Goal: Task Accomplishment & Management: Complete application form

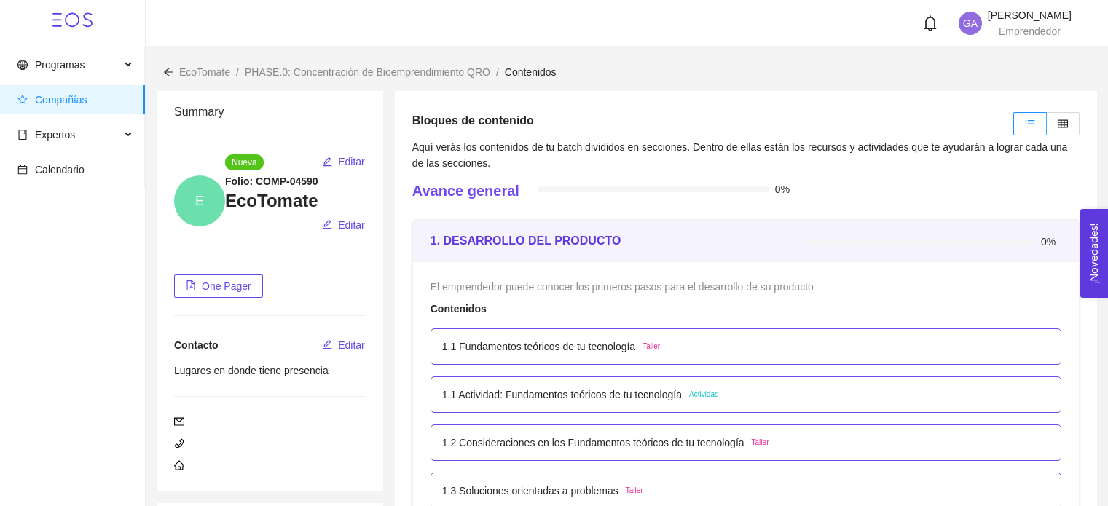
scroll to position [364, 0]
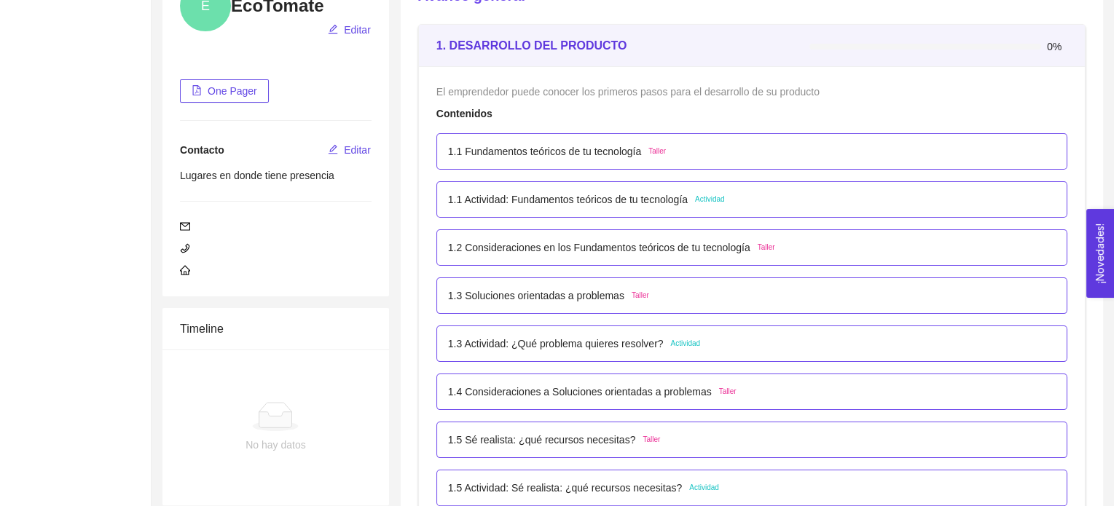
scroll to position [218, 0]
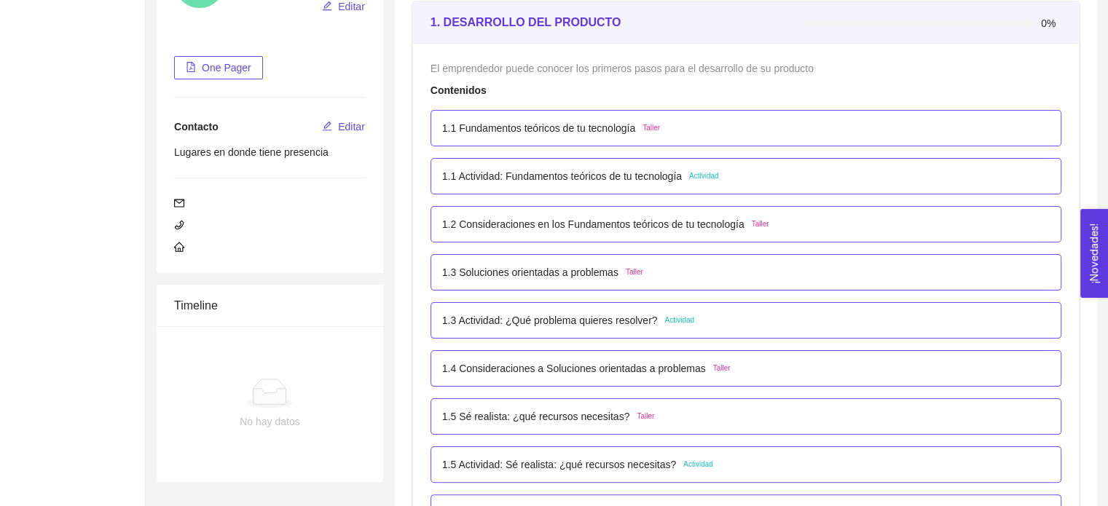
click at [611, 133] on p "1.1 Fundamentos teóricos de tu tecnología" at bounding box center [538, 128] width 193 height 16
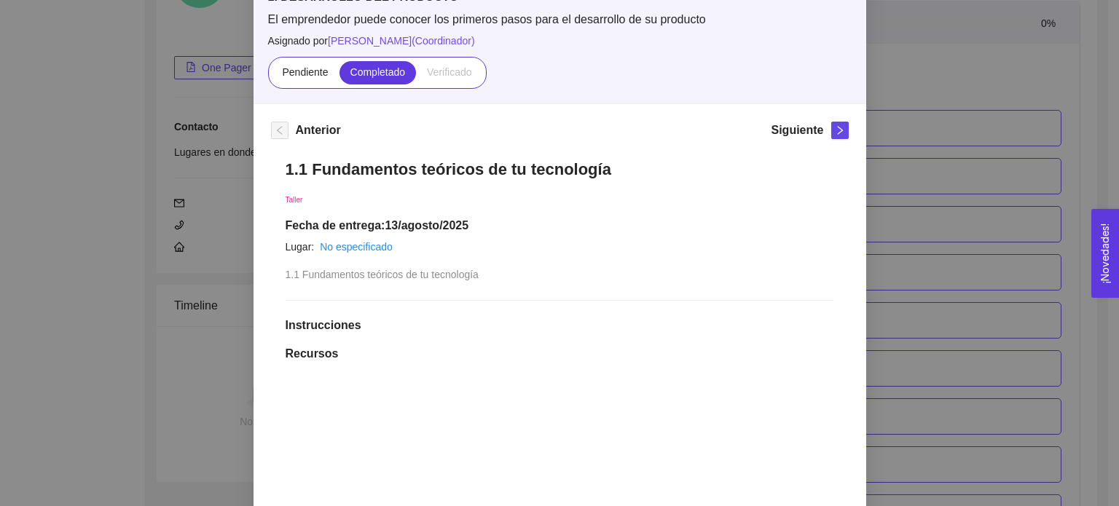
scroll to position [146, 0]
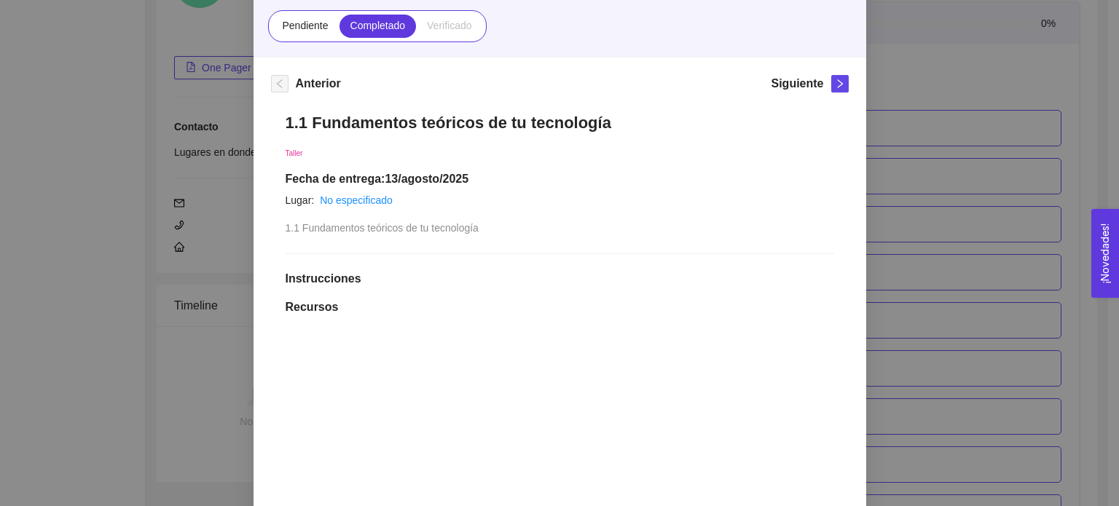
click at [465, 34] on label "Verificado" at bounding box center [449, 26] width 66 height 23
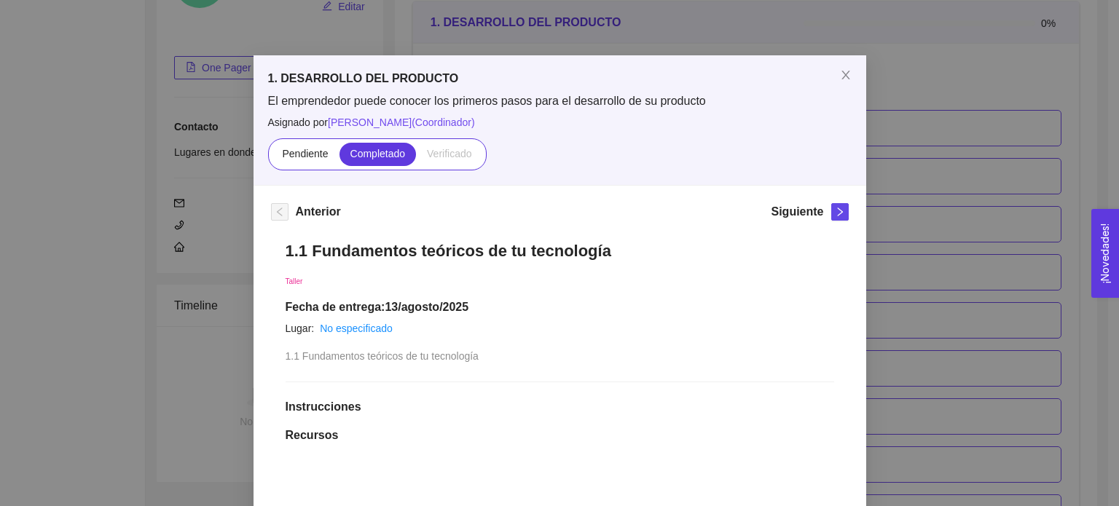
scroll to position [0, 0]
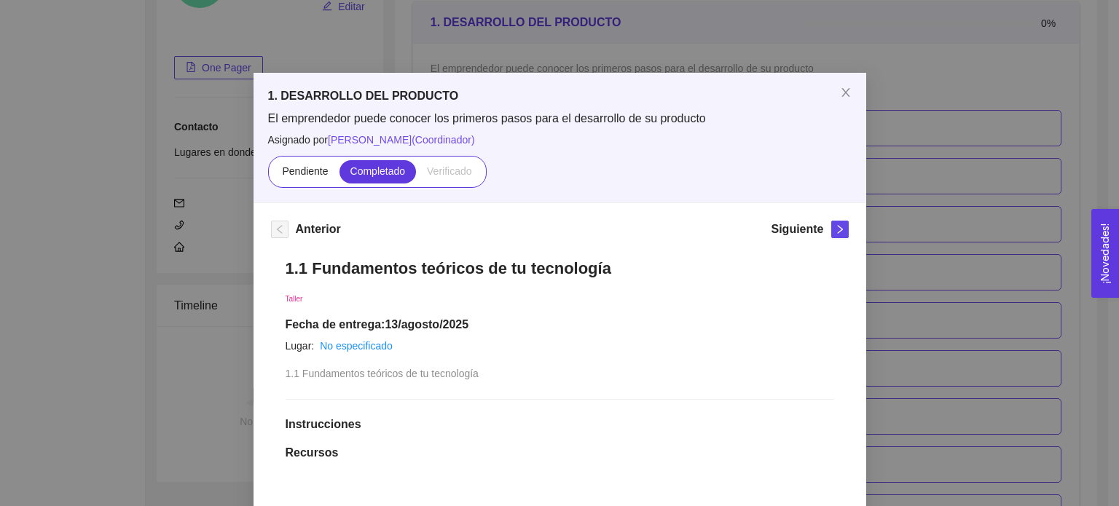
click at [835, 239] on div "Siguiente" at bounding box center [809, 232] width 77 height 23
click at [838, 235] on button "button" at bounding box center [839, 229] width 17 height 17
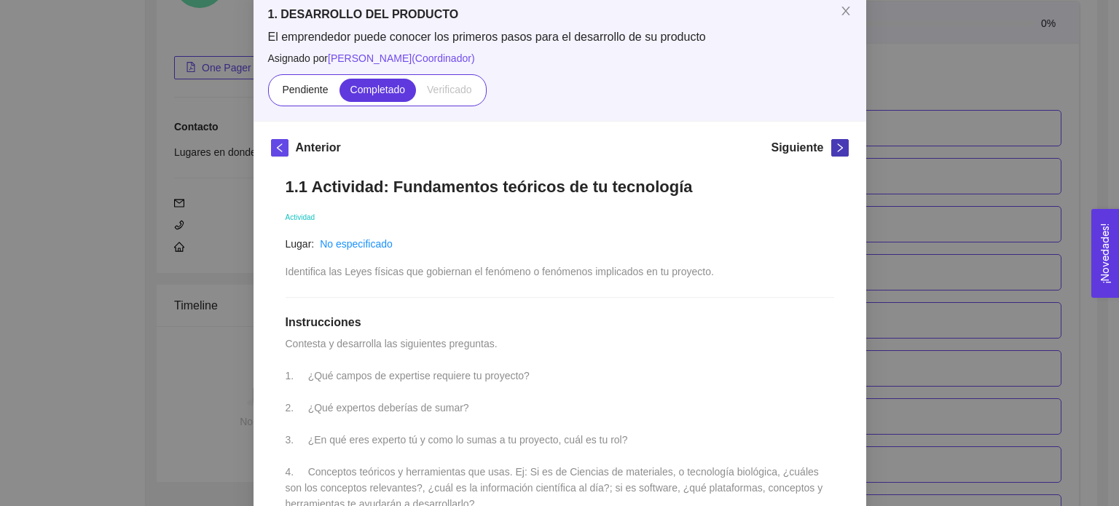
scroll to position [71, 0]
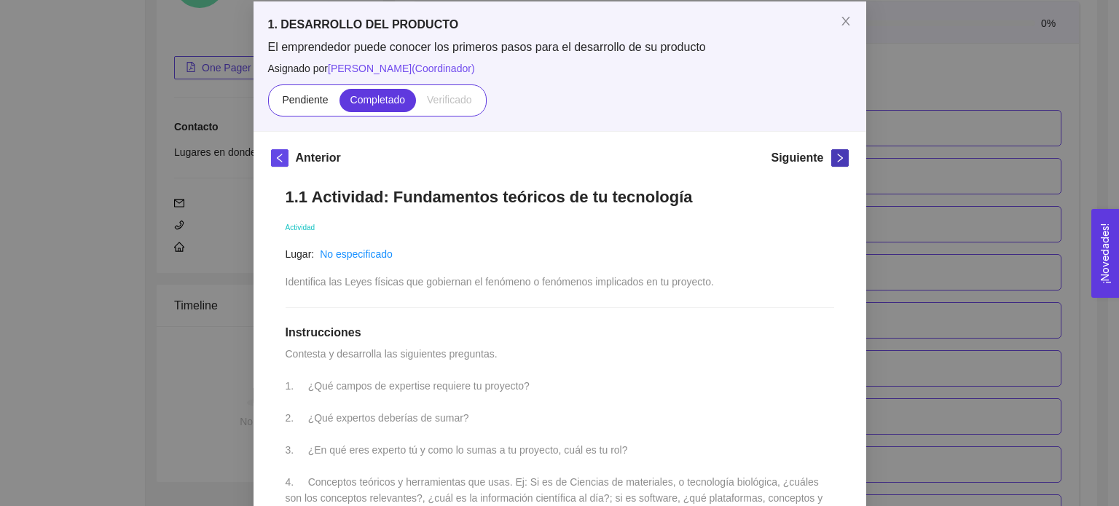
click at [835, 153] on icon "right" at bounding box center [840, 158] width 10 height 10
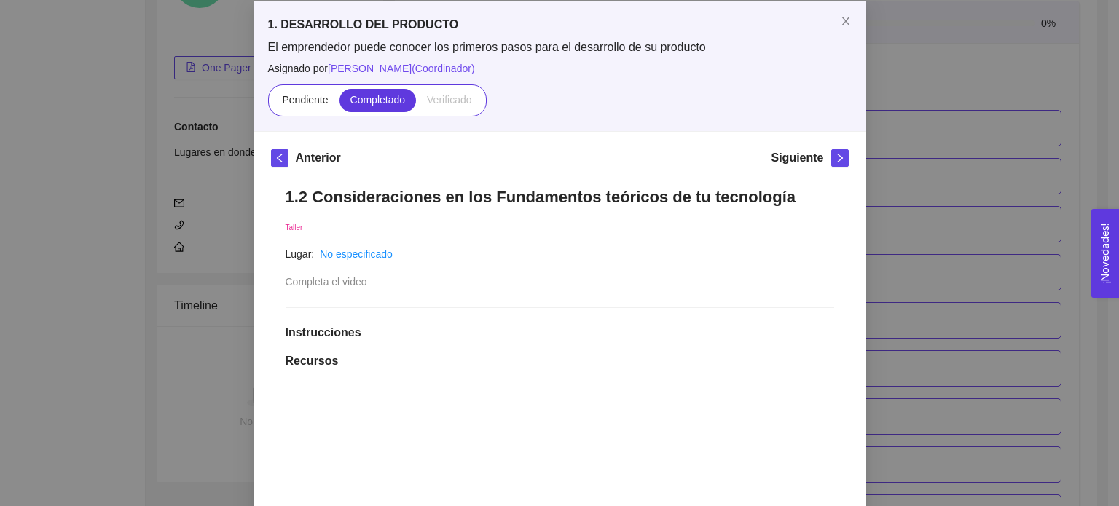
click at [824, 159] on div "Siguiente" at bounding box center [809, 160] width 77 height 23
click at [835, 162] on icon "right" at bounding box center [840, 158] width 10 height 10
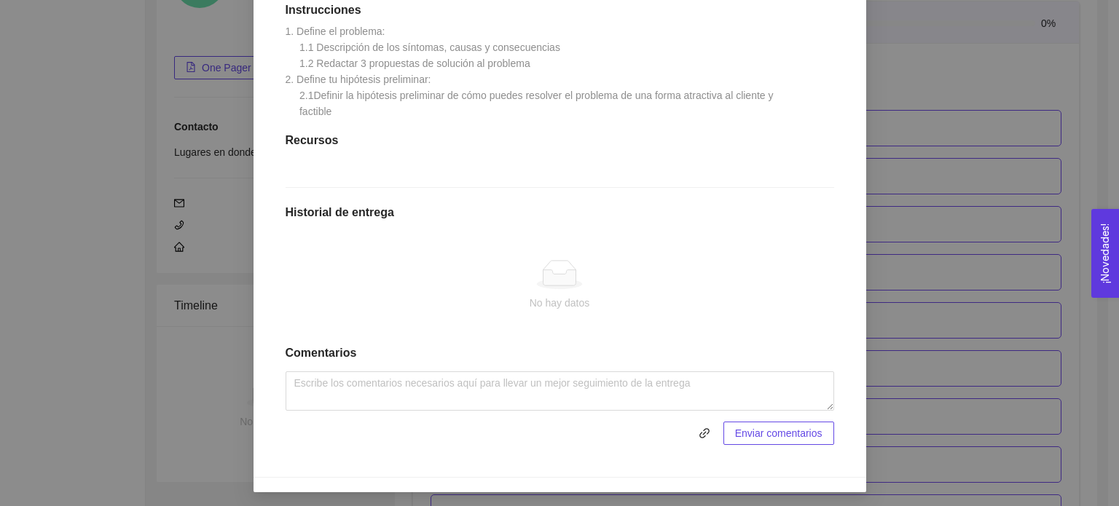
scroll to position [412, 0]
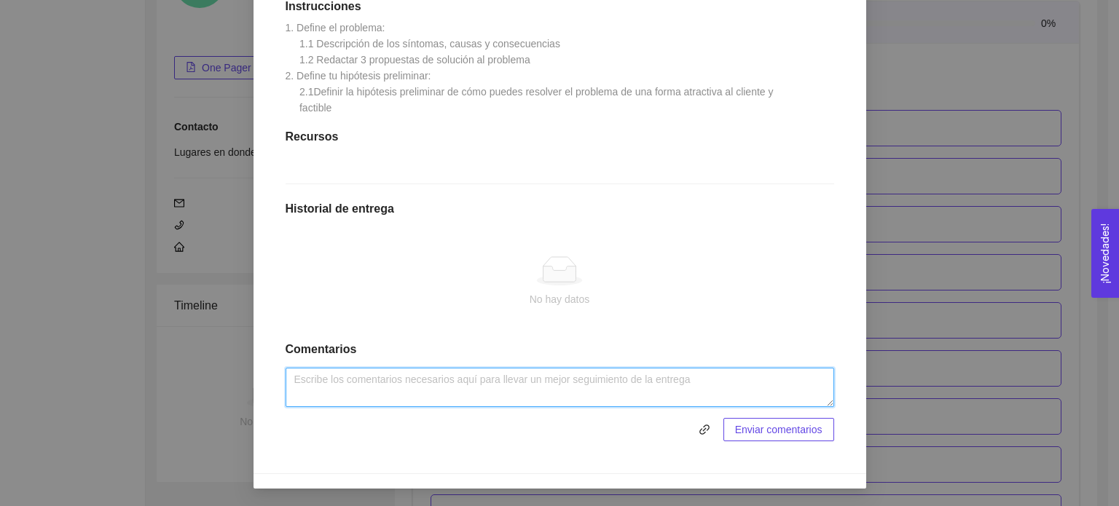
click at [650, 396] on textarea at bounding box center [559, 387] width 548 height 39
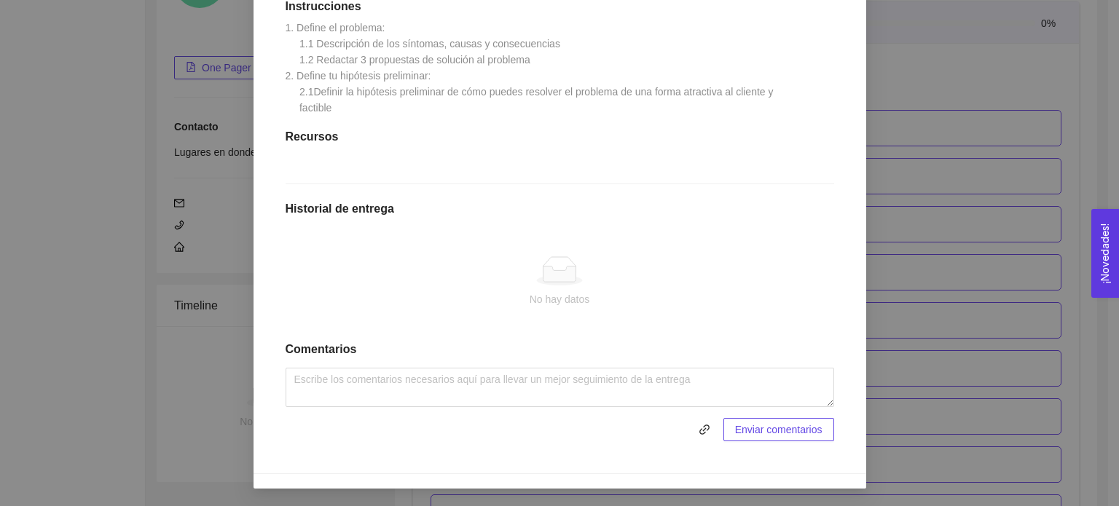
click at [738, 428] on span "Enviar comentarios" at bounding box center [778, 430] width 87 height 16
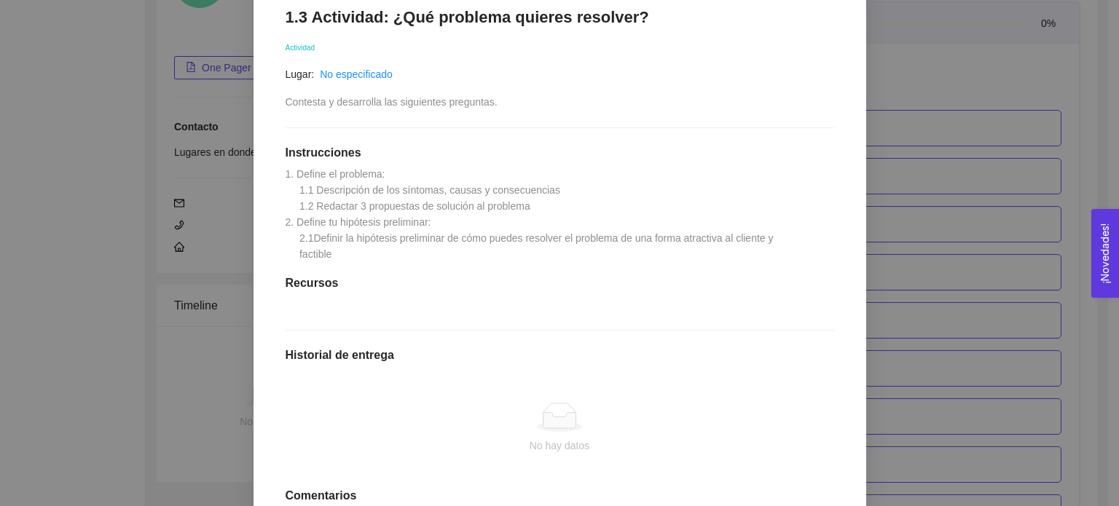
scroll to position [194, 0]
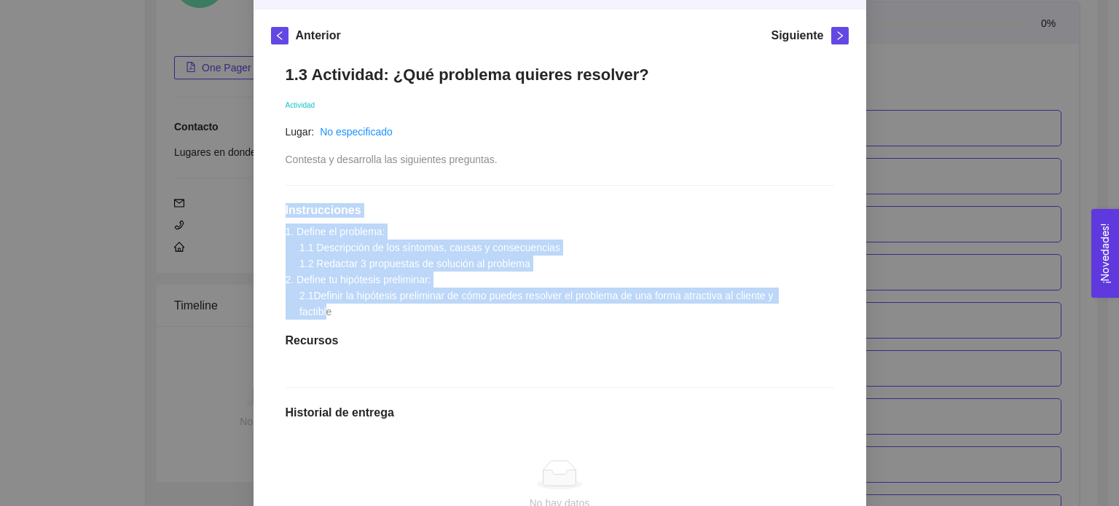
drag, startPoint x: 278, startPoint y: 214, endPoint x: 320, endPoint y: 315, distance: 108.7
click at [320, 315] on div "1.3 Actividad: ¿Qué problema quieres resolver? Actividad Lugar: No especificado…" at bounding box center [560, 363] width 578 height 627
drag, startPoint x: 304, startPoint y: 246, endPoint x: 251, endPoint y: 218, distance: 59.9
click at [253, 218] on div "Anterior Siguiente 1.3 Actividad: ¿Qué problema quieres resolver? Actividad Lug…" at bounding box center [559, 351] width 612 height 685
click at [277, 212] on div "1.3 Actividad: ¿Qué problema quieres resolver? Actividad Lugar: No especificado…" at bounding box center [560, 363] width 578 height 627
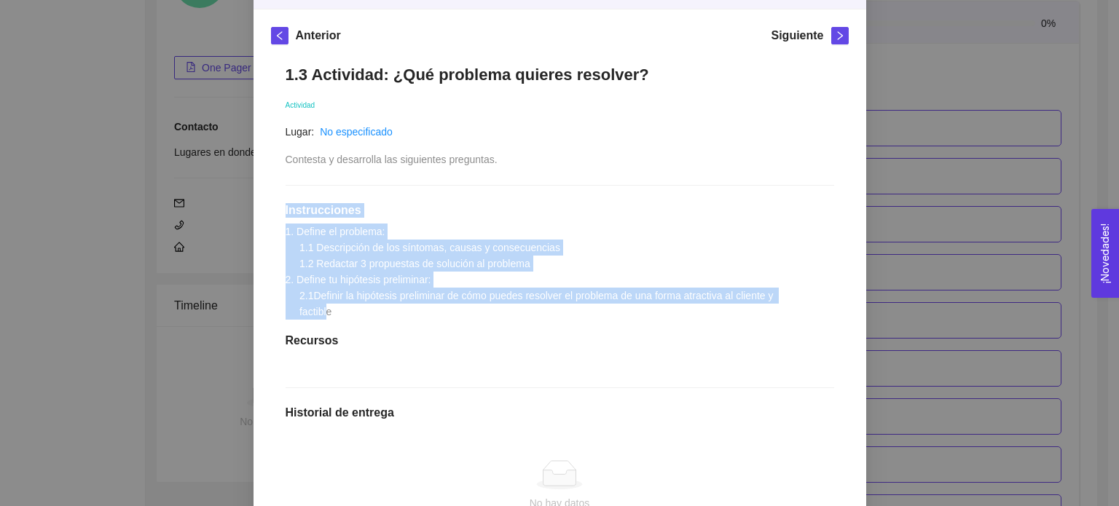
click at [285, 210] on h1 "Instrucciones" at bounding box center [559, 210] width 548 height 15
drag, startPoint x: 280, startPoint y: 210, endPoint x: 350, endPoint y: 314, distance: 124.8
click at [350, 314] on div "1.3 Actividad: ¿Qué problema quieres resolver? Actividad Lugar: No especificado…" at bounding box center [560, 363] width 578 height 627
copy div "Instrucciones 1. Define el problema: 1.1 Descripción de los síntomas, causas y …"
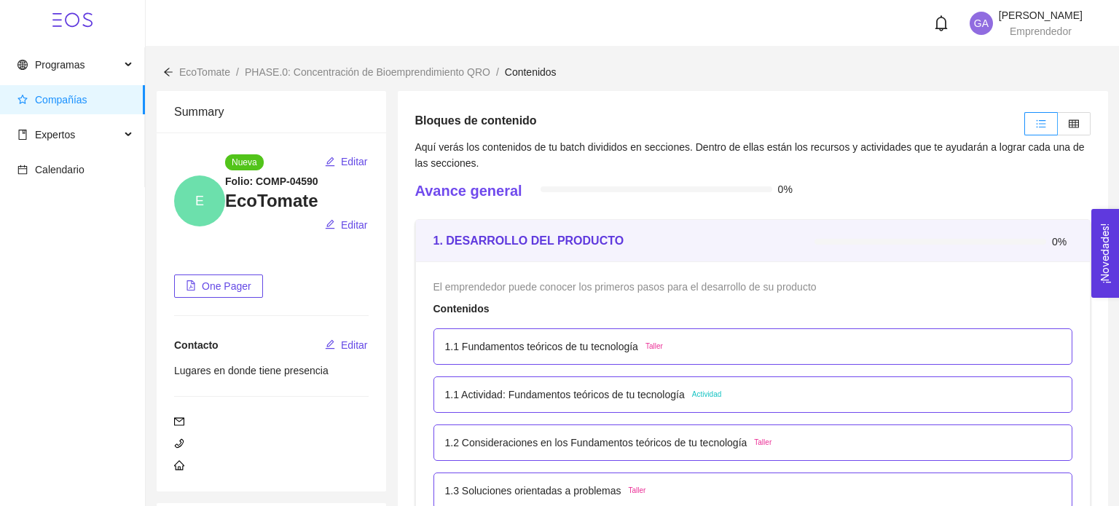
scroll to position [218, 0]
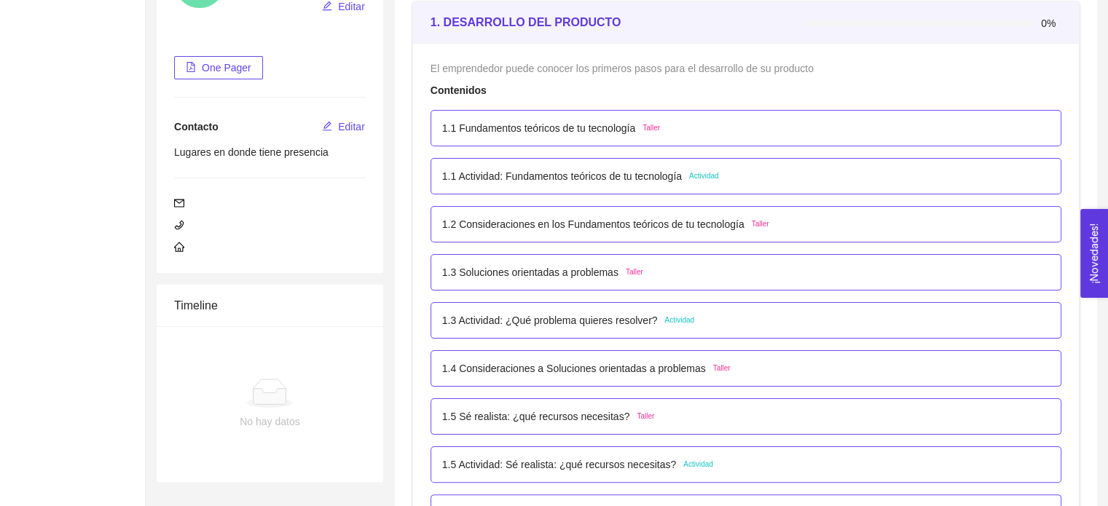
click at [548, 277] on p "1.3 Soluciones orientadas a problemas" at bounding box center [530, 272] width 176 height 16
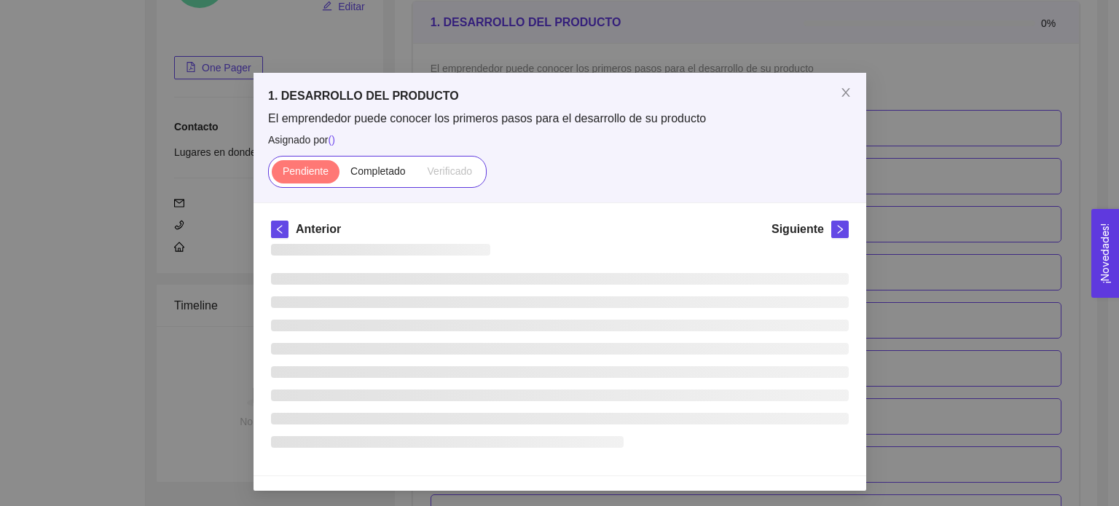
click at [548, 277] on li at bounding box center [560, 279] width 578 height 12
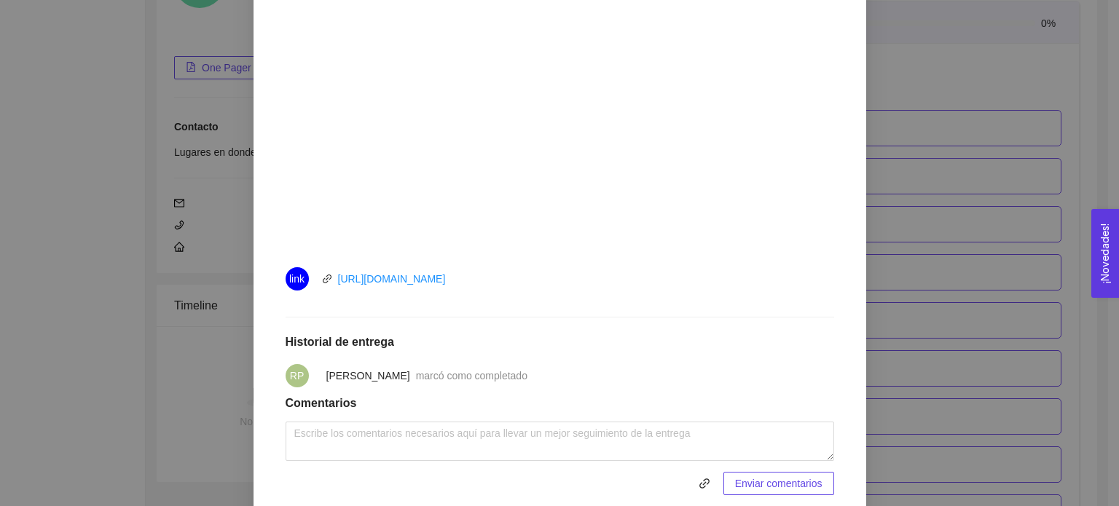
scroll to position [510, 0]
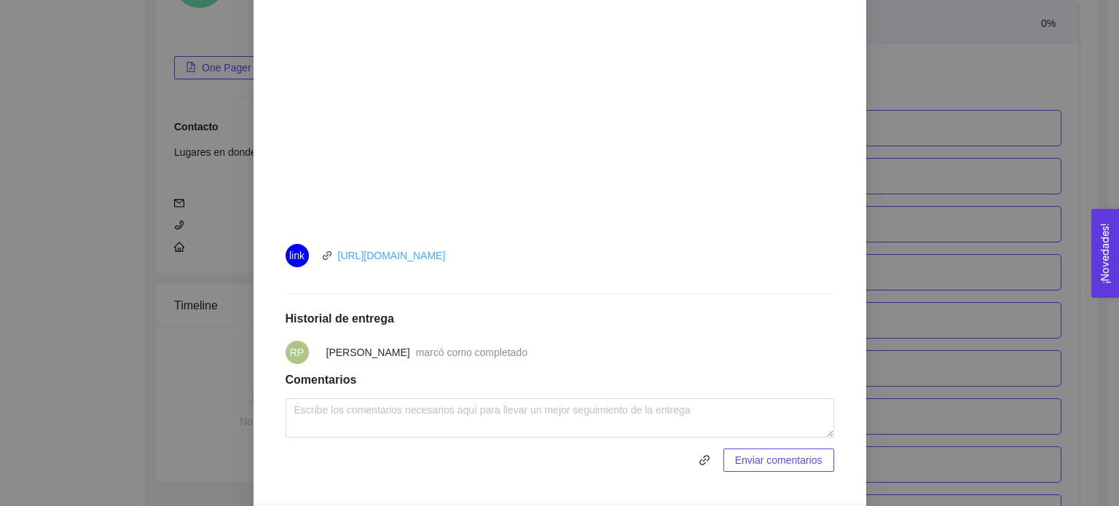
click at [414, 259] on link "https://youtu.be/dT8A9QDvXLQ" at bounding box center [392, 256] width 108 height 12
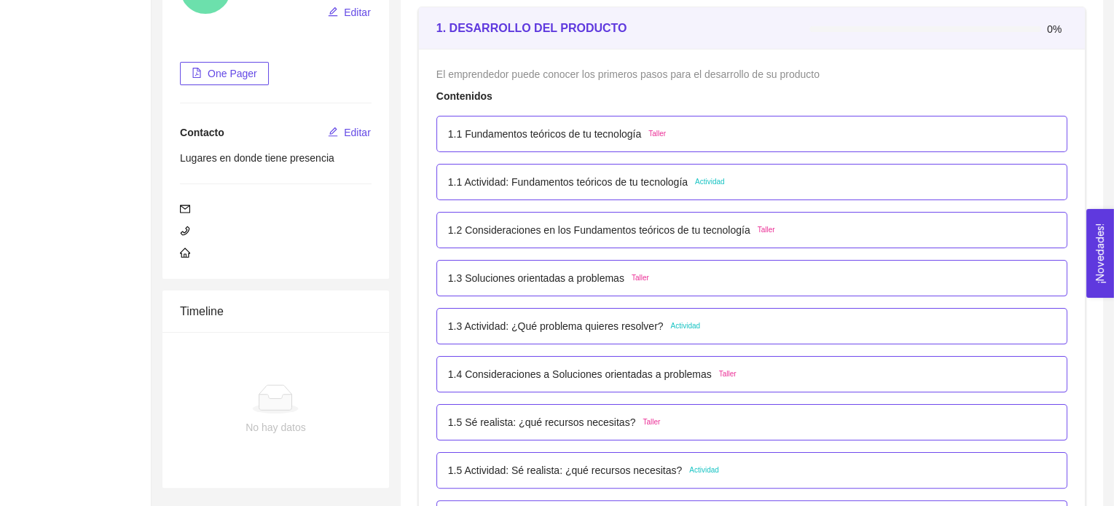
scroll to position [218, 0]
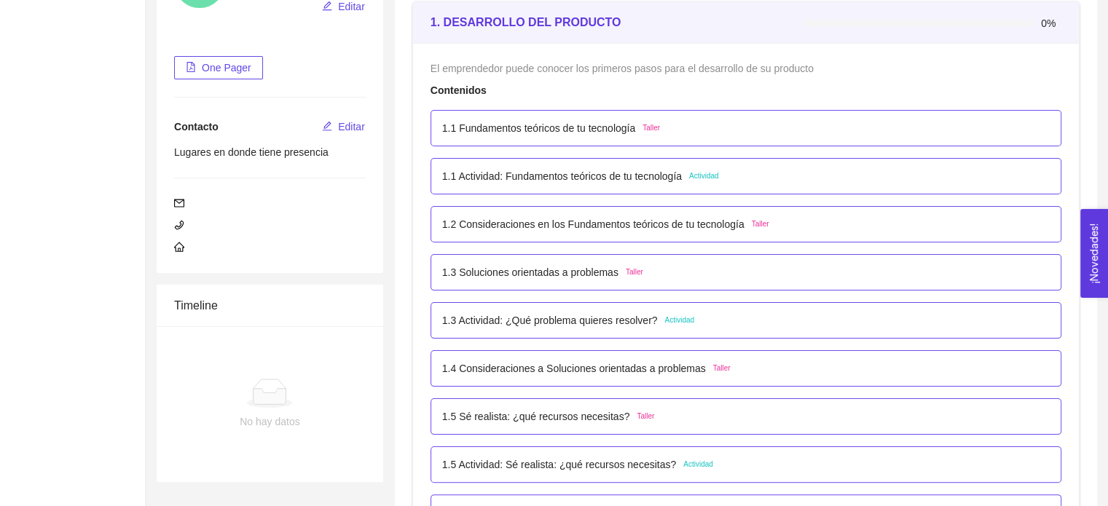
click at [575, 323] on p "1.3 Actividad: ¿Qué problema quieres resolver?" at bounding box center [550, 320] width 216 height 16
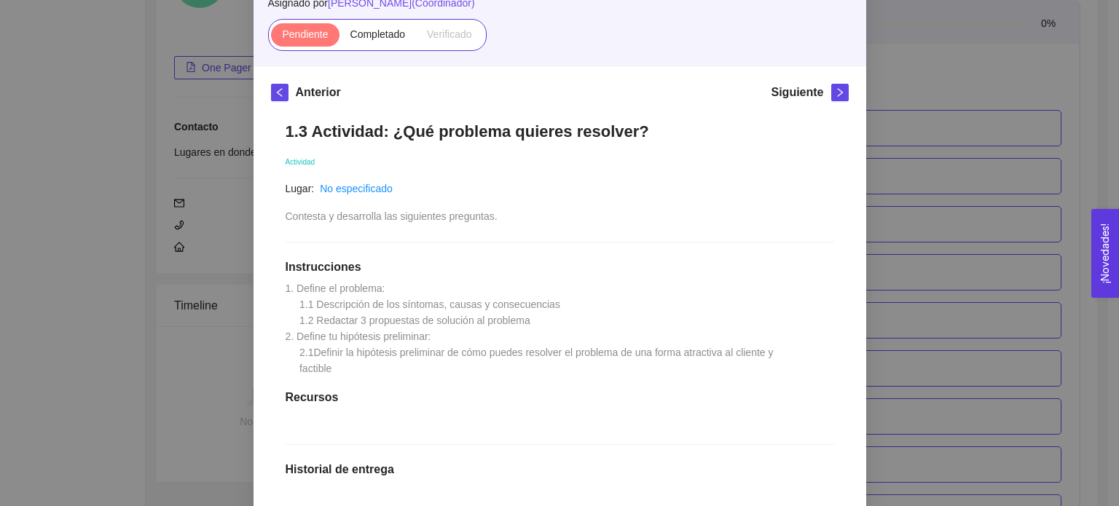
scroll to position [146, 0]
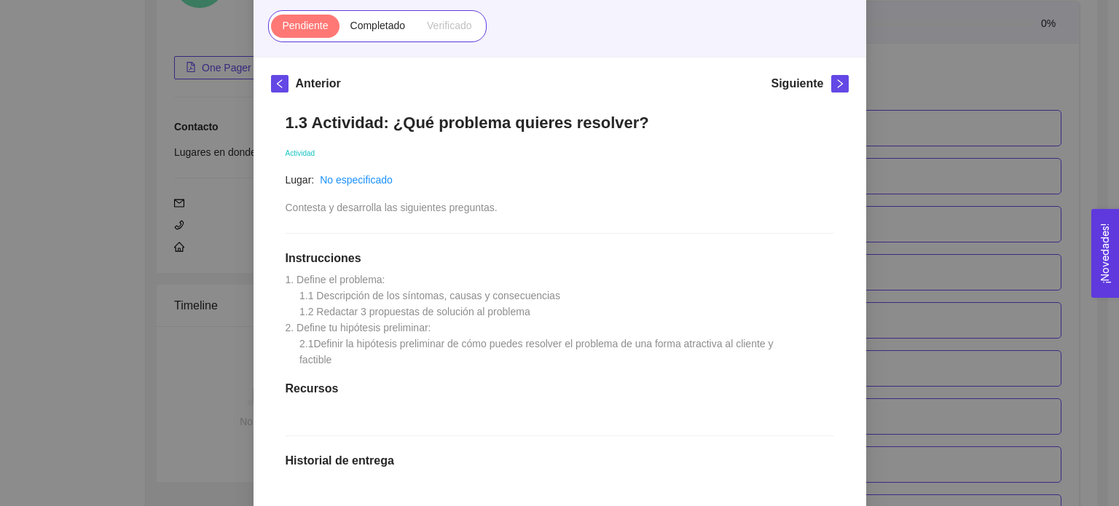
click at [484, 202] on span "Contesta y desarrolla las siguientes preguntas." at bounding box center [391, 208] width 212 height 12
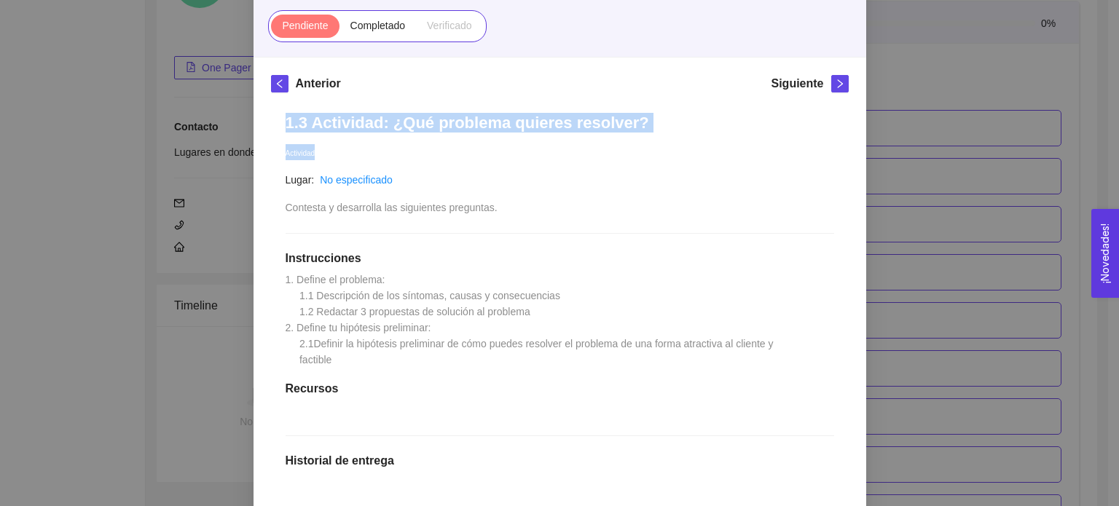
drag, startPoint x: 274, startPoint y: 122, endPoint x: 622, endPoint y: 136, distance: 348.4
click at [622, 136] on div "1.3 Actividad: ¿Qué problema quieres resolver? Actividad Lugar: No especificado…" at bounding box center [560, 403] width 578 height 610
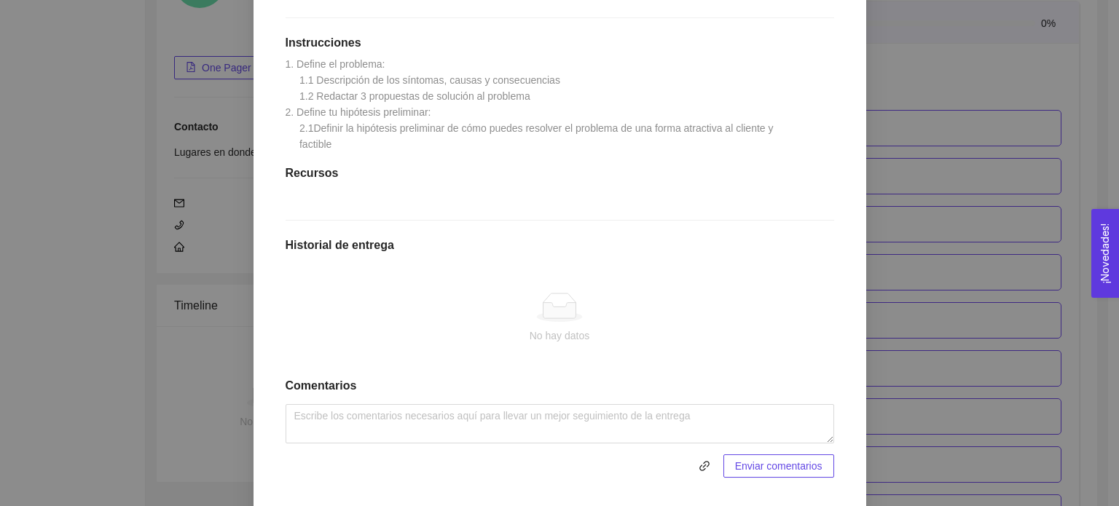
scroll to position [412, 0]
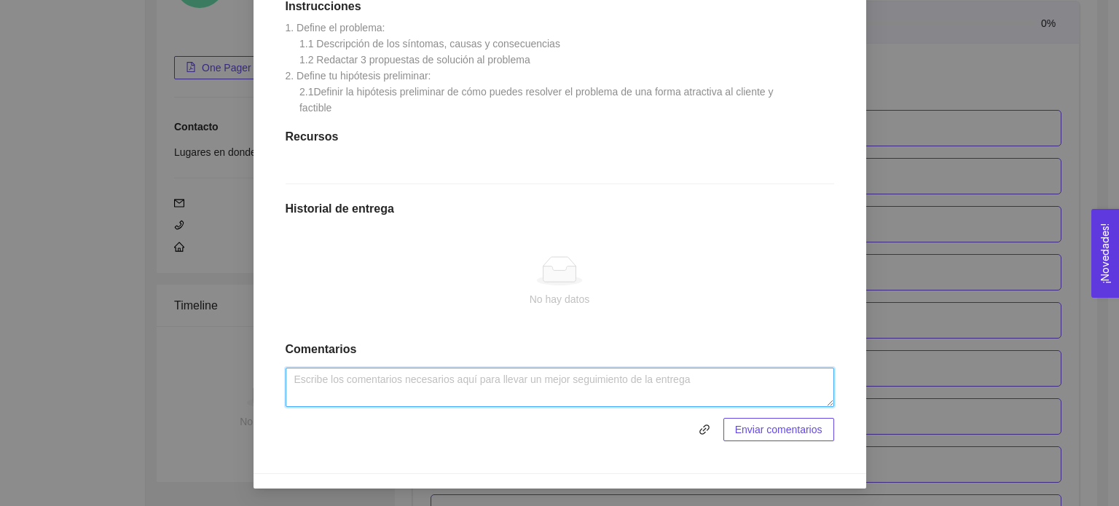
click at [428, 372] on textarea at bounding box center [559, 387] width 548 height 39
paste textarea "1. Define el problema: 1.1 Descripción de los síntomas, causas y consecuencias …"
type textarea "1. Define el problema: 1.1 Descripción de los síntomas, causas y consecuencias …"
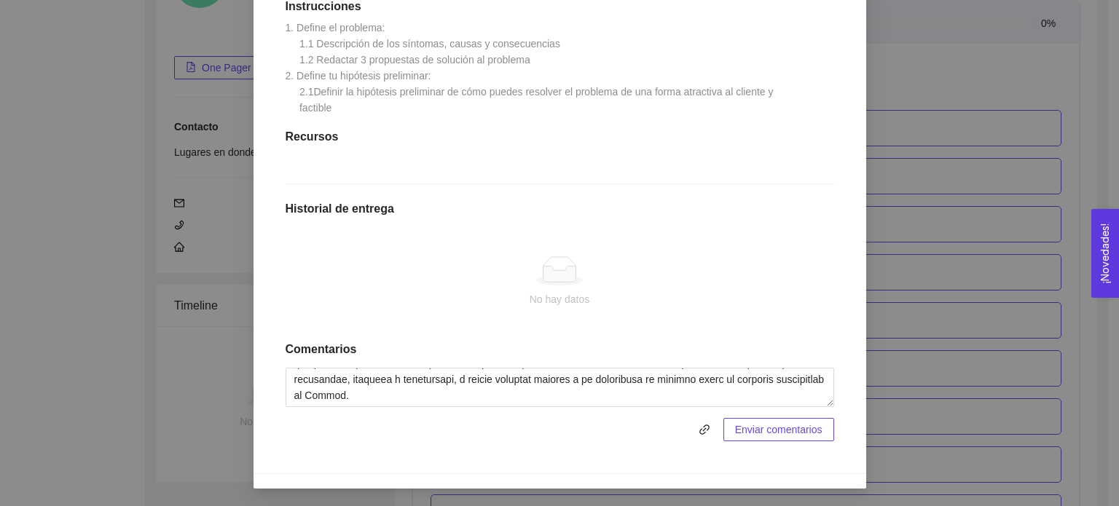
click at [763, 433] on span "Enviar comentarios" at bounding box center [778, 430] width 87 height 16
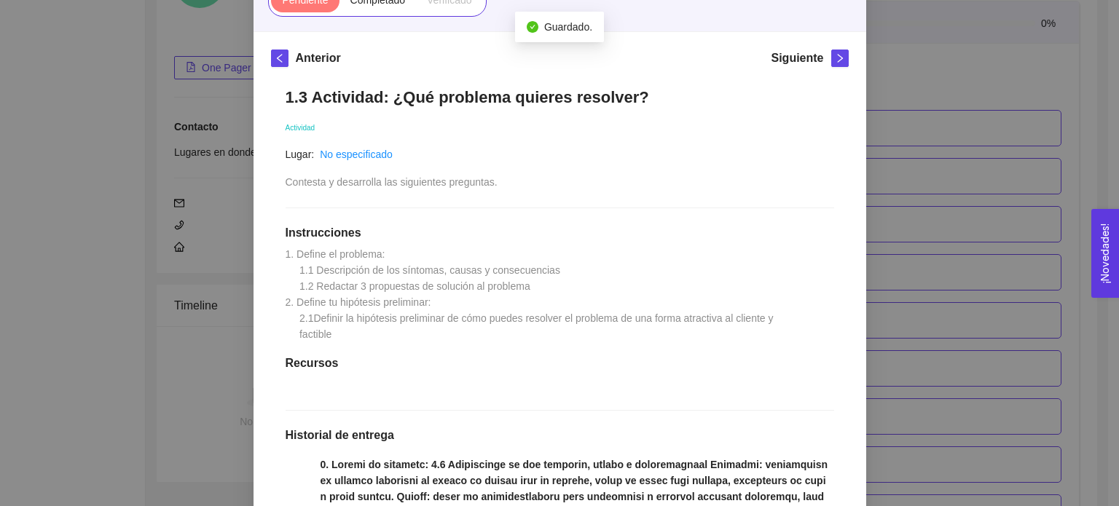
scroll to position [121, 0]
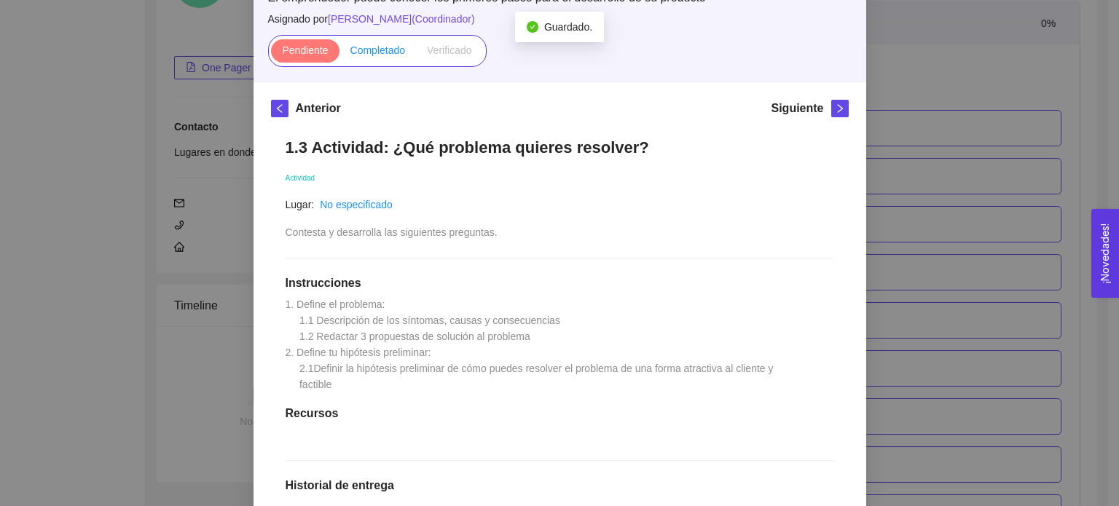
click at [392, 46] on span "Completado" at bounding box center [377, 50] width 55 height 12
click at [339, 54] on input "Completado" at bounding box center [339, 54] width 0 height 0
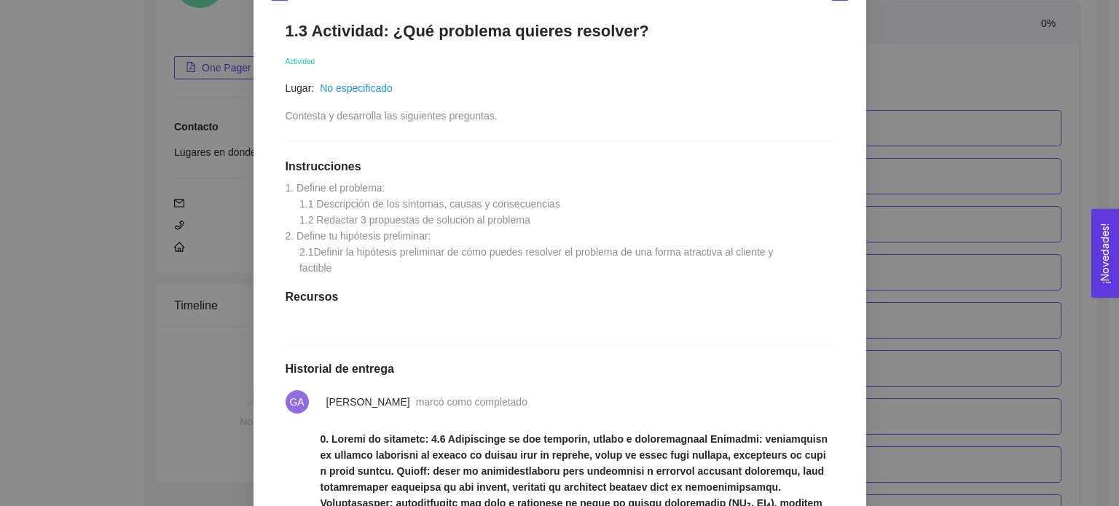
scroll to position [185, 0]
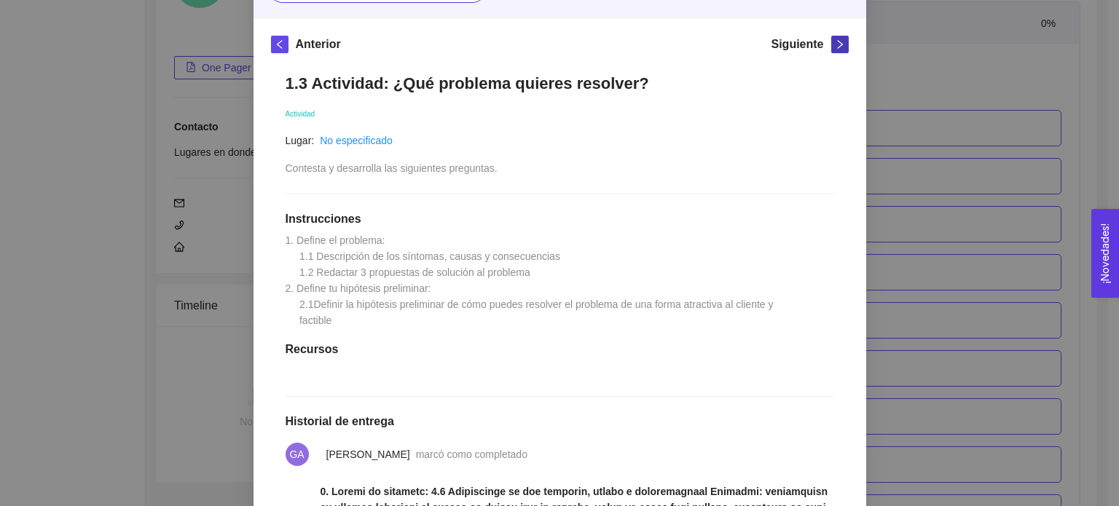
click at [837, 46] on icon "right" at bounding box center [840, 44] width 10 height 10
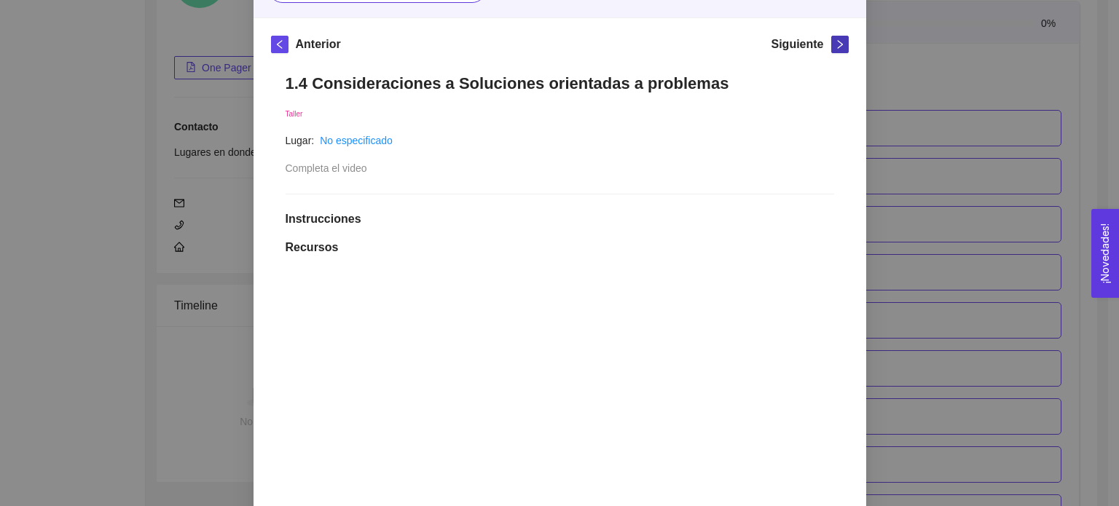
click at [835, 48] on icon "right" at bounding box center [840, 44] width 10 height 10
click at [283, 50] on div "Anterior" at bounding box center [306, 47] width 70 height 23
click at [278, 43] on span "left" at bounding box center [280, 44] width 16 height 10
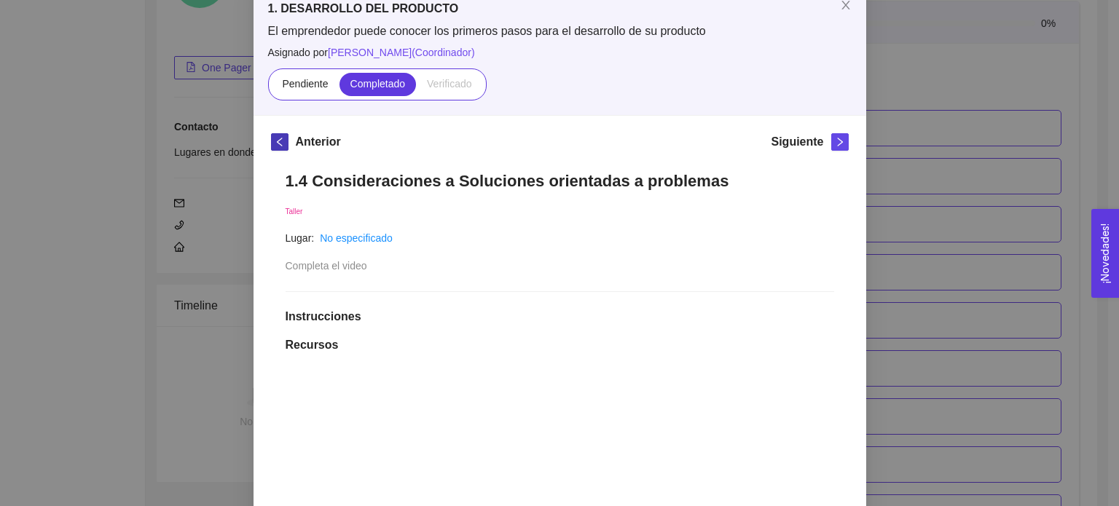
scroll to position [82, 0]
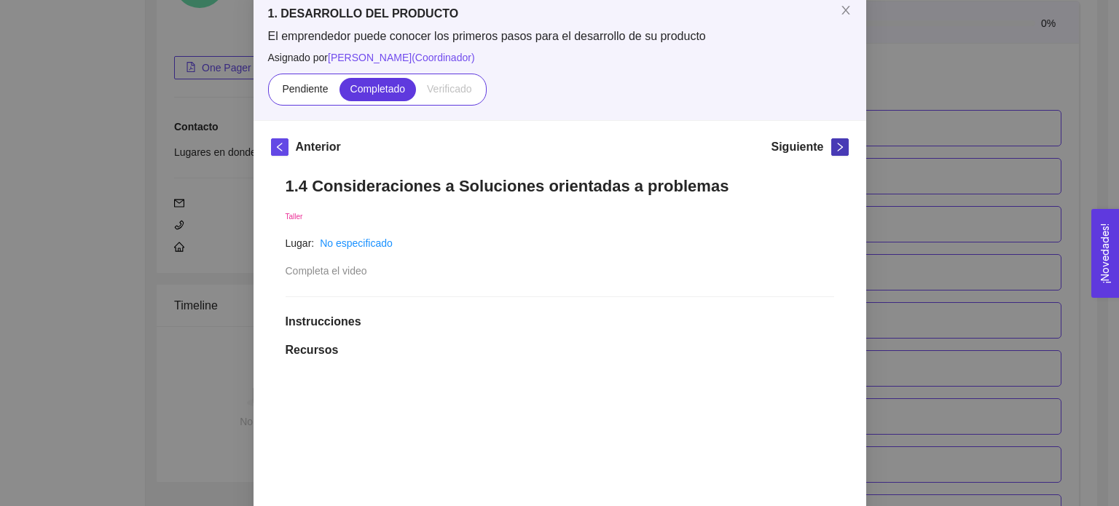
click at [842, 140] on button "button" at bounding box center [839, 146] width 17 height 17
click at [831, 141] on button "button" at bounding box center [839, 146] width 17 height 17
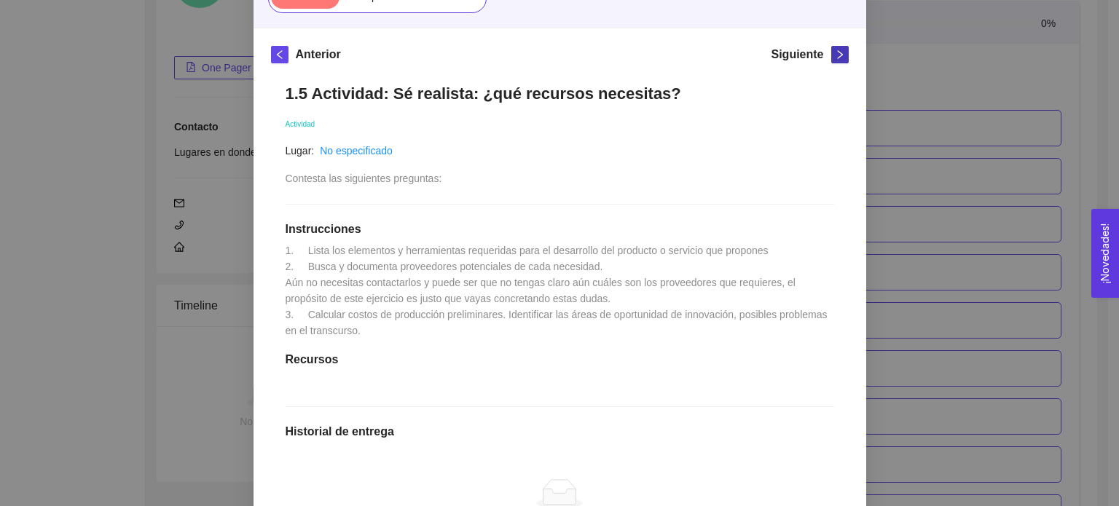
scroll to position [374, 0]
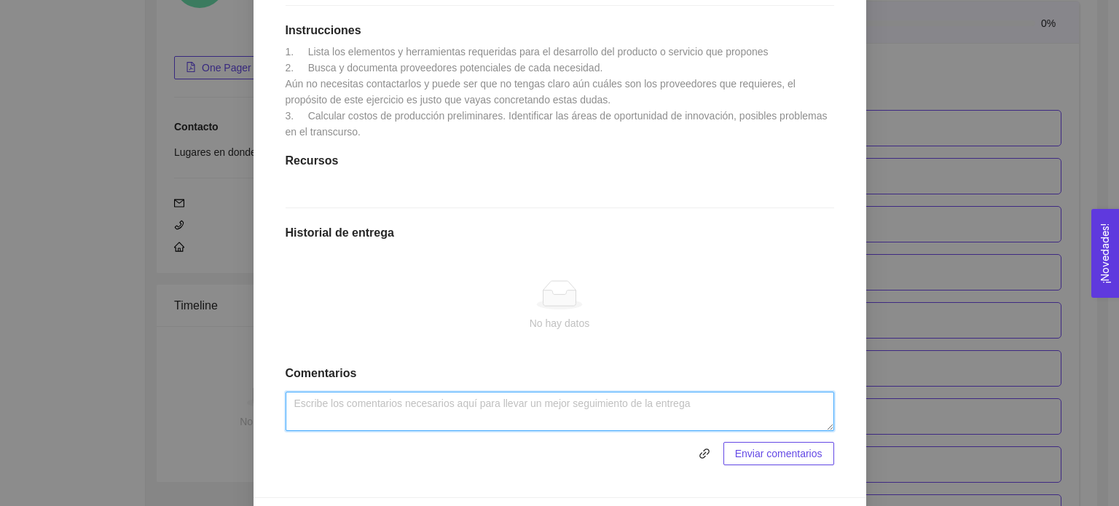
click at [546, 419] on textarea at bounding box center [559, 411] width 548 height 39
paste textarea "Lista los elementos y herramientas requeridas para el desarrollo del producto o…"
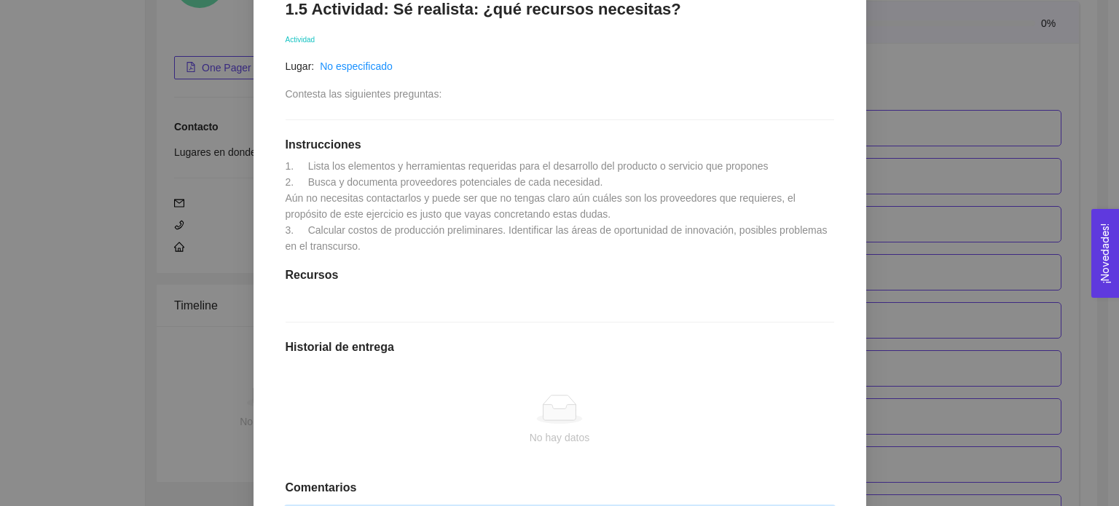
scroll to position [228, 0]
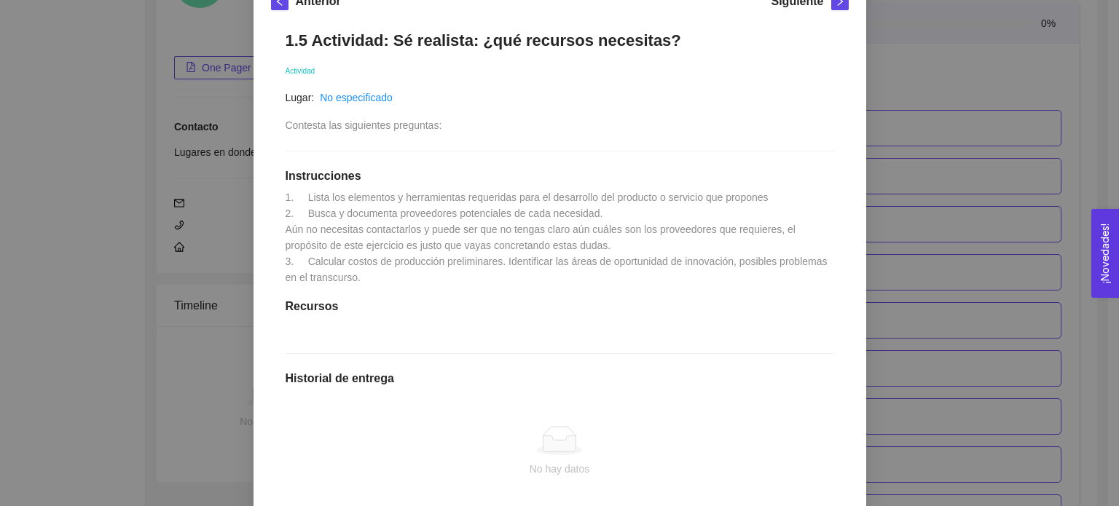
type textarea "Lista los elementos y herramientas requeridas para el desarrollo del producto o…"
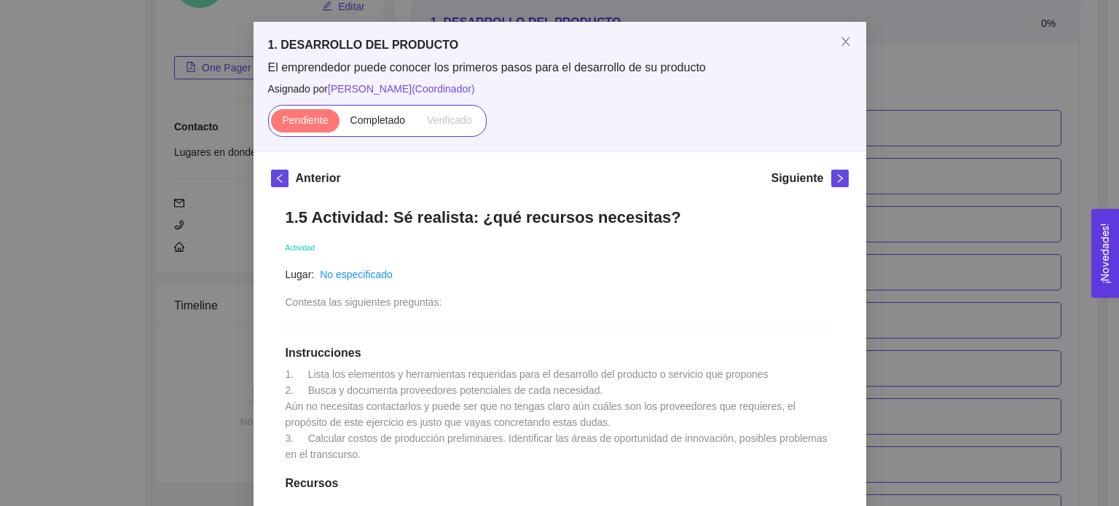
scroll to position [48, 0]
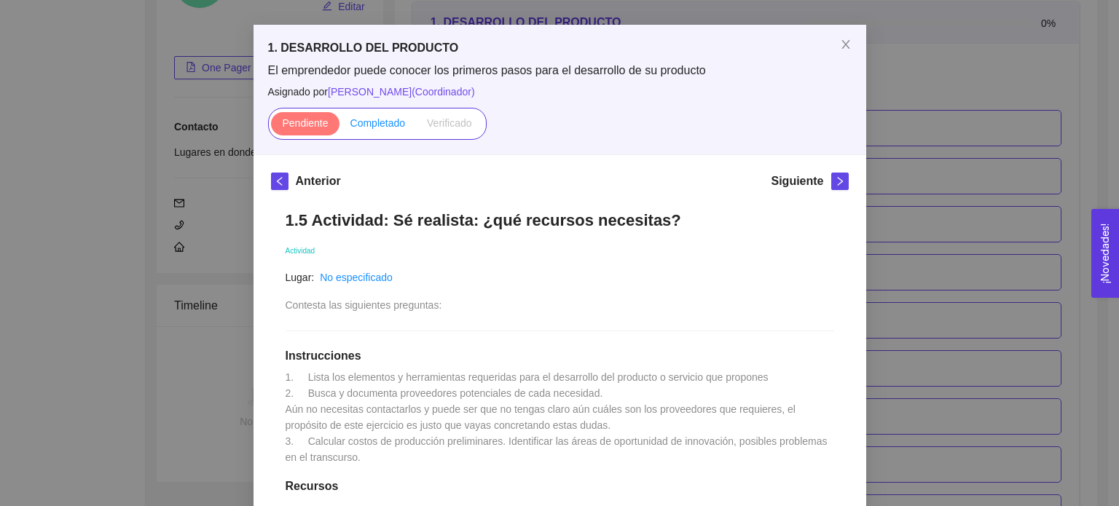
click at [378, 132] on label "Completado" at bounding box center [377, 123] width 77 height 23
click at [339, 127] on input "Completado" at bounding box center [339, 127] width 0 height 0
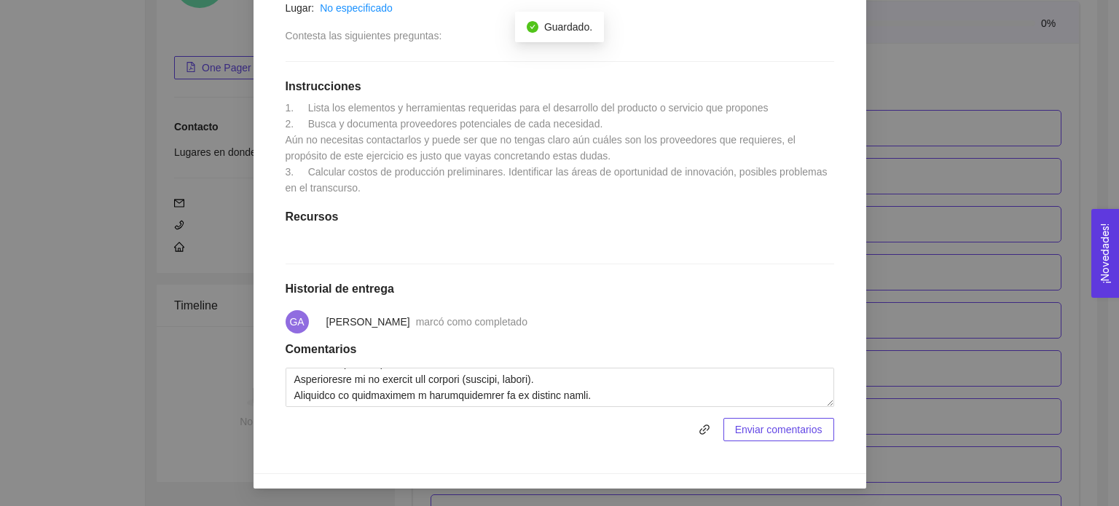
scroll to position [332, 0]
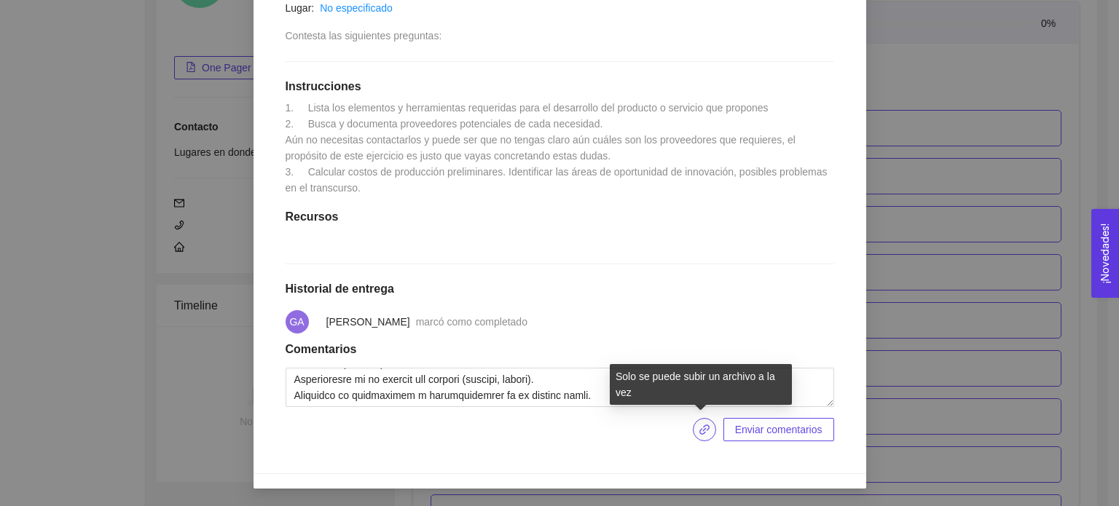
click at [705, 422] on button "button" at bounding box center [704, 429] width 23 height 23
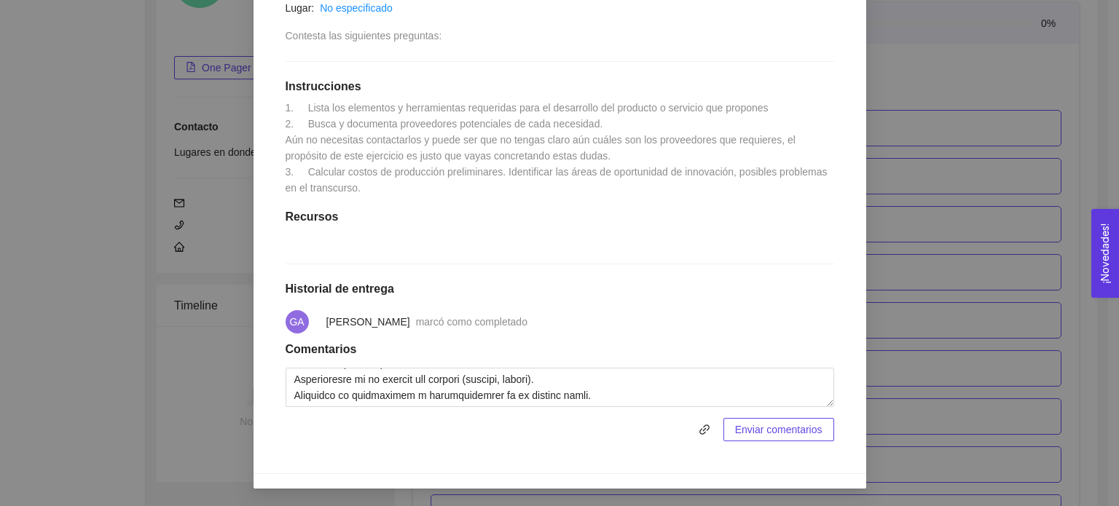
click at [769, 435] on span "Enviar comentarios" at bounding box center [778, 430] width 87 height 16
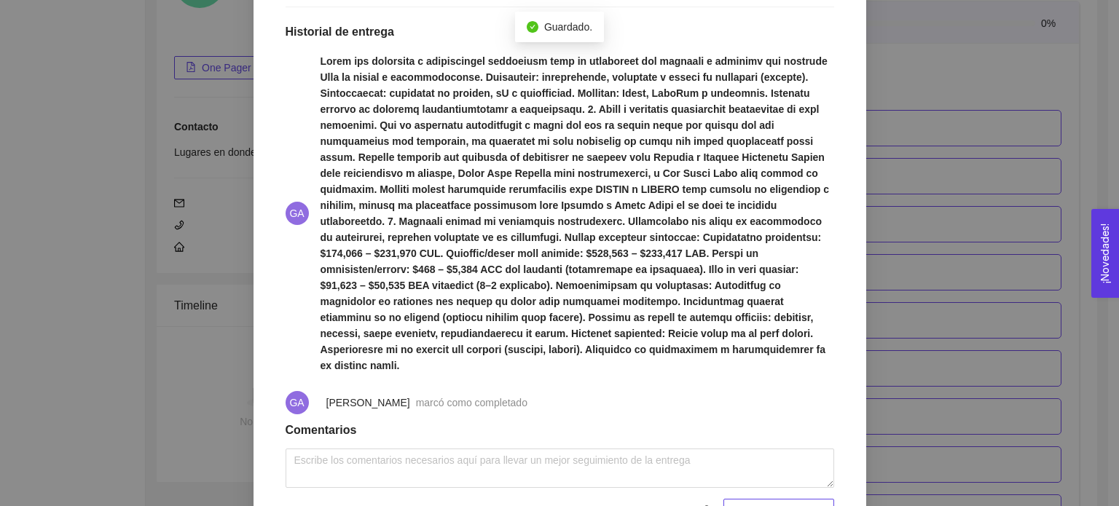
scroll to position [419, 0]
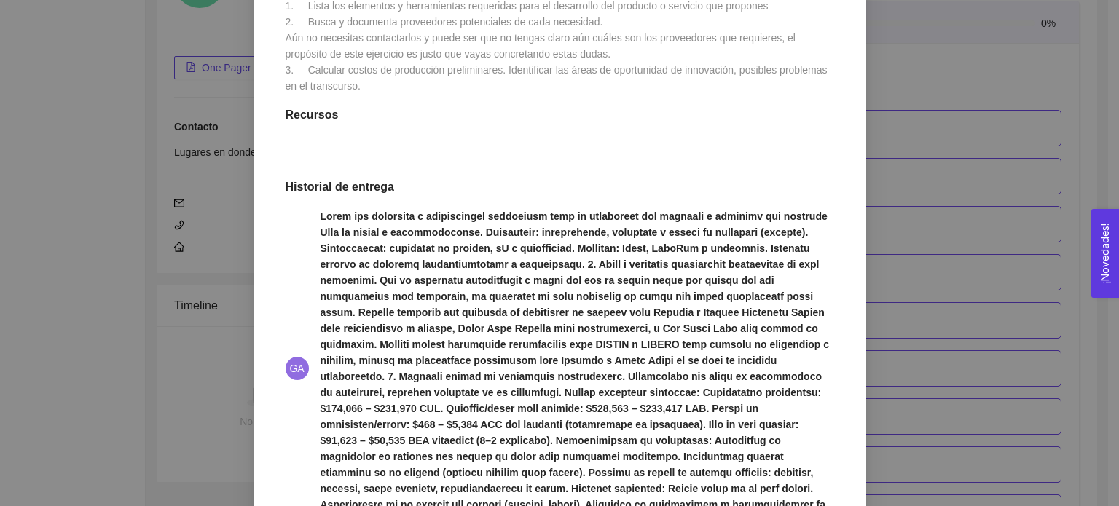
click at [892, 117] on div "1. DESARROLLO DEL PRODUCTO El emprendedor puede conocer los primeros pasos para…" at bounding box center [559, 253] width 1119 height 506
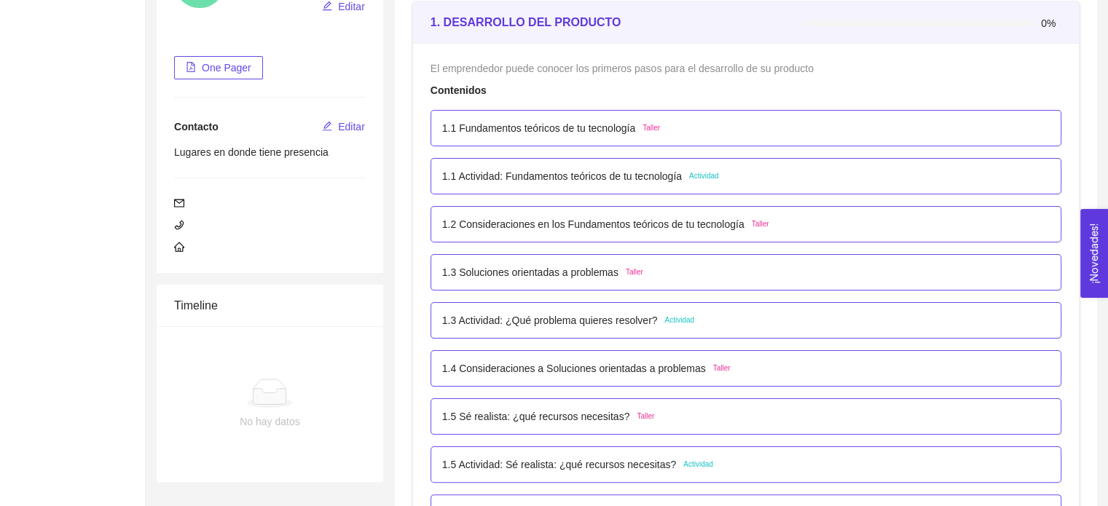
click at [670, 192] on div "1.1 Actividad: Fundamentos teóricos de tu tecnología Actividad" at bounding box center [745, 176] width 631 height 36
click at [674, 183] on p "1.1 Actividad: Fundamentos teóricos de tu tecnología" at bounding box center [562, 176] width 240 height 16
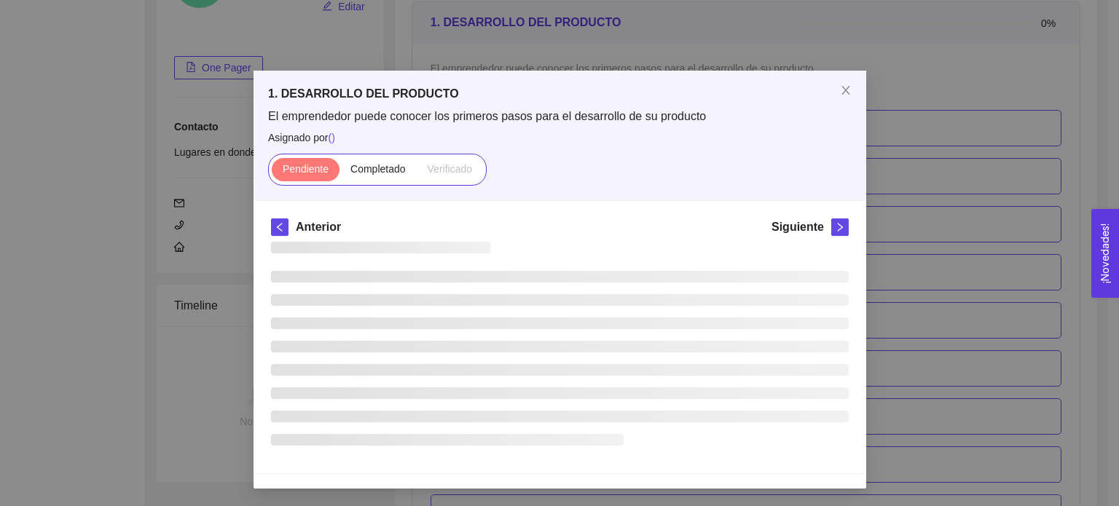
scroll to position [0, 0]
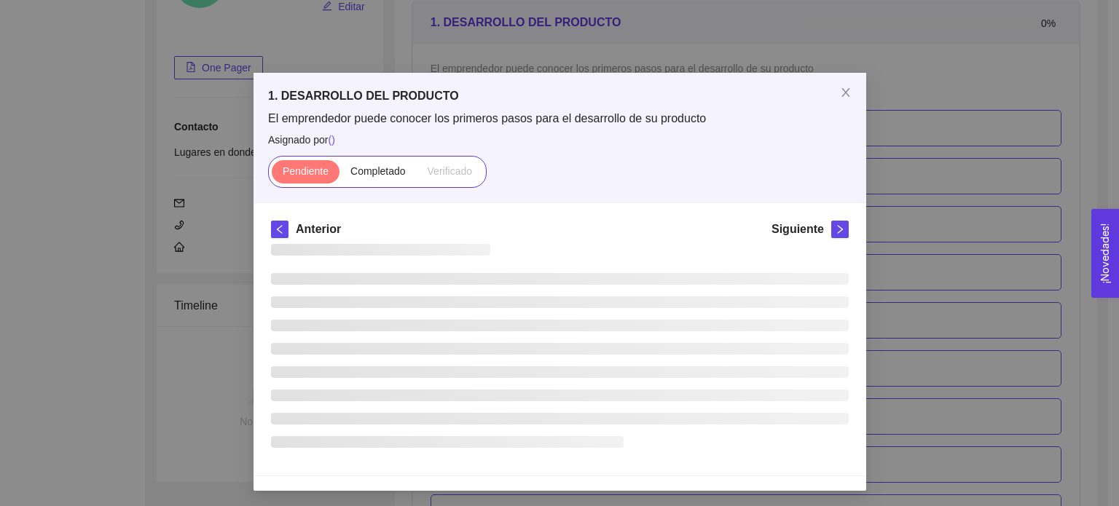
click at [674, 183] on div "Pendiente Completado Verificado" at bounding box center [559, 172] width 583 height 32
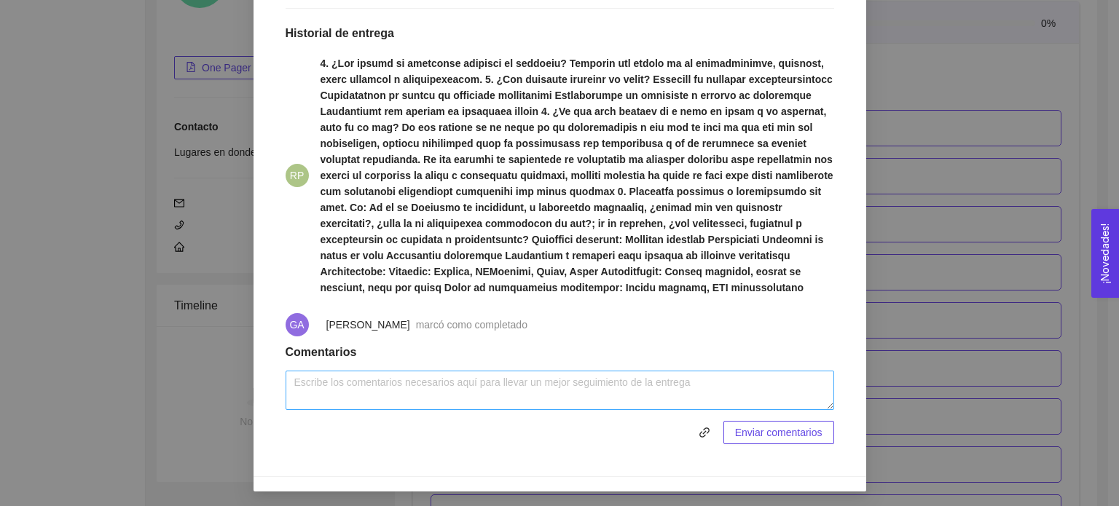
scroll to position [674, 0]
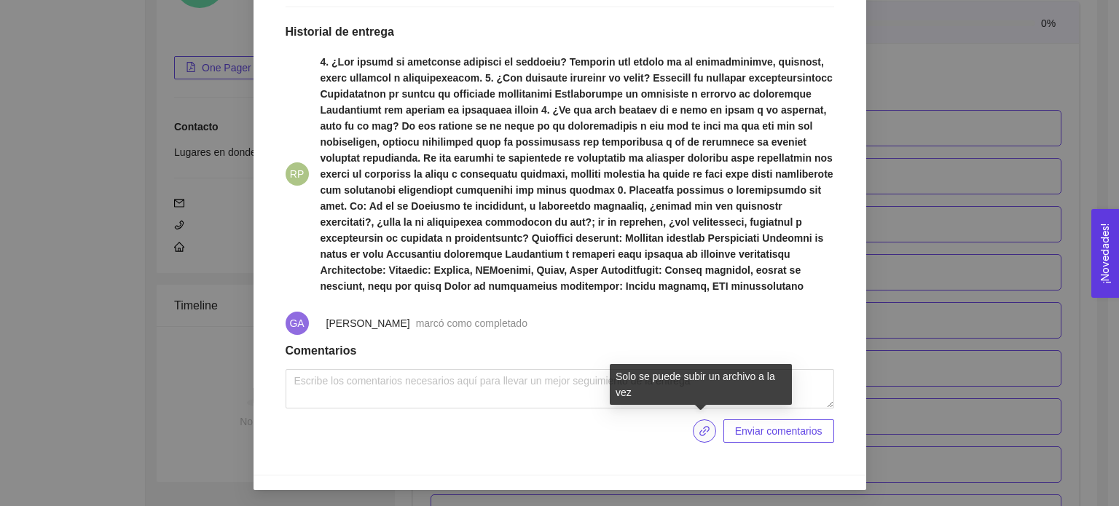
click at [704, 440] on button "button" at bounding box center [704, 430] width 23 height 23
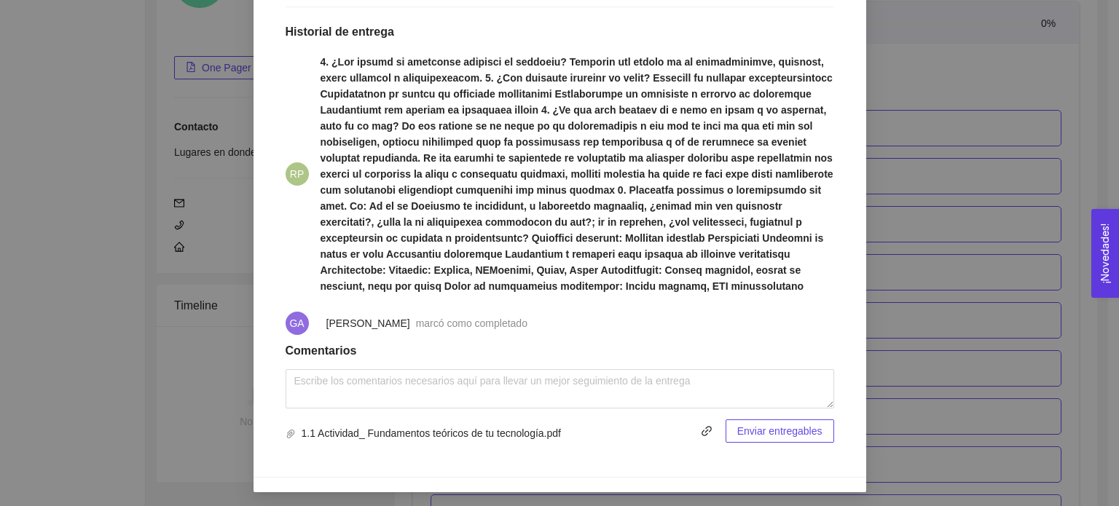
click at [760, 436] on span "Enviar entregables" at bounding box center [779, 431] width 85 height 16
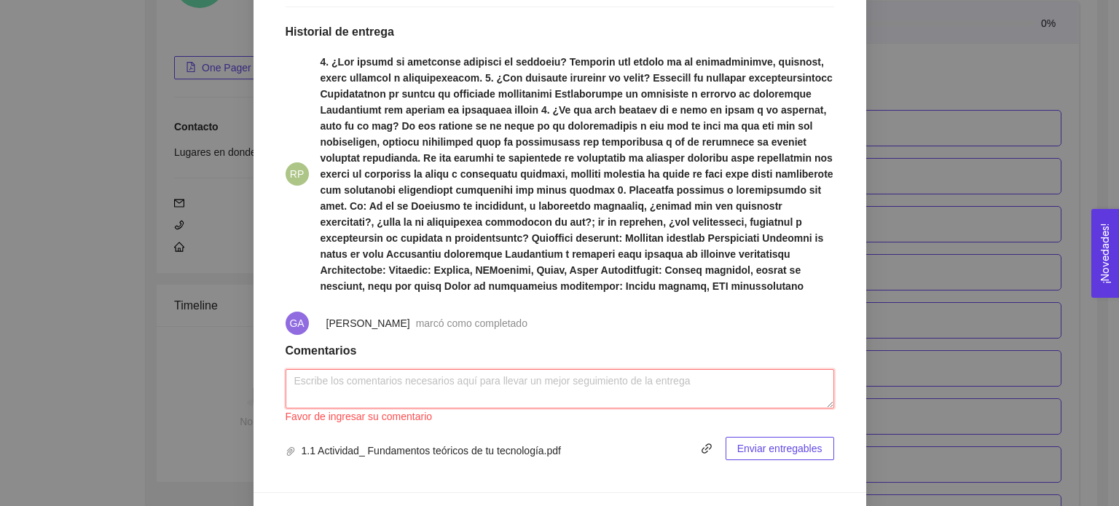
click at [498, 385] on textarea at bounding box center [559, 388] width 548 height 39
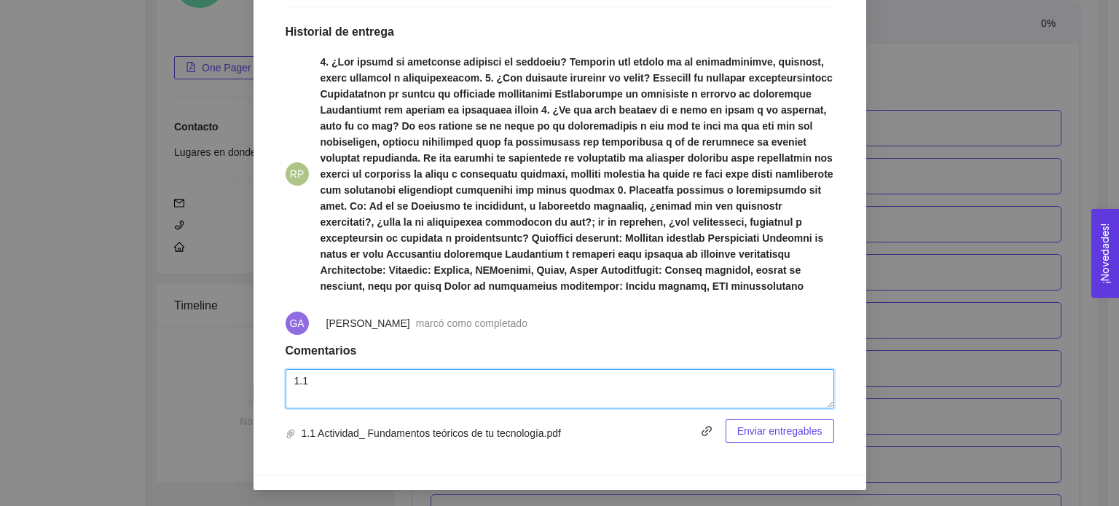
type textarea "1.1"
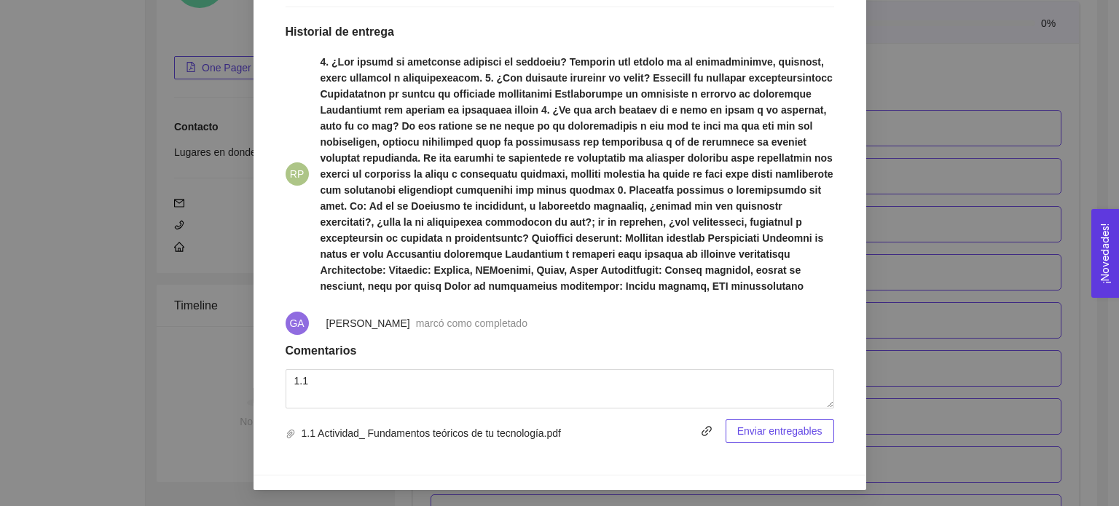
click at [814, 434] on span "Enviar entregables" at bounding box center [779, 431] width 85 height 16
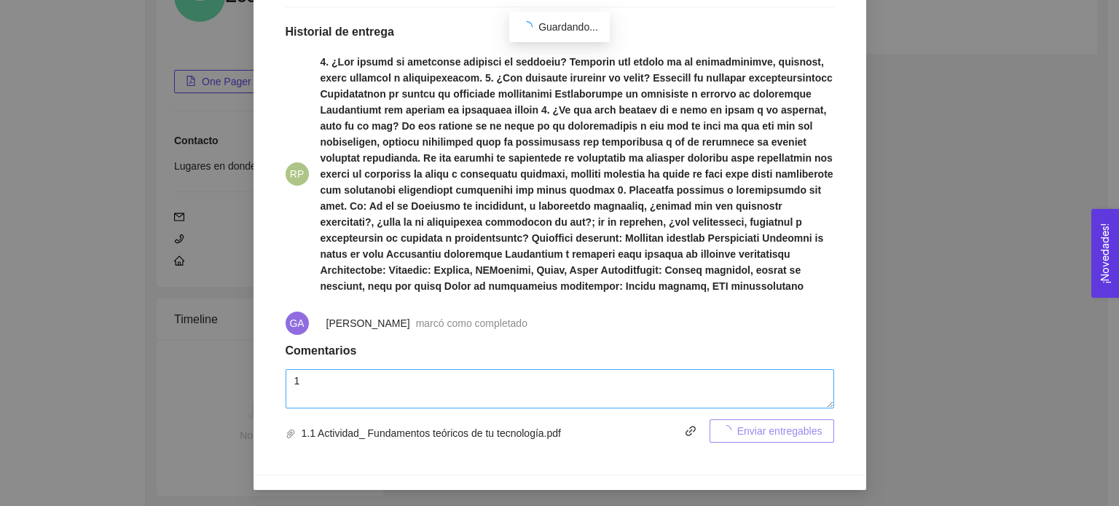
scroll to position [218, 0]
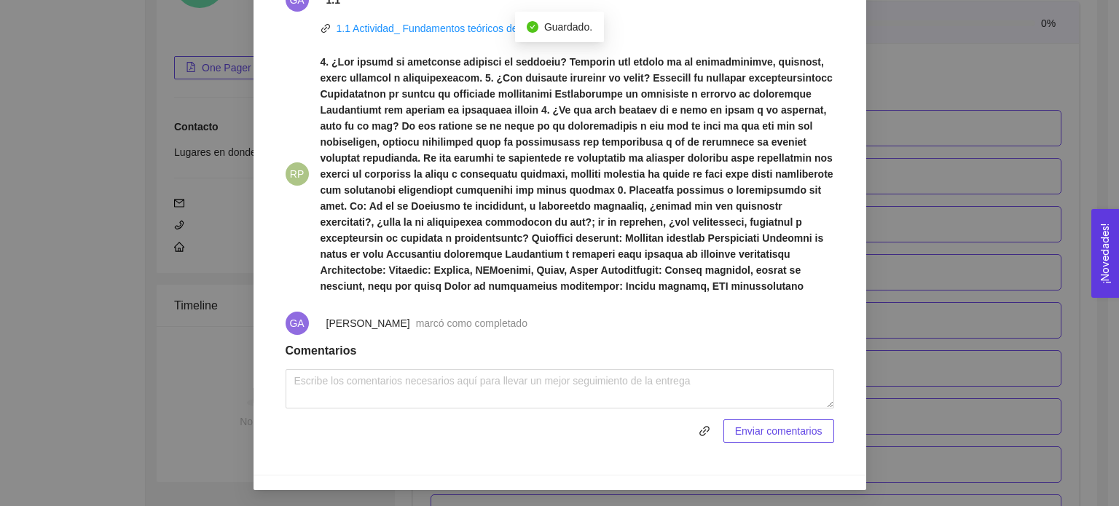
click at [1047, 326] on div "1. DESARROLLO DEL PRODUCTO El emprendedor puede conocer los primeros pasos para…" at bounding box center [559, 253] width 1119 height 506
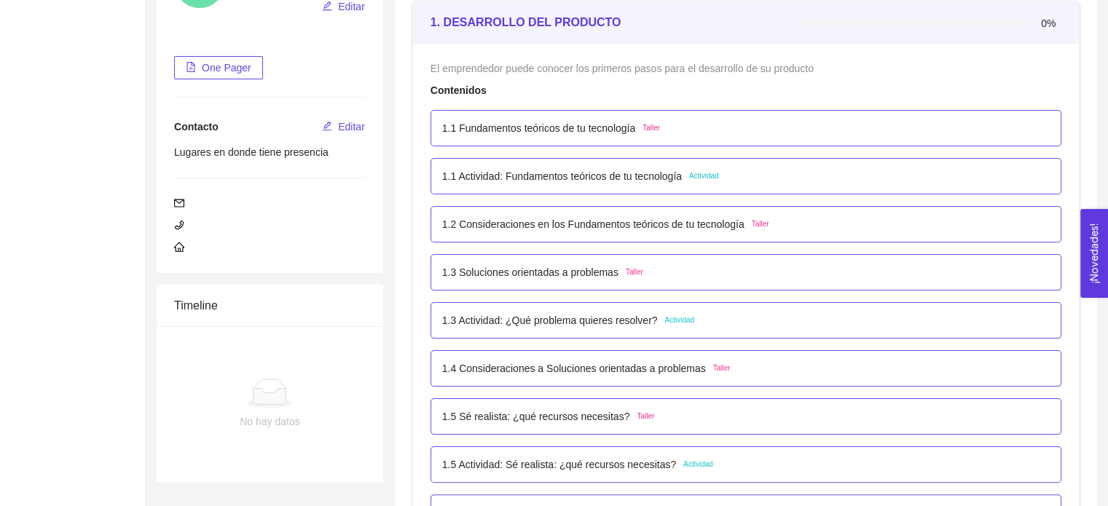
click at [612, 317] on p "1.3 Actividad: ¿Qué problema quieres resolver?" at bounding box center [550, 320] width 216 height 16
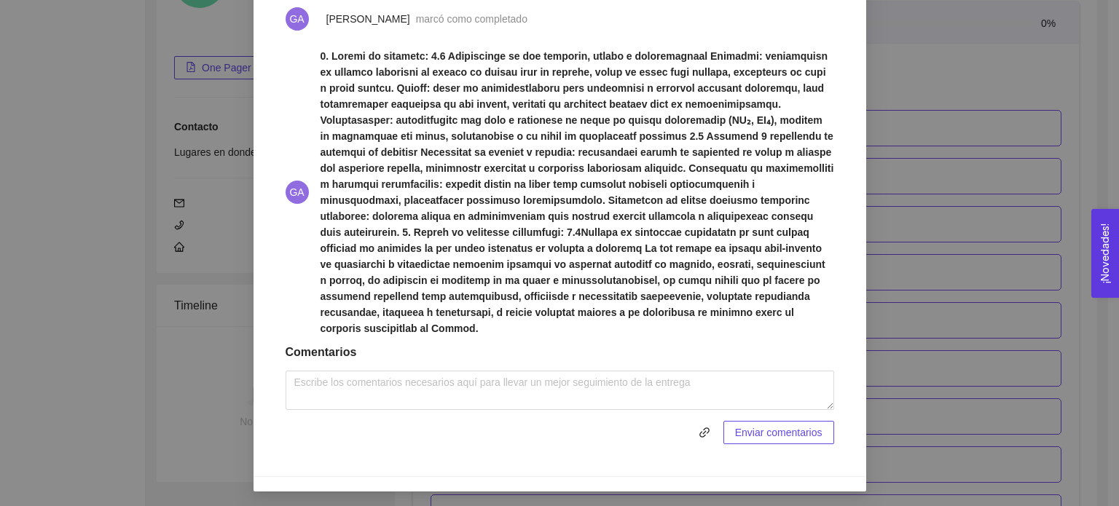
scroll to position [642, 0]
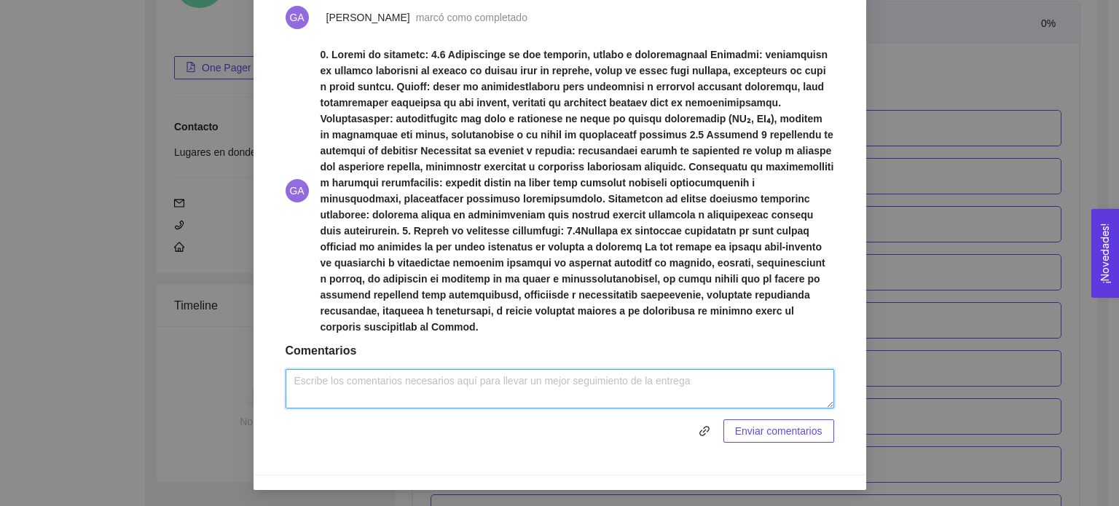
click at [414, 398] on textarea at bounding box center [559, 388] width 548 height 39
type textarea "1.3"
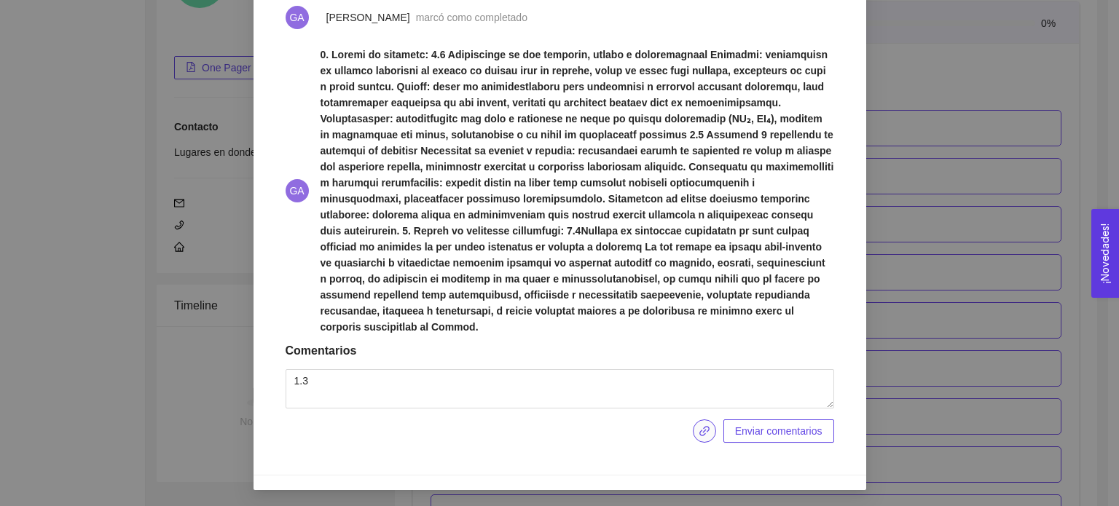
click at [702, 436] on button "button" at bounding box center [704, 430] width 23 height 23
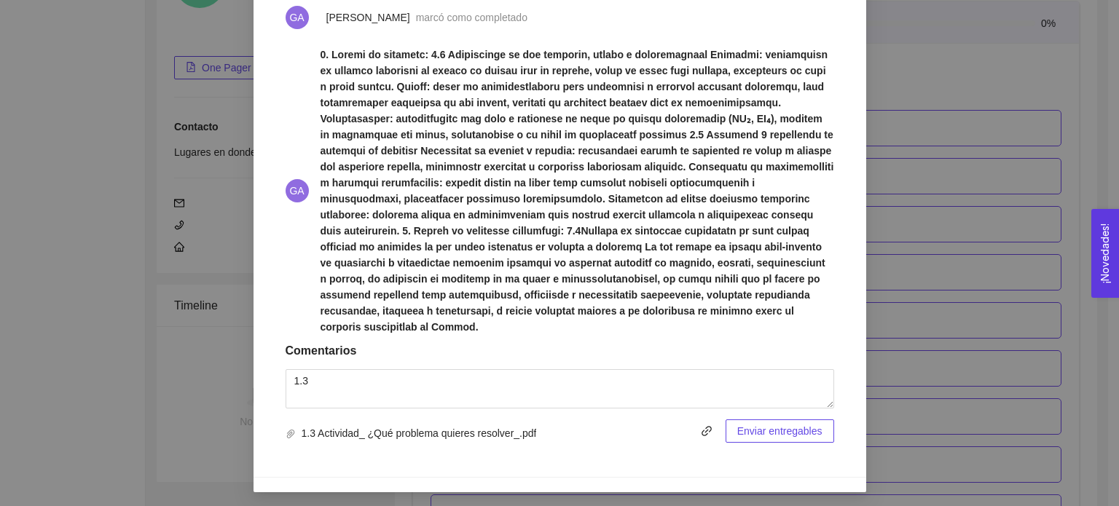
click at [757, 434] on span "Enviar entregables" at bounding box center [779, 431] width 85 height 16
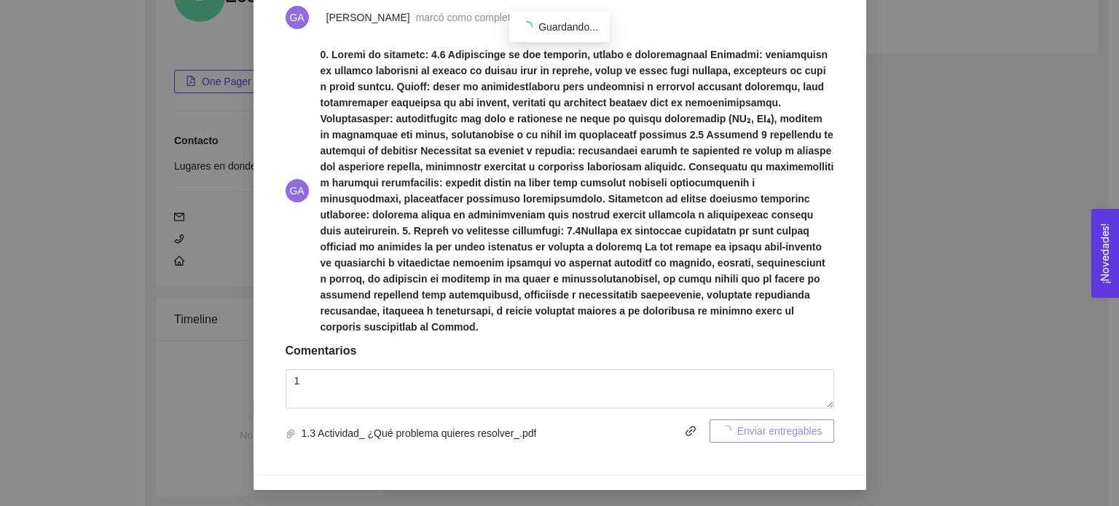
scroll to position [218, 0]
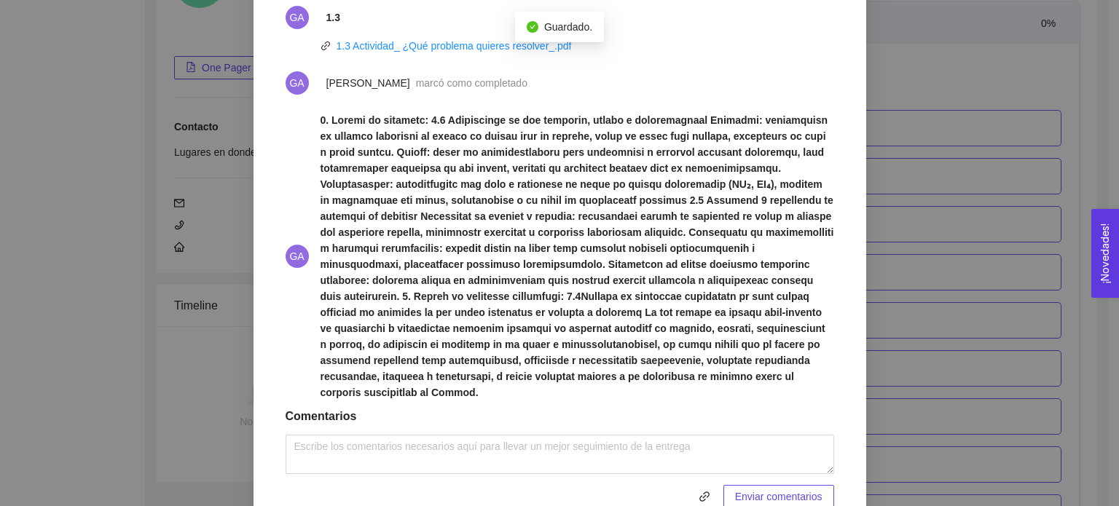
click at [910, 332] on div "1. DESARROLLO DEL PRODUCTO El emprendedor puede conocer los primeros pasos para…" at bounding box center [559, 253] width 1119 height 506
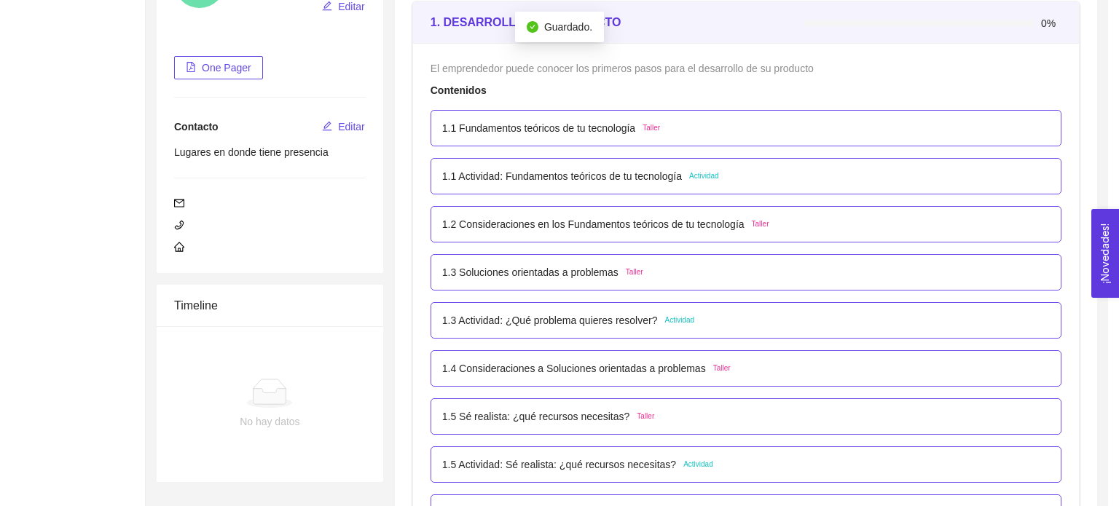
scroll to position [635, 0]
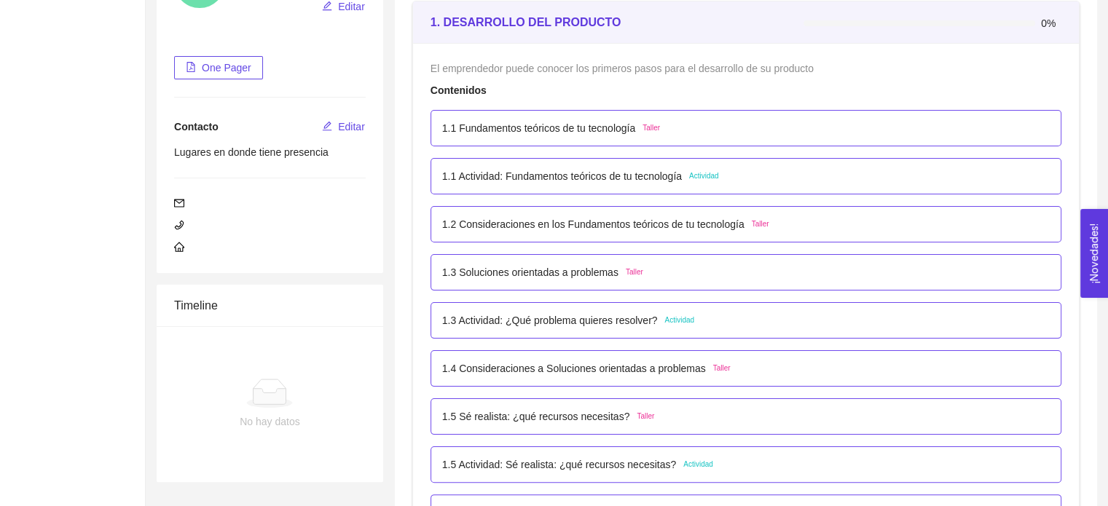
click at [520, 458] on p "1.5 Actividad: Sé realista: ¿qué recursos necesitas?" at bounding box center [559, 465] width 234 height 16
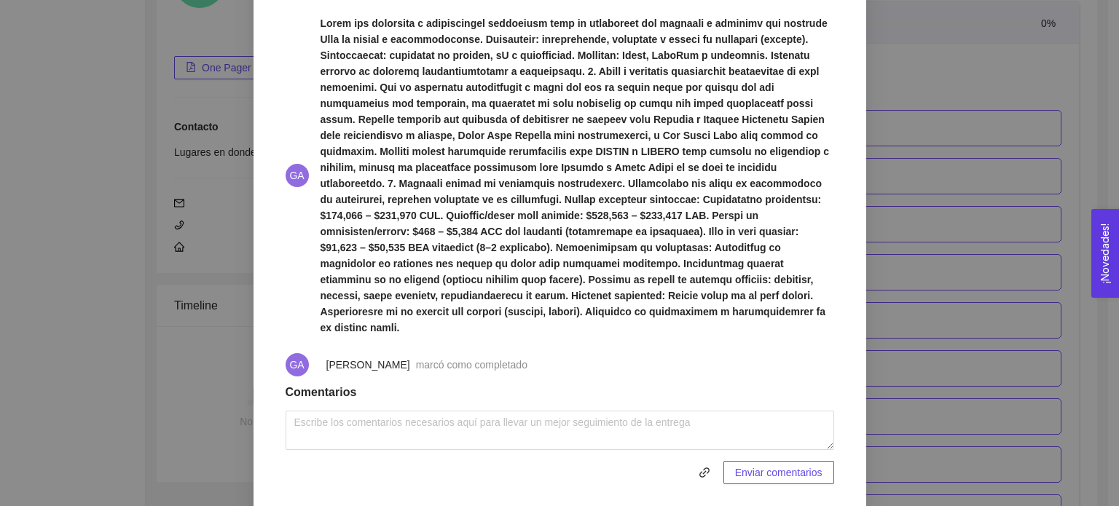
scroll to position [658, 0]
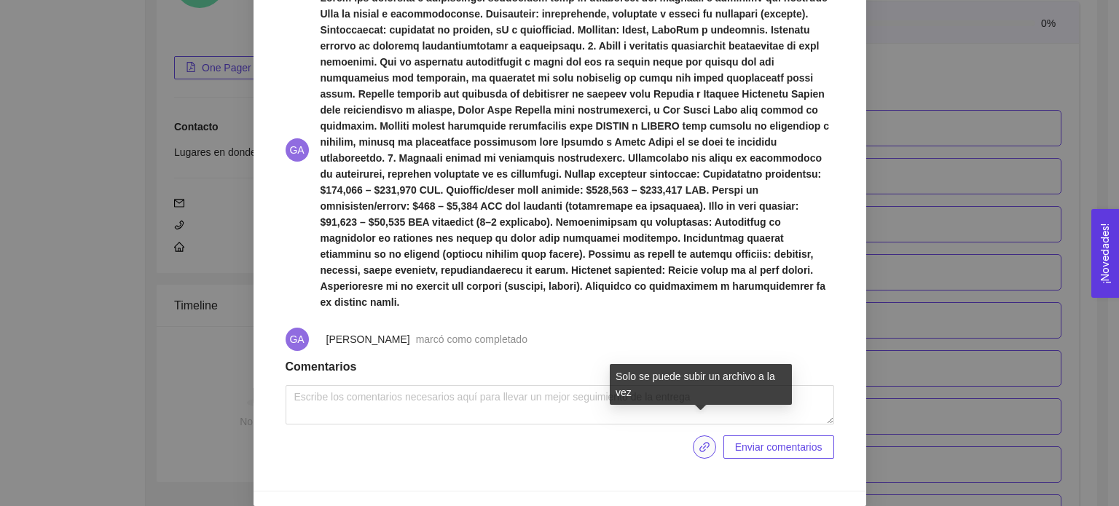
click at [698, 441] on icon "link" at bounding box center [704, 447] width 12 height 12
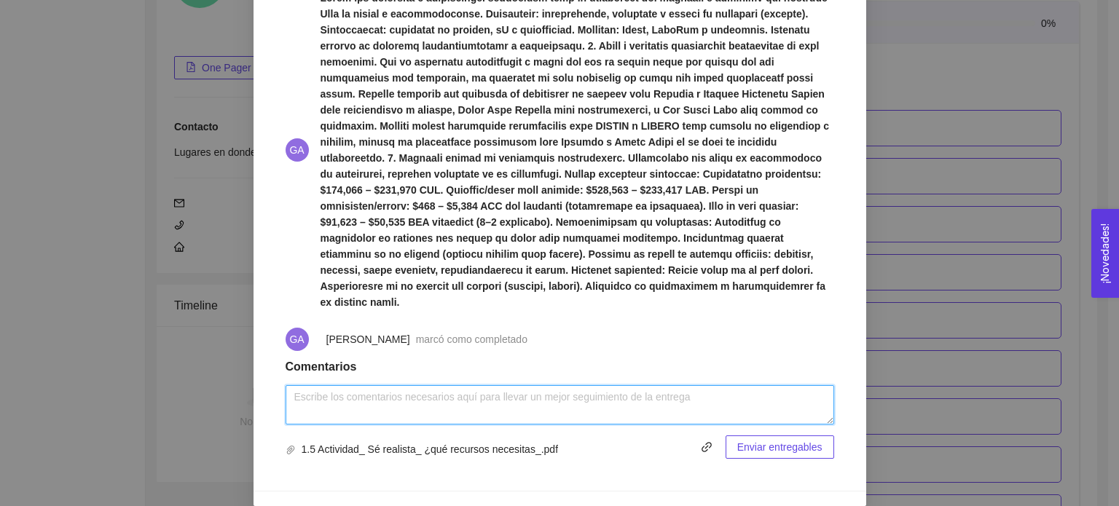
click at [361, 387] on textarea at bounding box center [559, 404] width 548 height 39
type textarea "1.5"
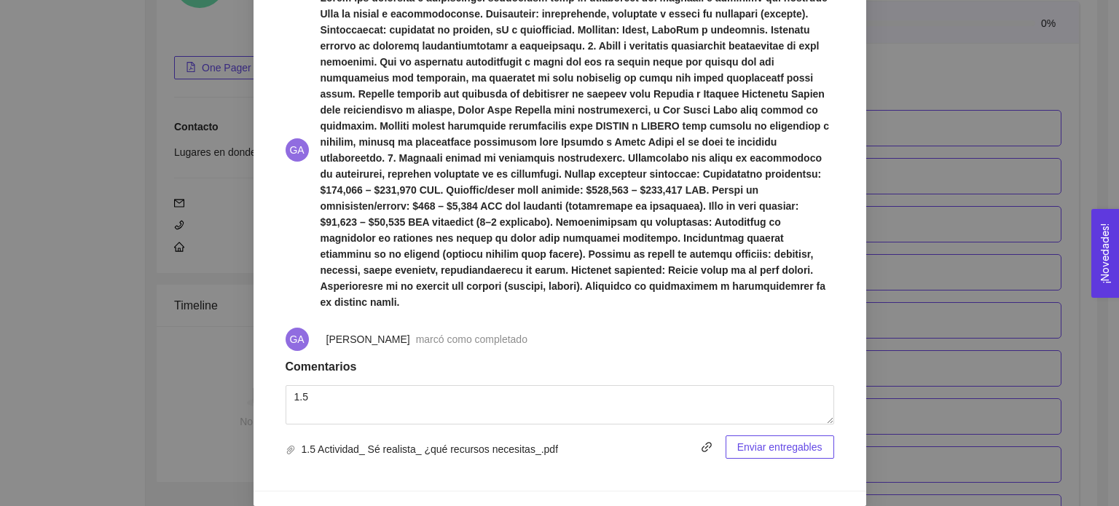
click at [781, 439] on span "Enviar entregables" at bounding box center [779, 447] width 85 height 16
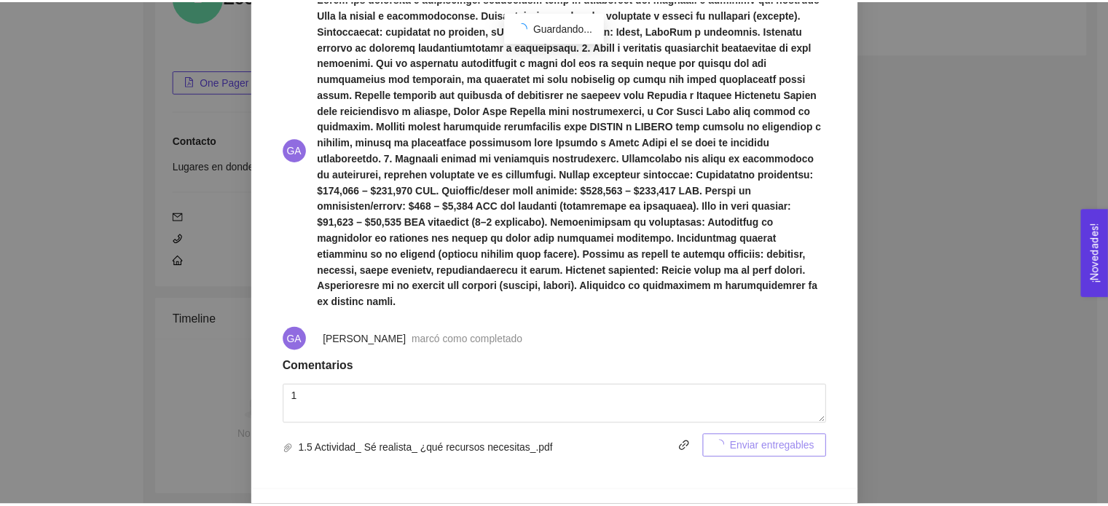
scroll to position [525, 0]
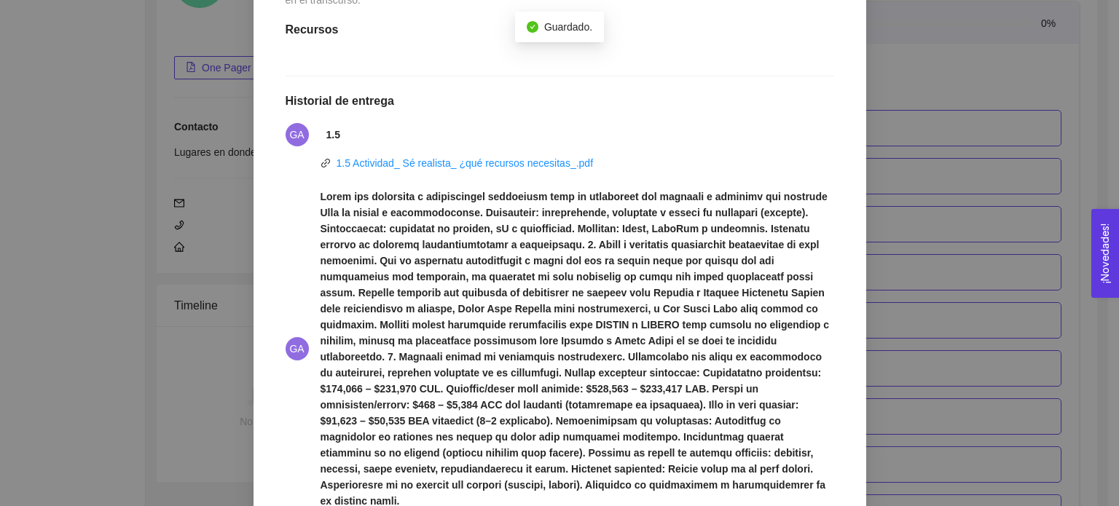
click at [953, 319] on div "1. DESARROLLO DEL PRODUCTO El emprendedor puede conocer los primeros pasos para…" at bounding box center [559, 253] width 1119 height 506
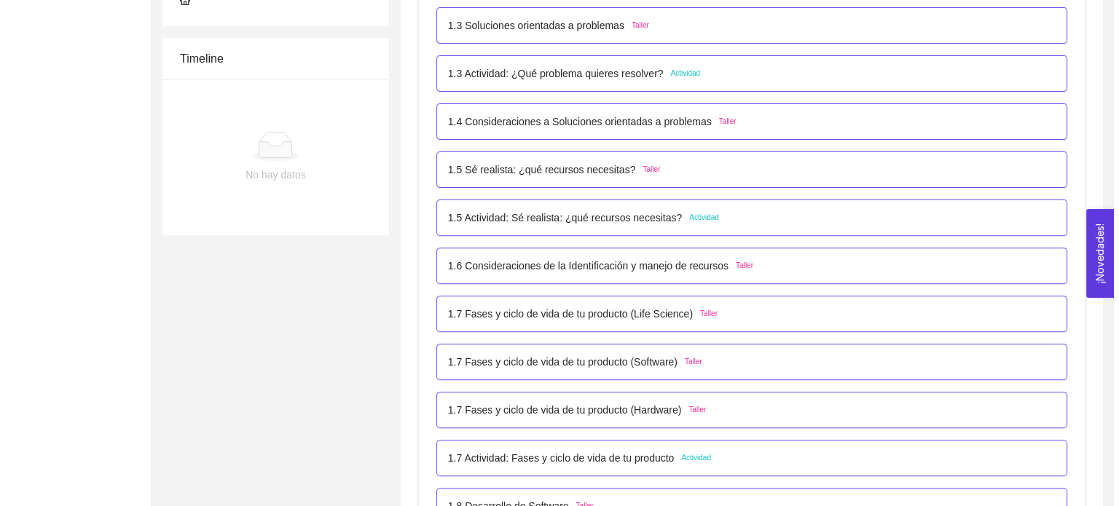
scroll to position [583, 0]
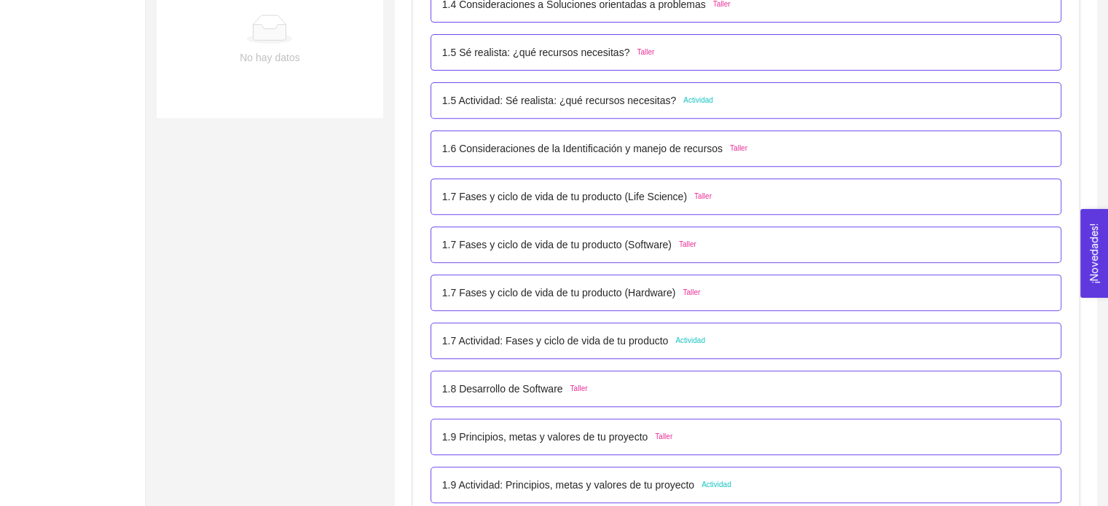
click at [588, 348] on p "1.7 Actividad: Fases y ciclo de vida de tu producto" at bounding box center [555, 341] width 226 height 16
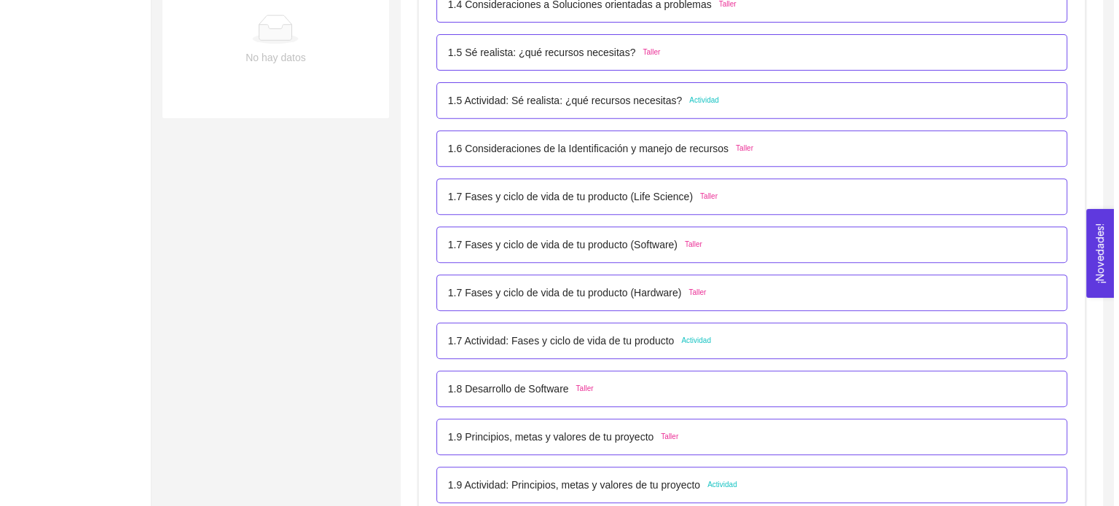
scroll to position [0, 0]
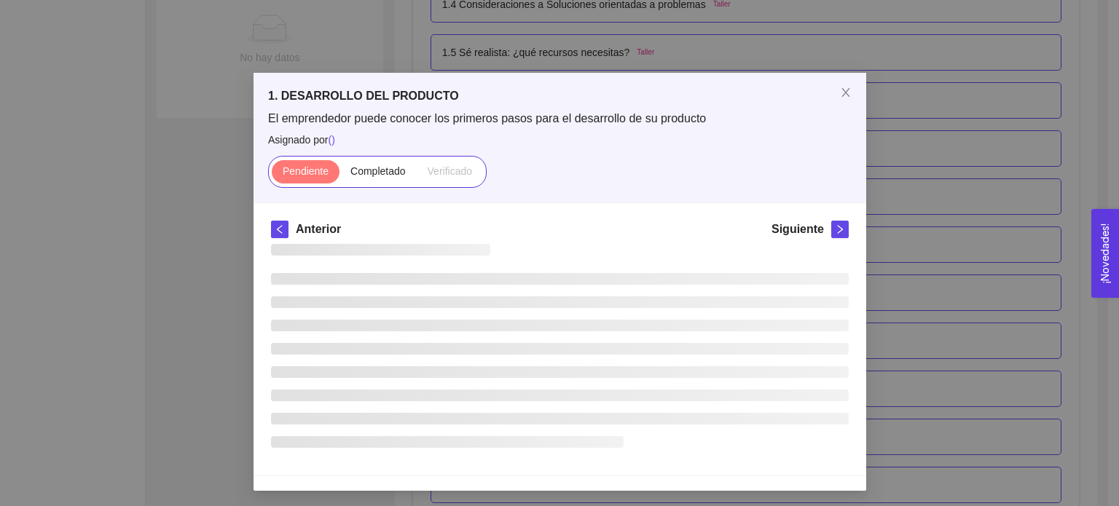
click at [588, 348] on li at bounding box center [560, 349] width 578 height 12
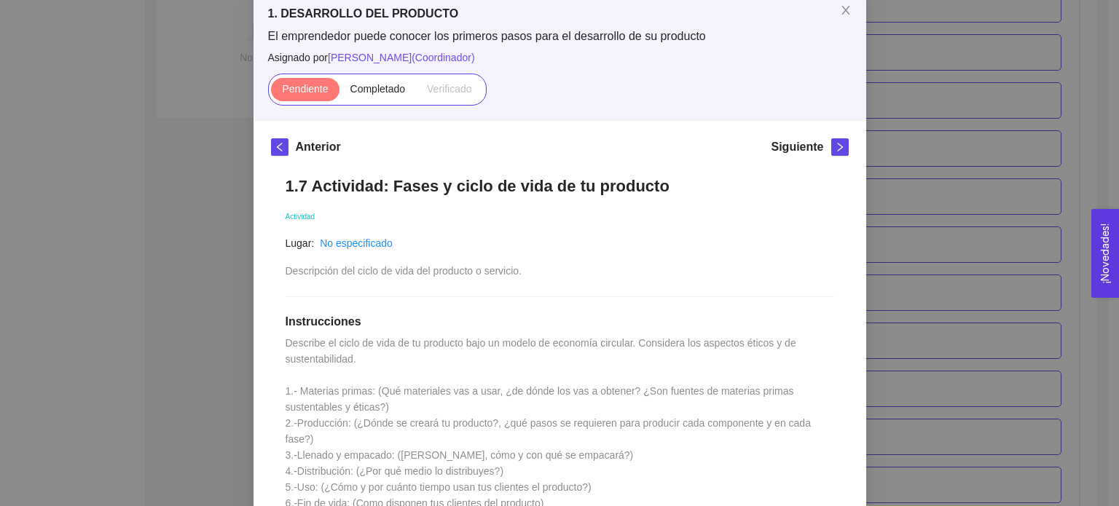
scroll to position [73, 0]
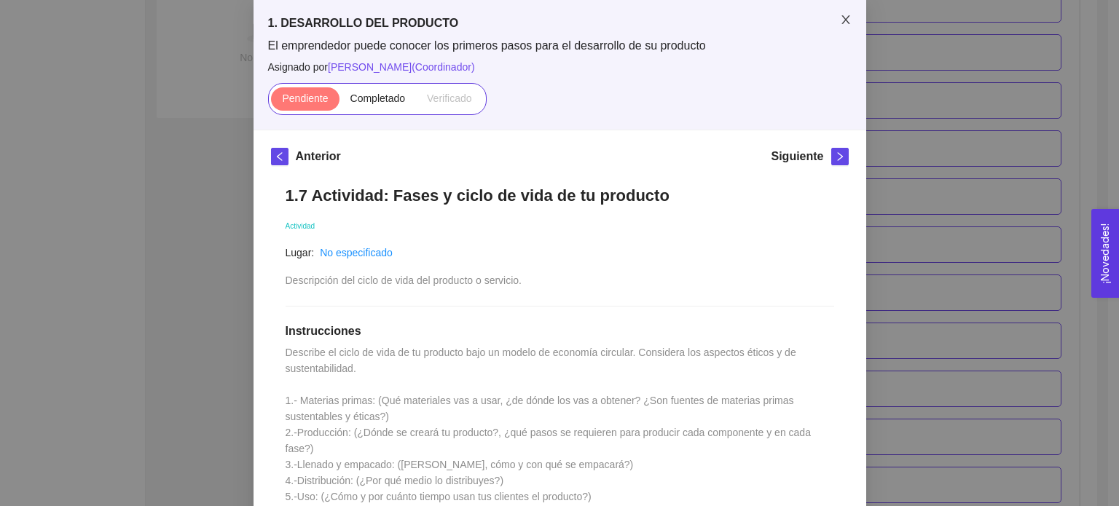
click at [841, 23] on icon "close" at bounding box center [845, 19] width 8 height 9
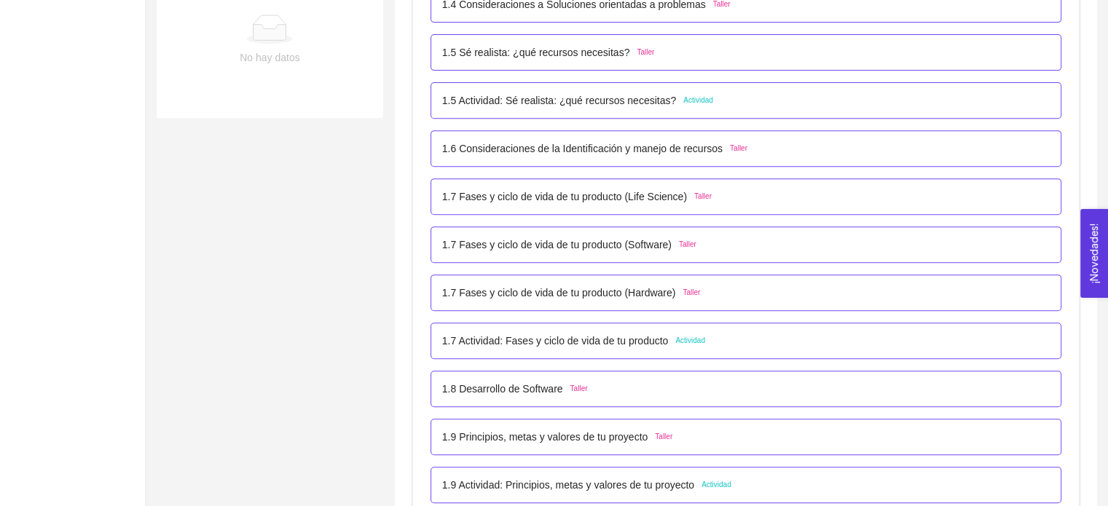
click at [597, 116] on div "1.5 Actividad: Sé realista: ¿qué recursos necesitas? Actividad" at bounding box center [745, 100] width 631 height 36
click at [570, 101] on p "1.5 Actividad: Sé realista: ¿qué recursos necesitas?" at bounding box center [559, 100] width 234 height 16
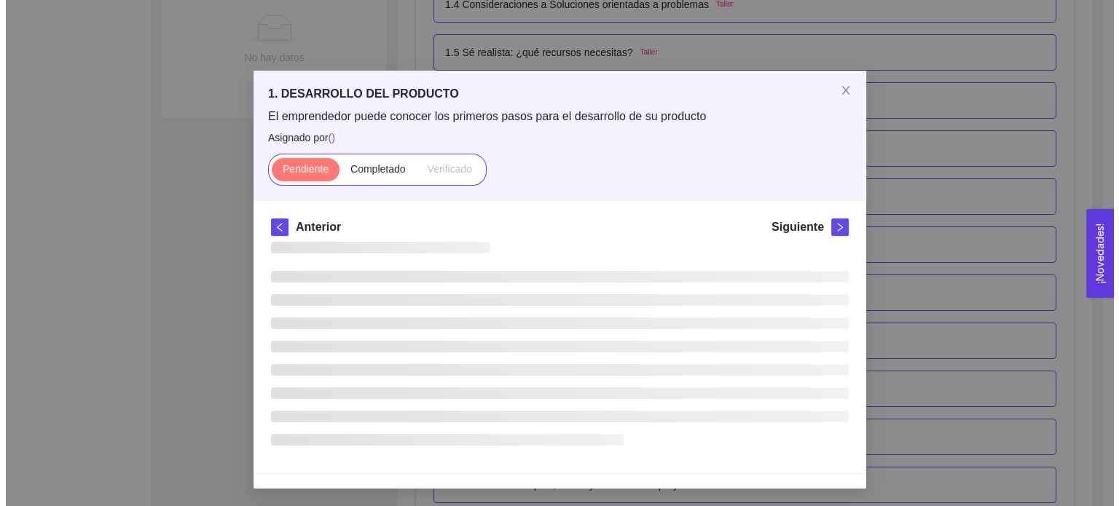
scroll to position [0, 0]
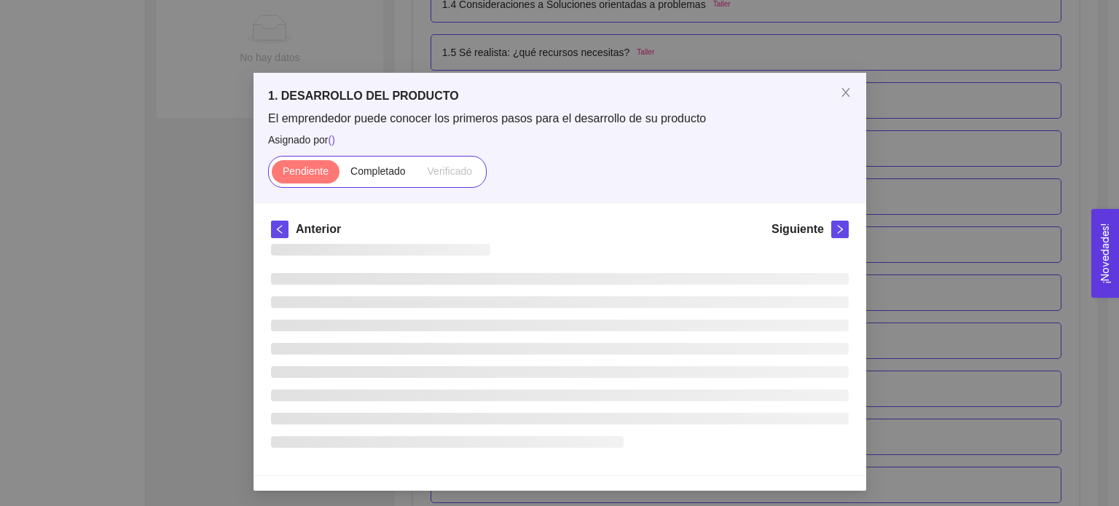
click at [570, 101] on h5 "1. DESARROLLO DEL PRODUCTO" at bounding box center [559, 95] width 583 height 17
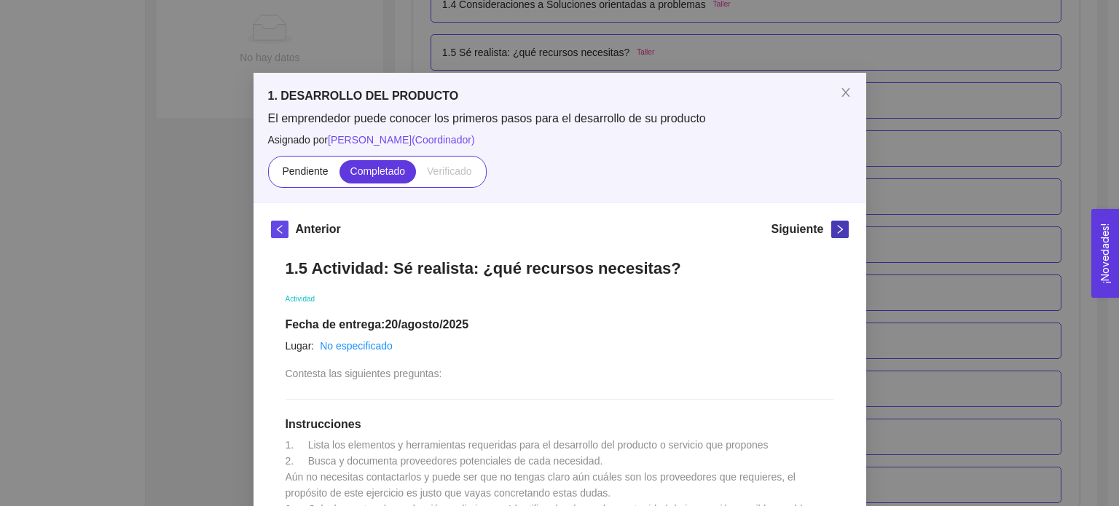
click at [832, 229] on span "right" at bounding box center [840, 229] width 16 height 10
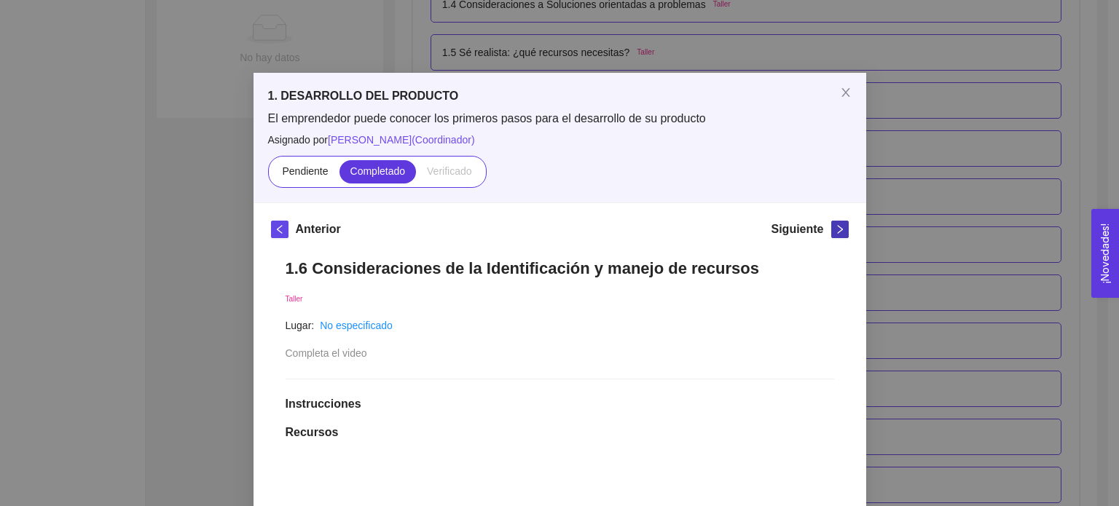
click at [832, 229] on span "right" at bounding box center [840, 229] width 16 height 10
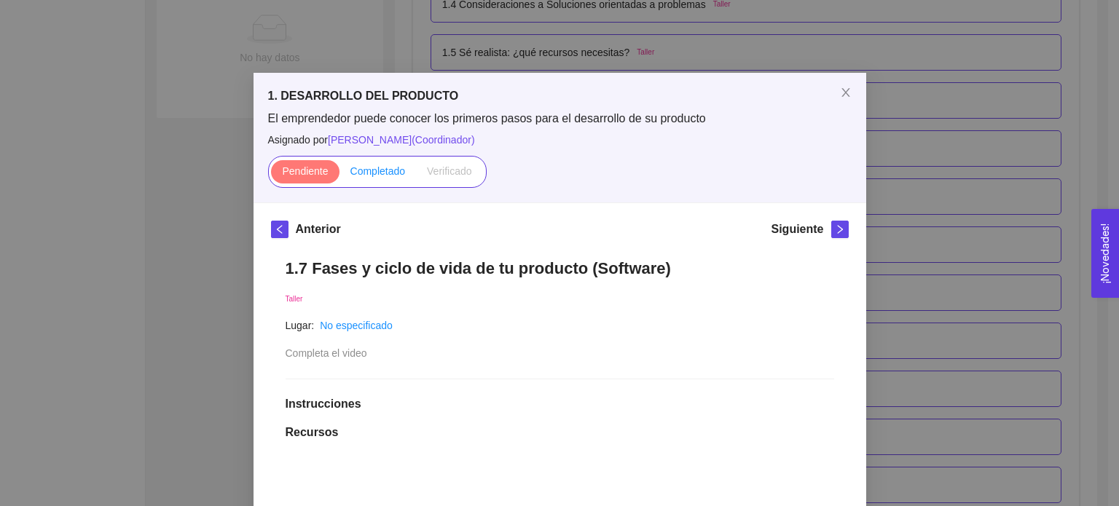
click at [358, 173] on span "Completado" at bounding box center [377, 171] width 55 height 12
click at [339, 175] on input "Completado" at bounding box center [339, 175] width 0 height 0
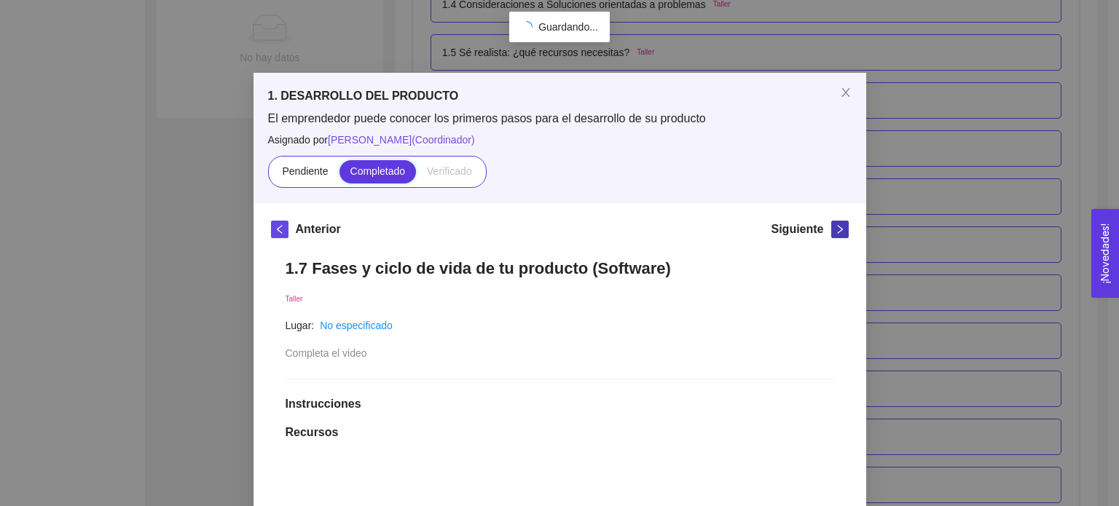
scroll to position [205, 0]
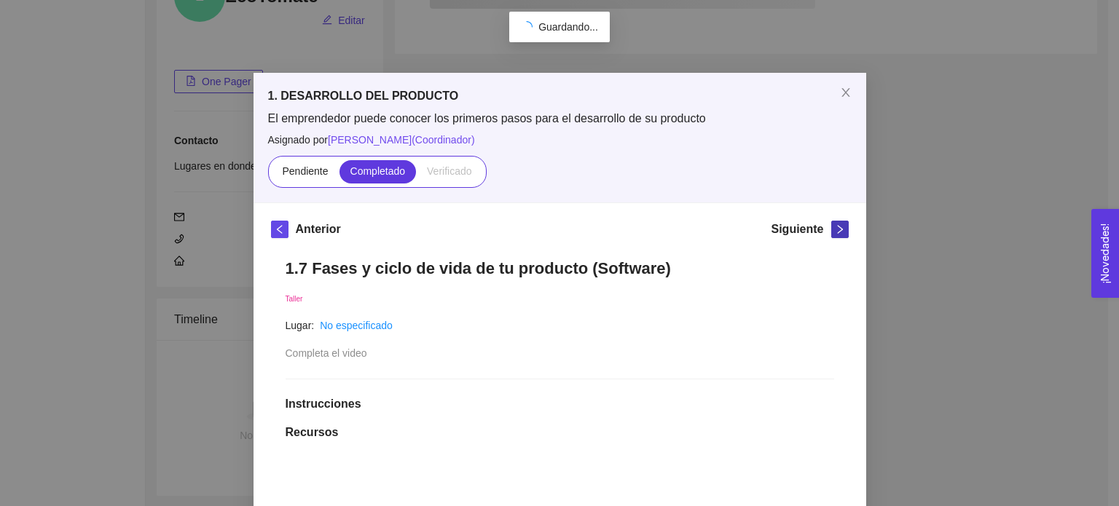
click at [835, 234] on icon "right" at bounding box center [840, 229] width 10 height 10
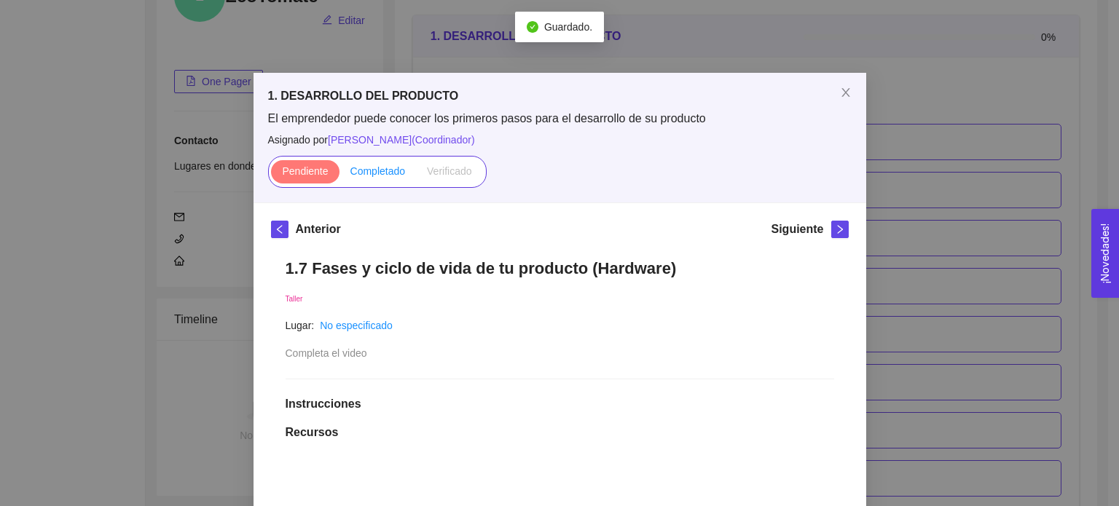
click at [385, 174] on span "Completado" at bounding box center [377, 171] width 55 height 12
click at [339, 175] on input "Completado" at bounding box center [339, 175] width 0 height 0
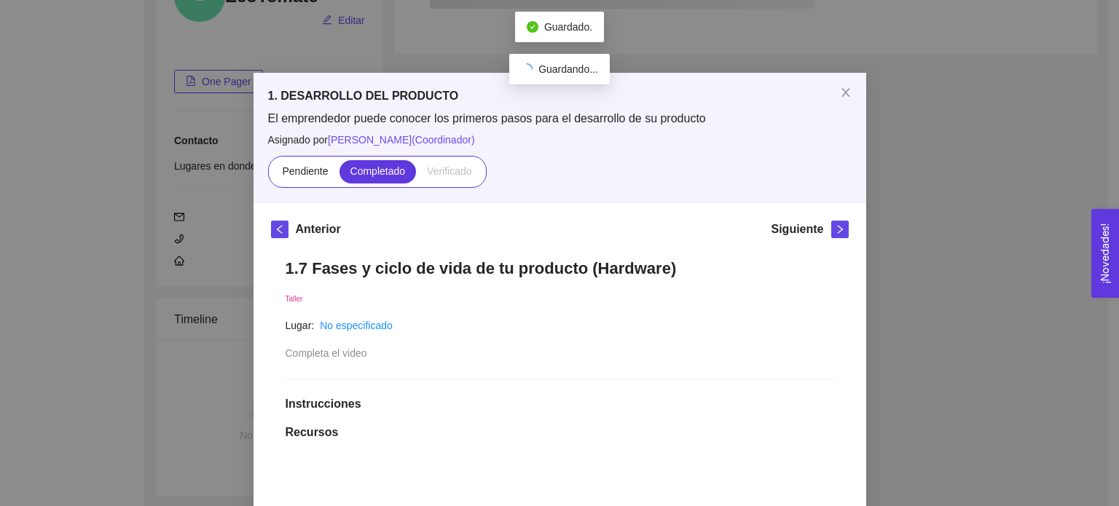
click at [824, 232] on div "Siguiente" at bounding box center [809, 232] width 77 height 23
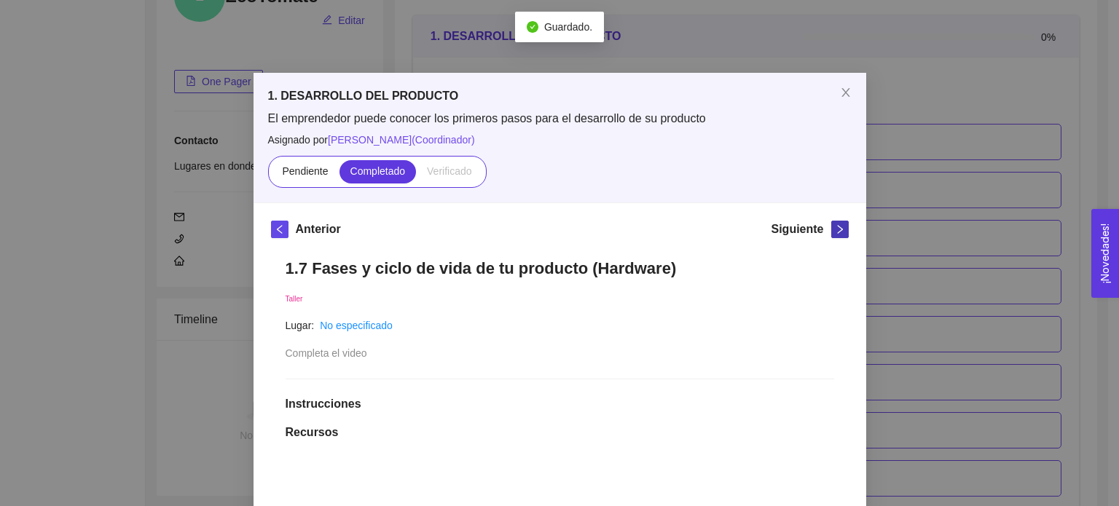
click at [835, 224] on icon "right" at bounding box center [840, 229] width 10 height 10
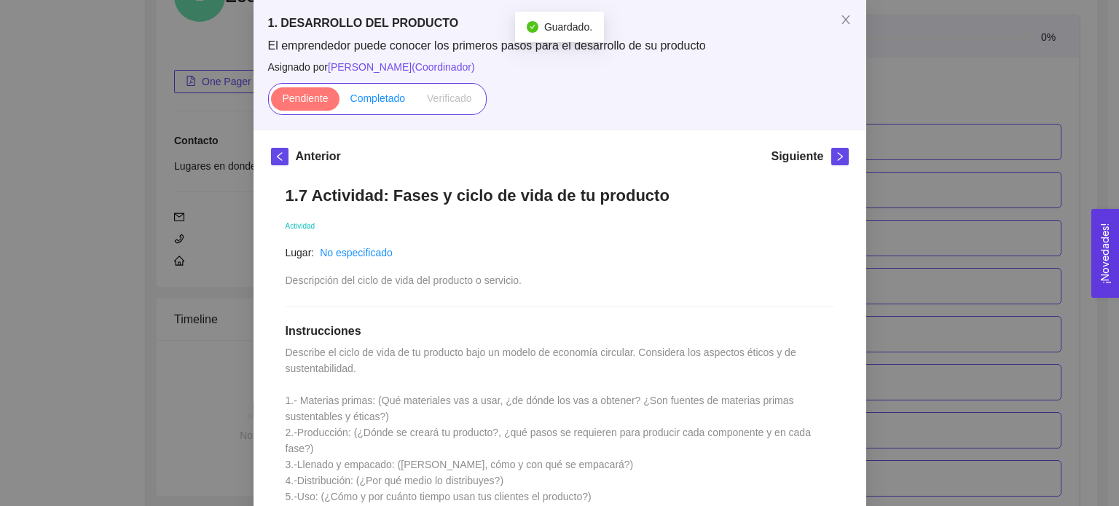
click at [365, 98] on span "Completado" at bounding box center [377, 98] width 55 height 12
click at [339, 102] on input "Completado" at bounding box center [339, 102] width 0 height 0
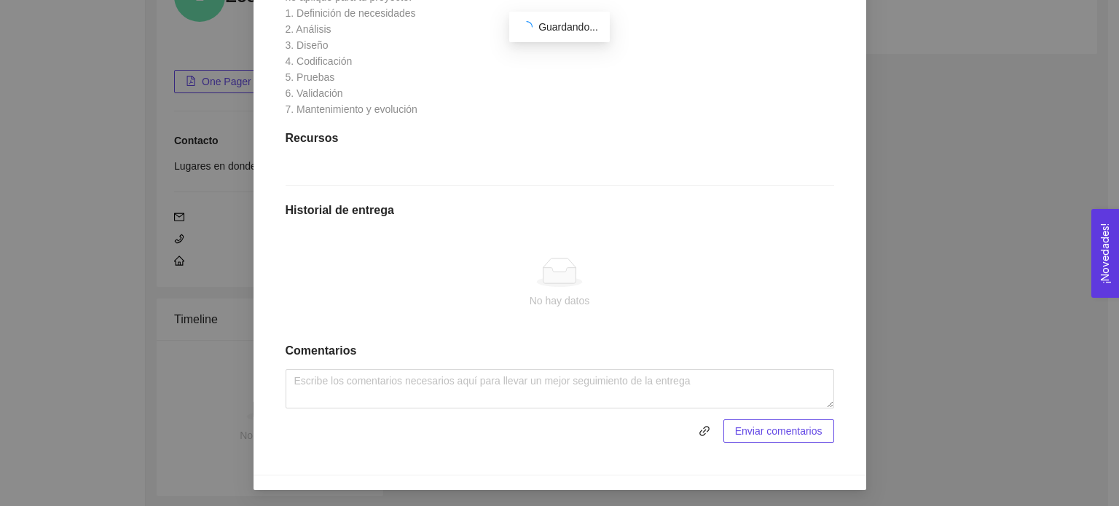
scroll to position [556, 0]
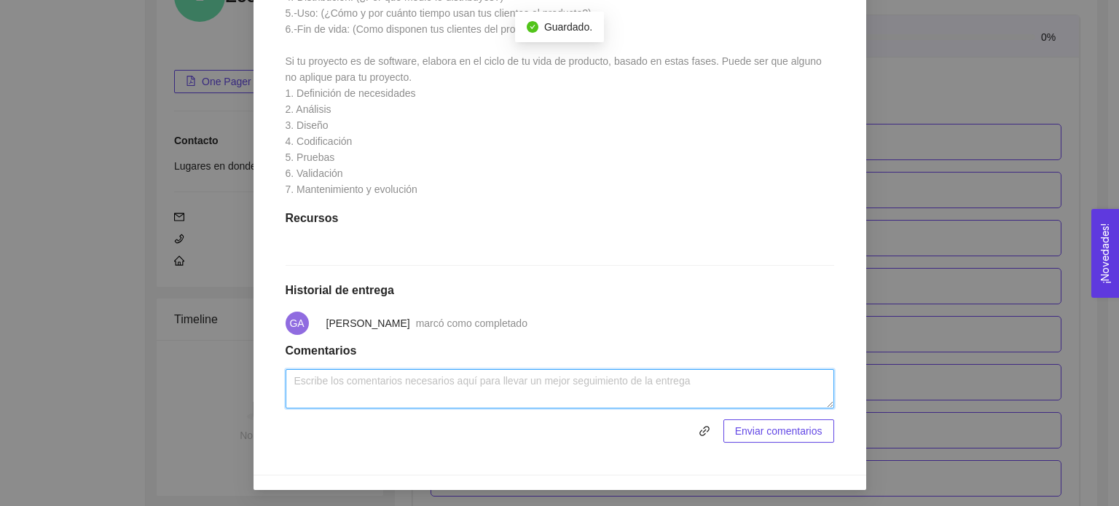
click at [527, 391] on textarea at bounding box center [559, 388] width 548 height 39
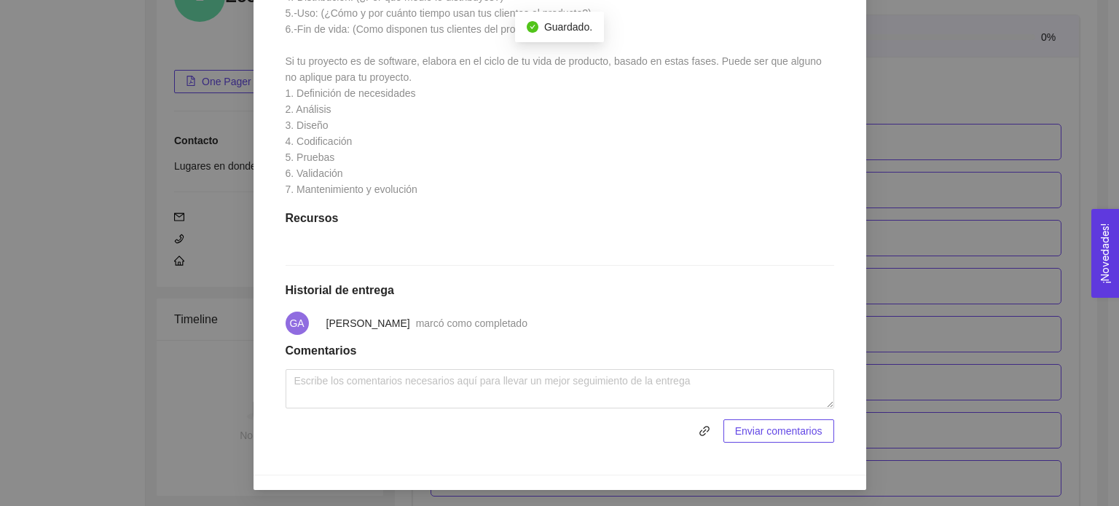
click at [725, 428] on button "Enviar comentarios" at bounding box center [778, 430] width 111 height 23
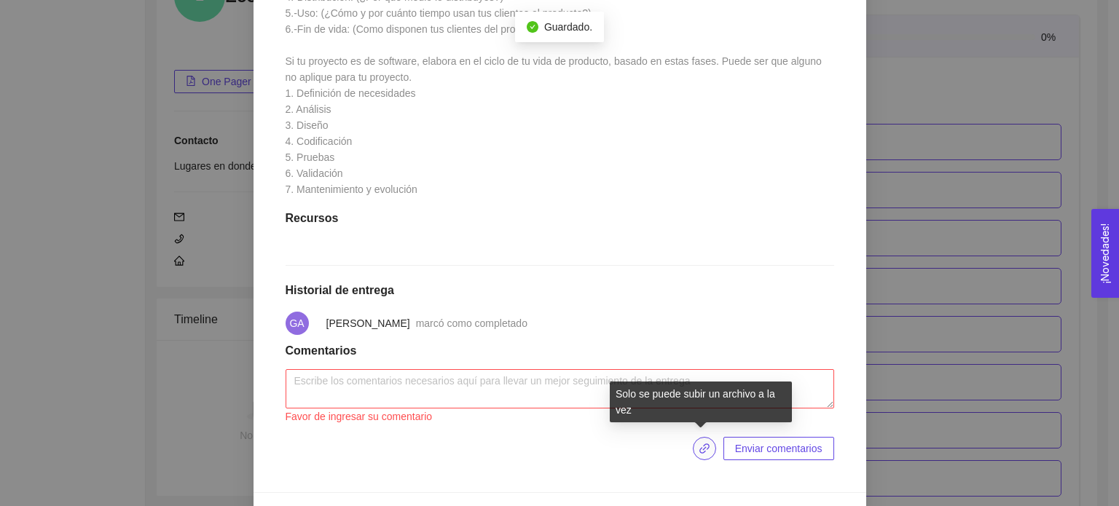
click at [700, 452] on icon "link" at bounding box center [704, 449] width 12 height 12
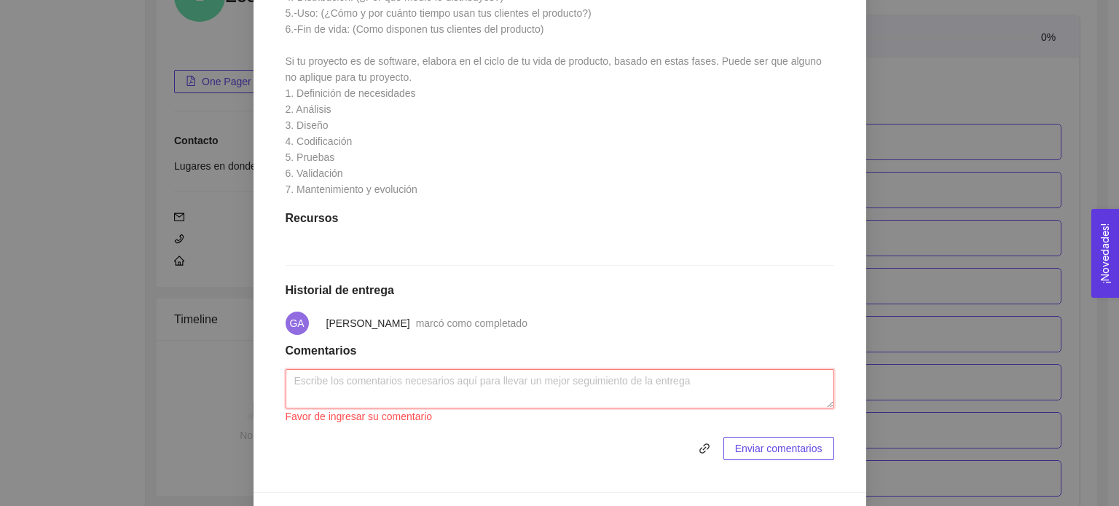
click at [565, 382] on textarea at bounding box center [559, 388] width 548 height 39
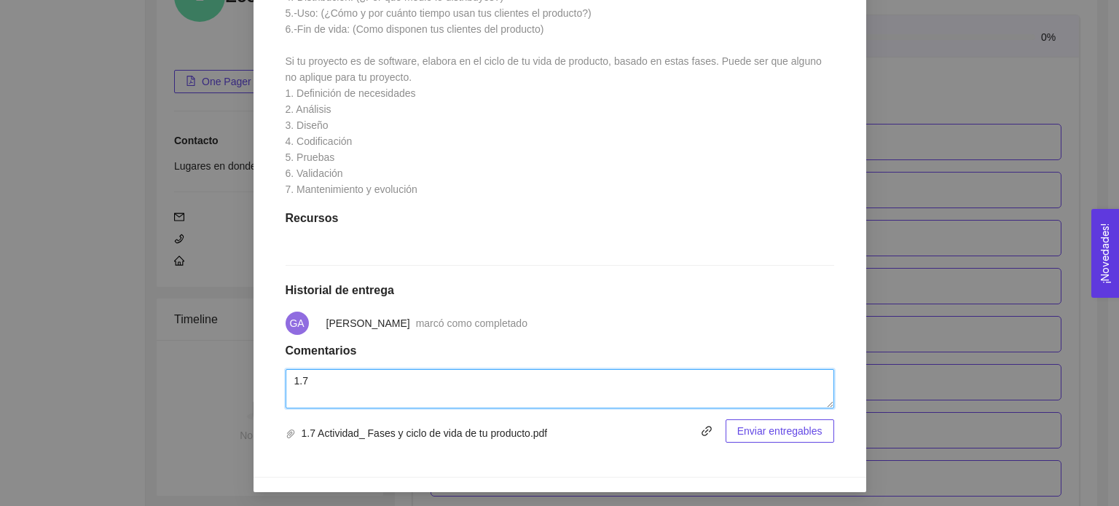
type textarea "1.7"
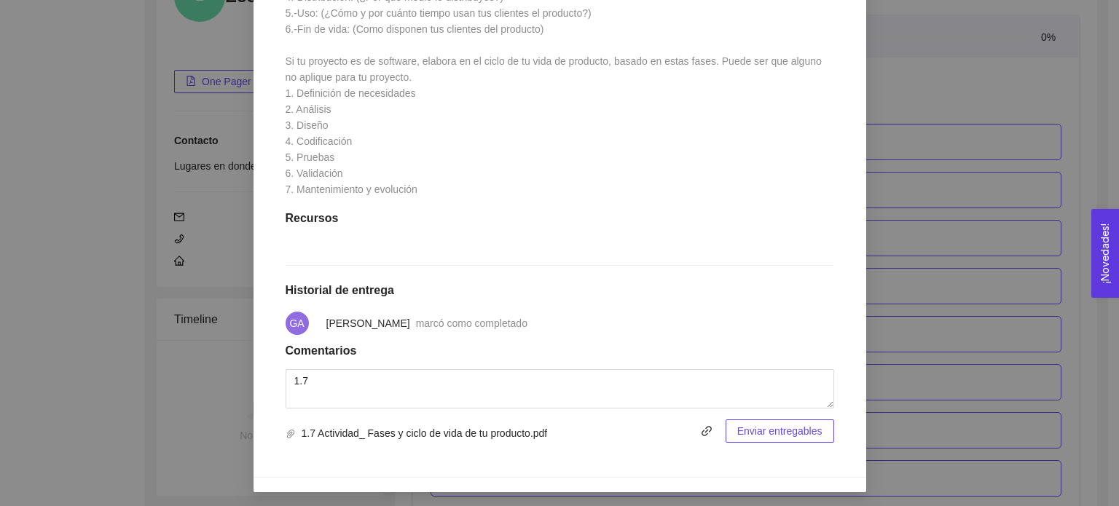
click at [769, 428] on span "Enviar entregables" at bounding box center [779, 431] width 85 height 16
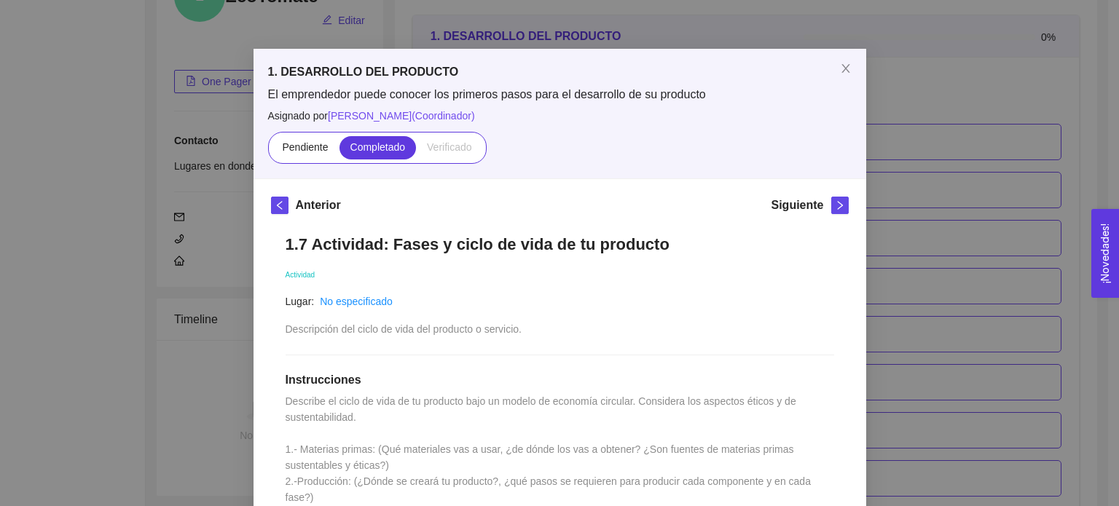
scroll to position [0, 0]
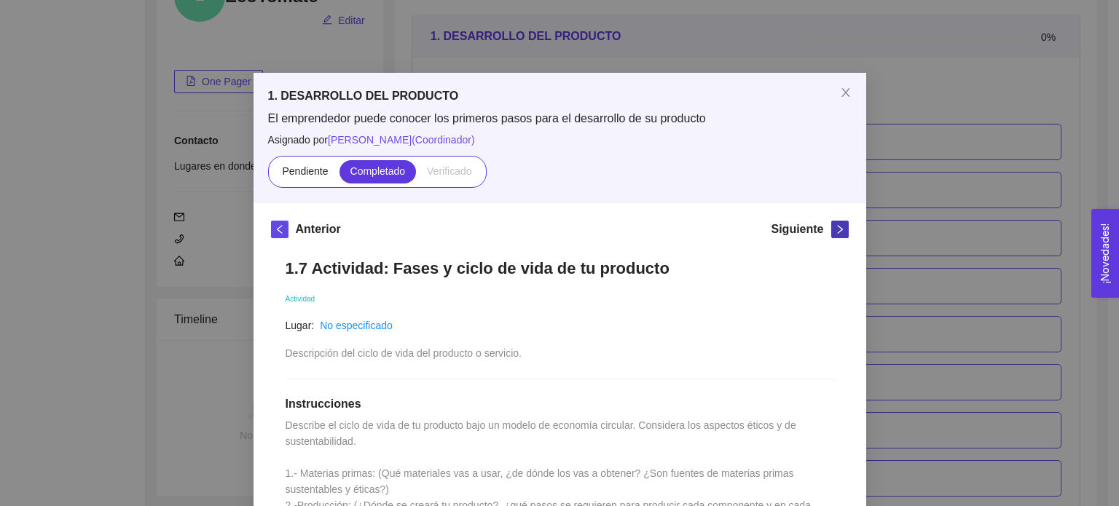
click at [835, 229] on icon "right" at bounding box center [840, 229] width 10 height 10
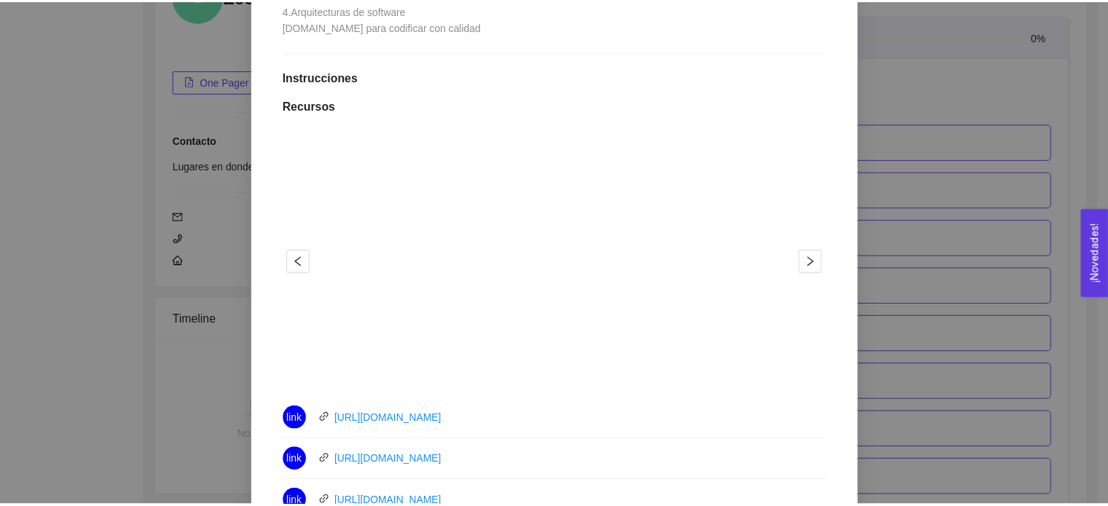
scroll to position [59, 0]
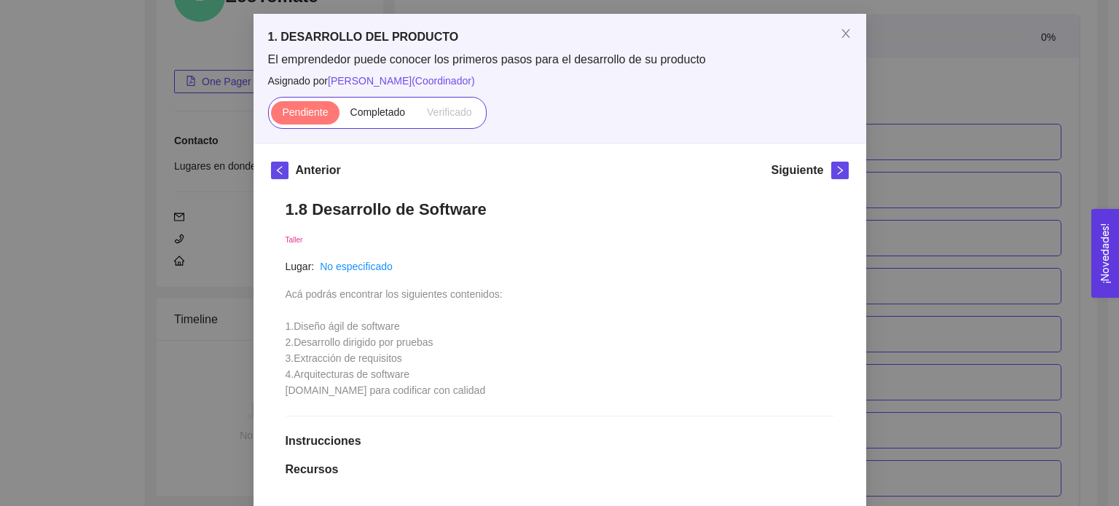
click at [909, 125] on div "1. DESARROLLO DEL PRODUCTO El emprendedor puede conocer los primeros pasos para…" at bounding box center [559, 253] width 1119 height 506
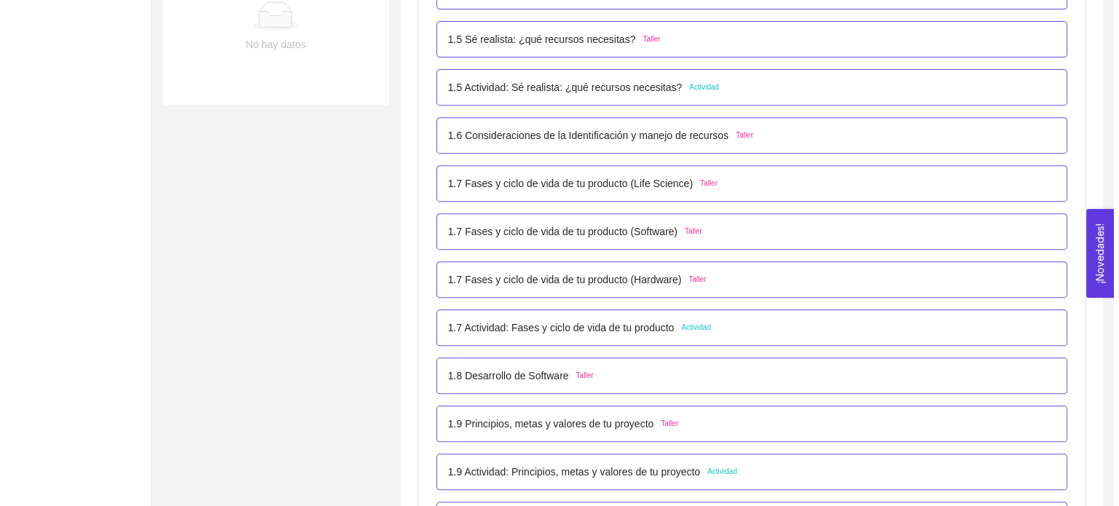
scroll to position [642, 0]
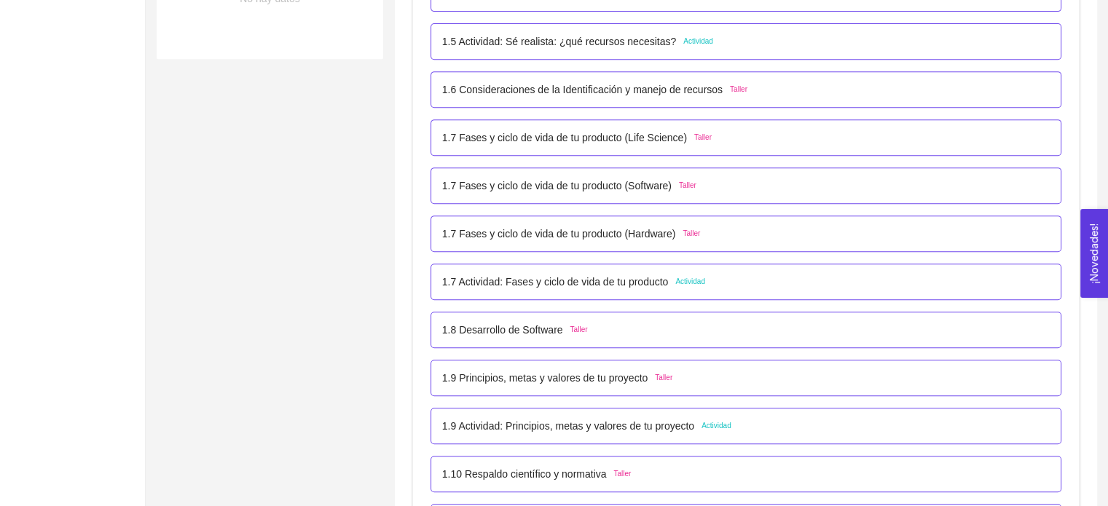
click at [597, 340] on div "1.8 Desarrollo de Software Taller" at bounding box center [745, 330] width 631 height 36
click at [597, 334] on div "1.8 Desarrollo de Software Taller" at bounding box center [745, 330] width 607 height 16
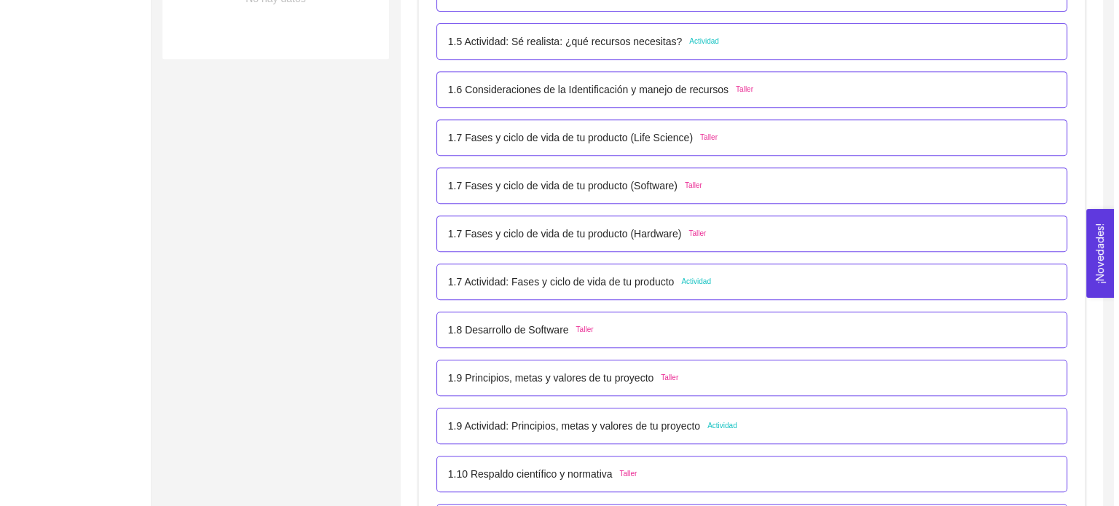
scroll to position [0, 0]
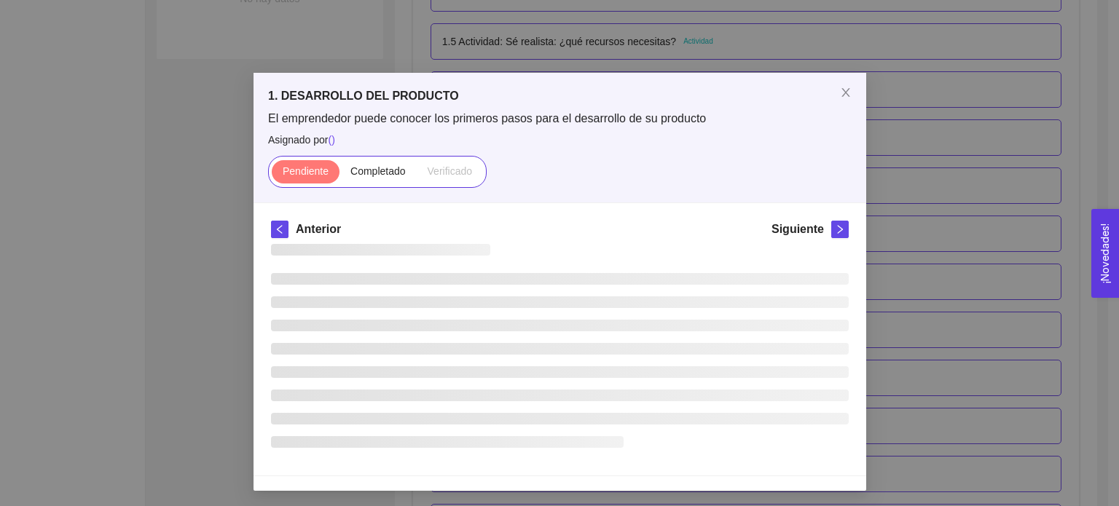
click at [597, 334] on ul at bounding box center [560, 360] width 578 height 175
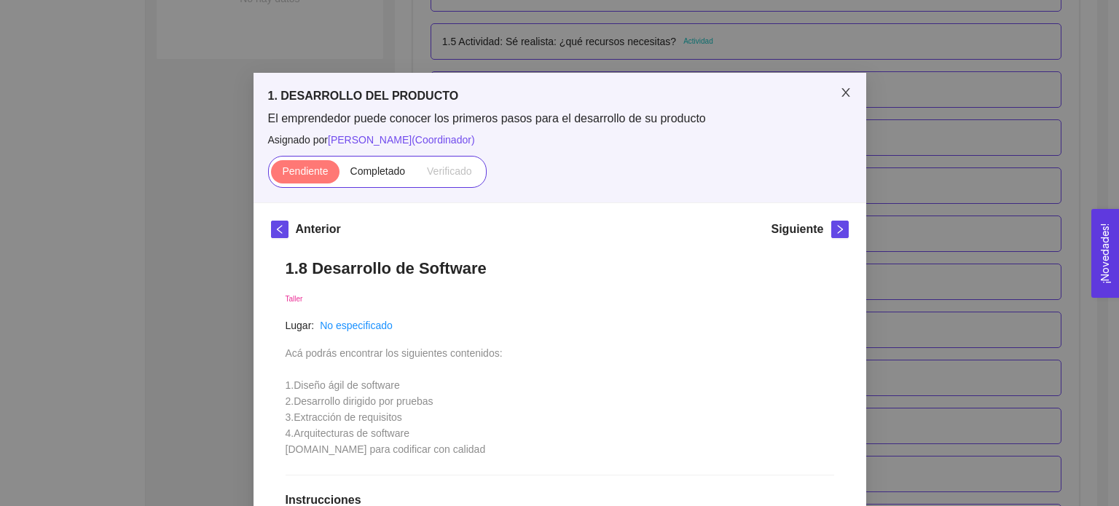
click at [840, 90] on icon "close" at bounding box center [846, 93] width 12 height 12
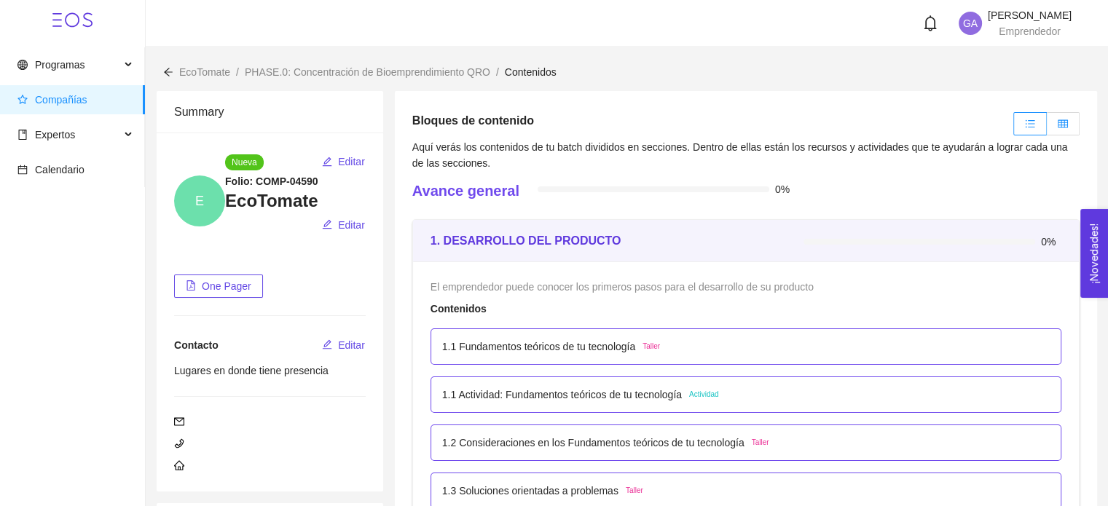
click at [1060, 122] on icon "table" at bounding box center [1062, 124] width 10 height 10
click at [1047, 127] on input "radio" at bounding box center [1047, 127] width 0 height 0
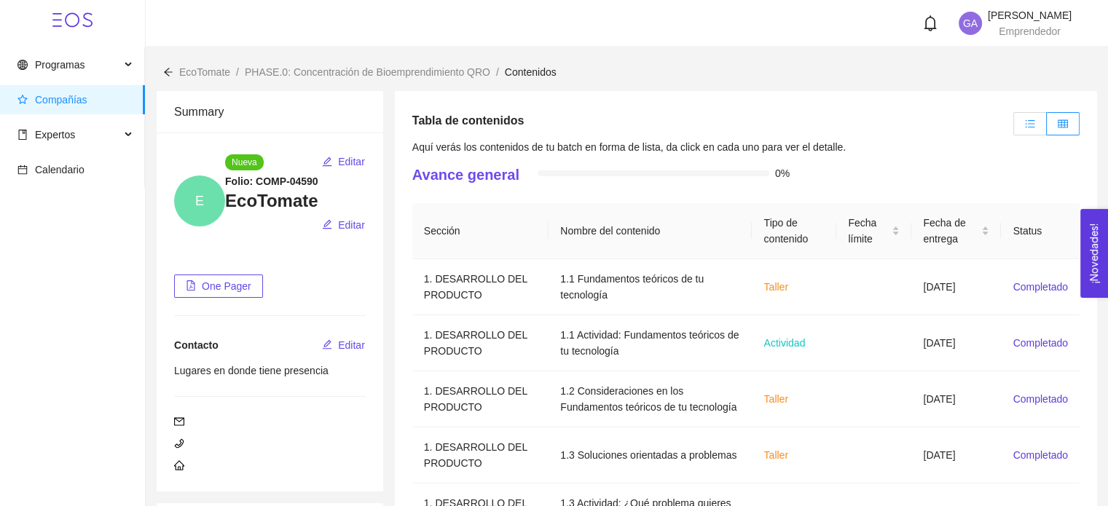
click at [1032, 130] on span at bounding box center [1030, 124] width 10 height 12
click at [1014, 127] on input "radio" at bounding box center [1014, 127] width 0 height 0
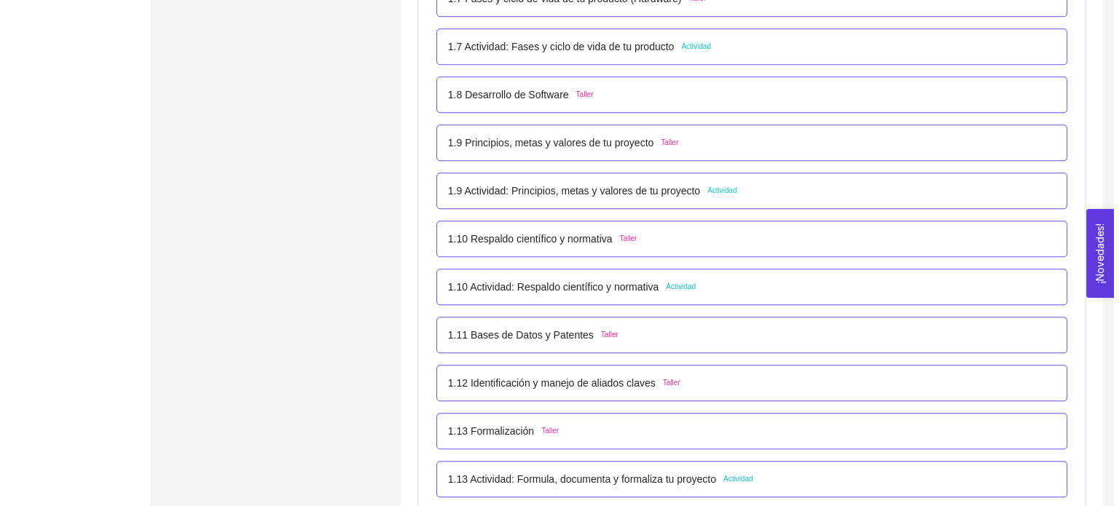
scroll to position [874, 0]
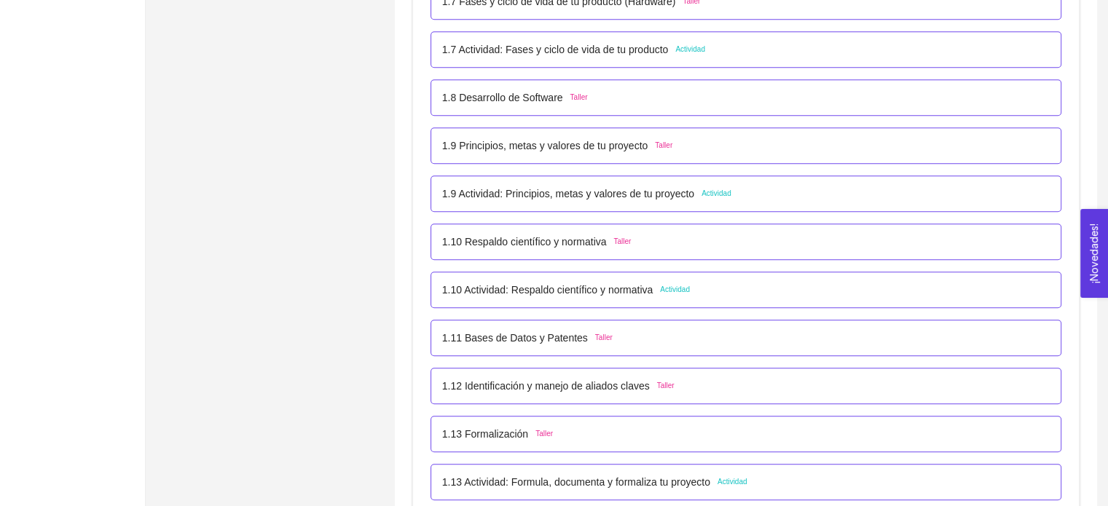
click at [556, 104] on p "1.8 Desarrollo de Software" at bounding box center [502, 98] width 121 height 16
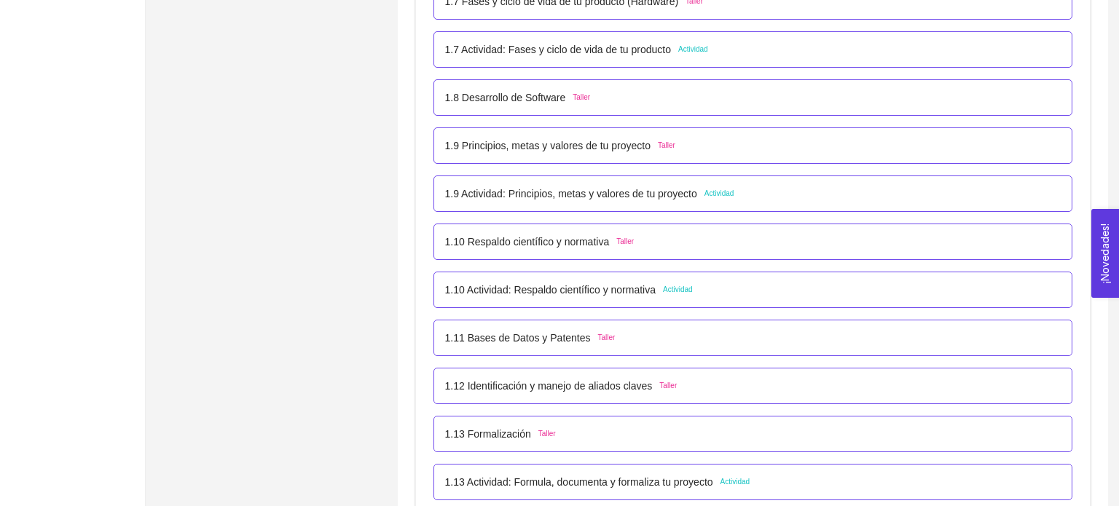
click at [0, 0] on h5 "1. DESARROLLO DEL PRODUCTO" at bounding box center [0, 0] width 0 height 0
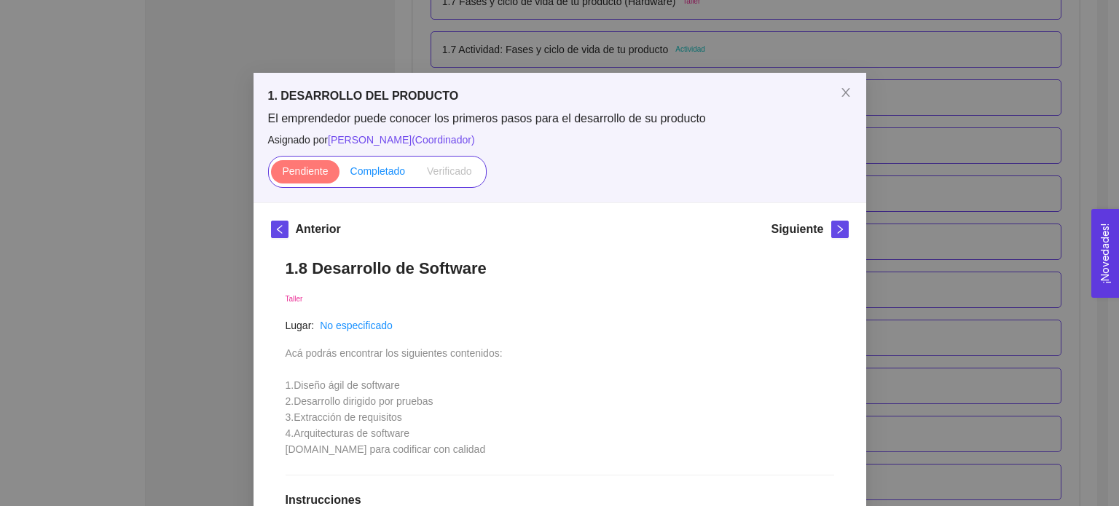
click at [389, 174] on span "Completado" at bounding box center [377, 171] width 55 height 12
click at [339, 175] on input "Completado" at bounding box center [339, 175] width 0 height 0
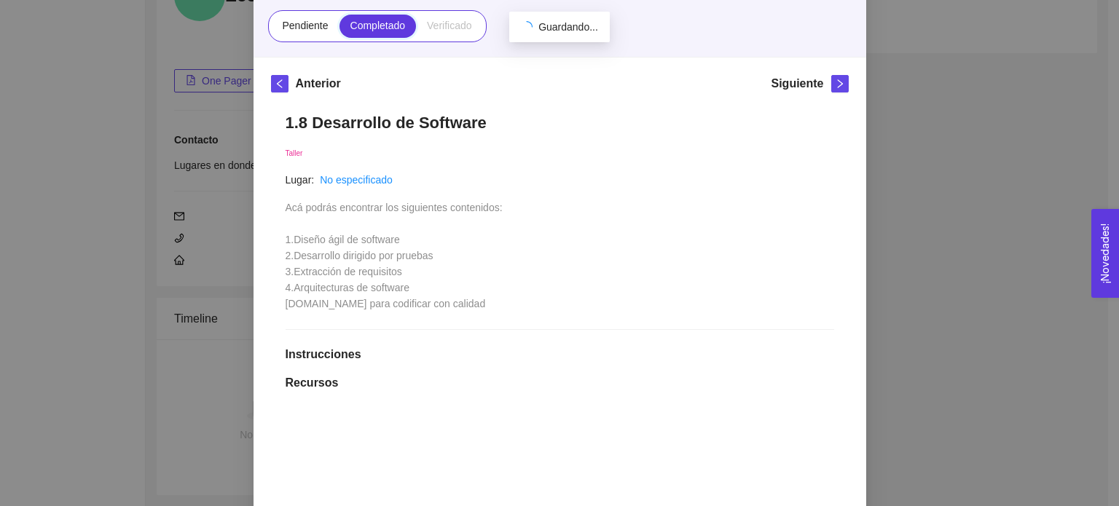
scroll to position [205, 0]
click at [835, 82] on icon "right" at bounding box center [840, 84] width 10 height 10
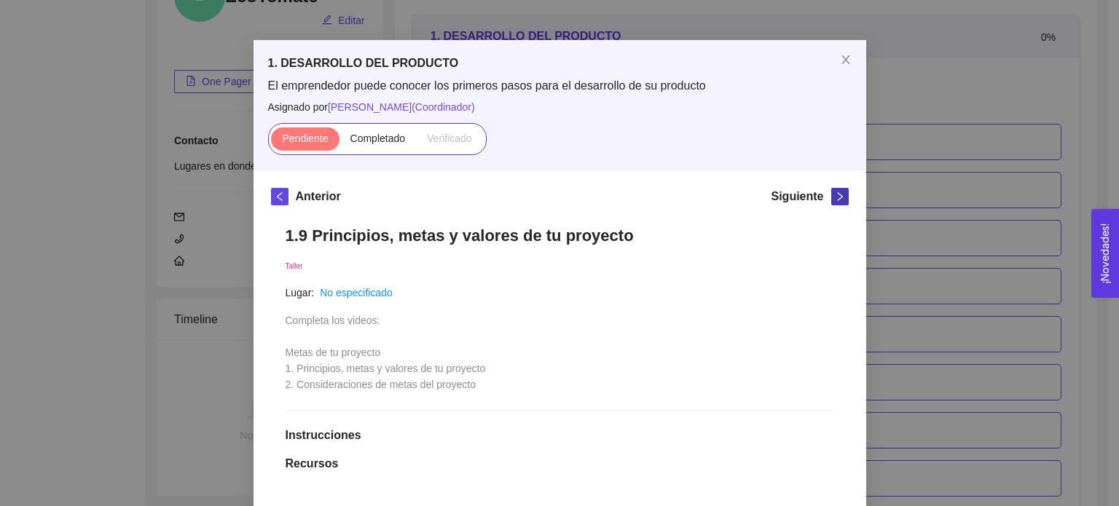
scroll to position [0, 0]
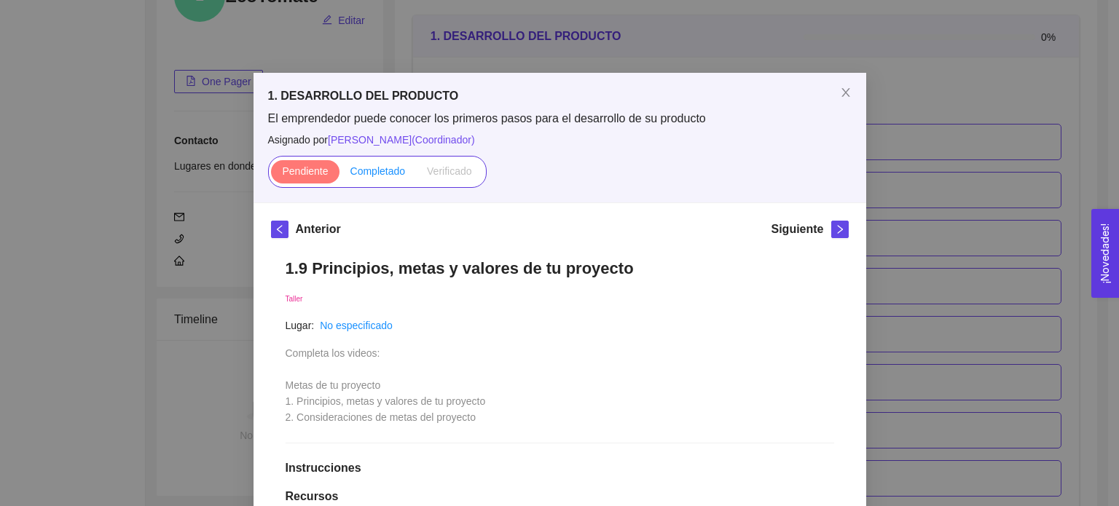
click at [390, 180] on label "Completado" at bounding box center [377, 171] width 77 height 23
click at [339, 175] on input "Completado" at bounding box center [339, 175] width 0 height 0
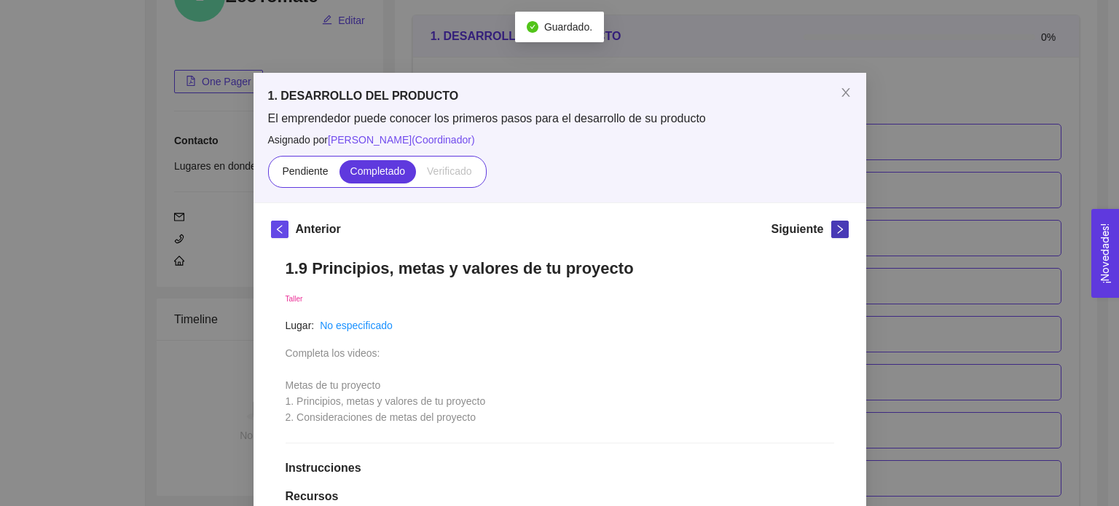
click at [835, 228] on icon "right" at bounding box center [840, 229] width 10 height 10
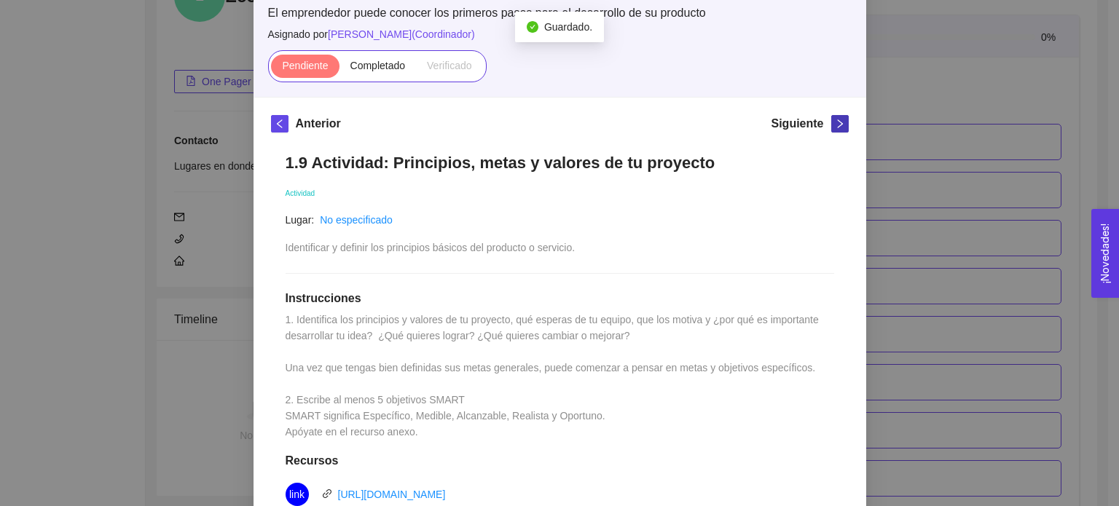
scroll to position [218, 0]
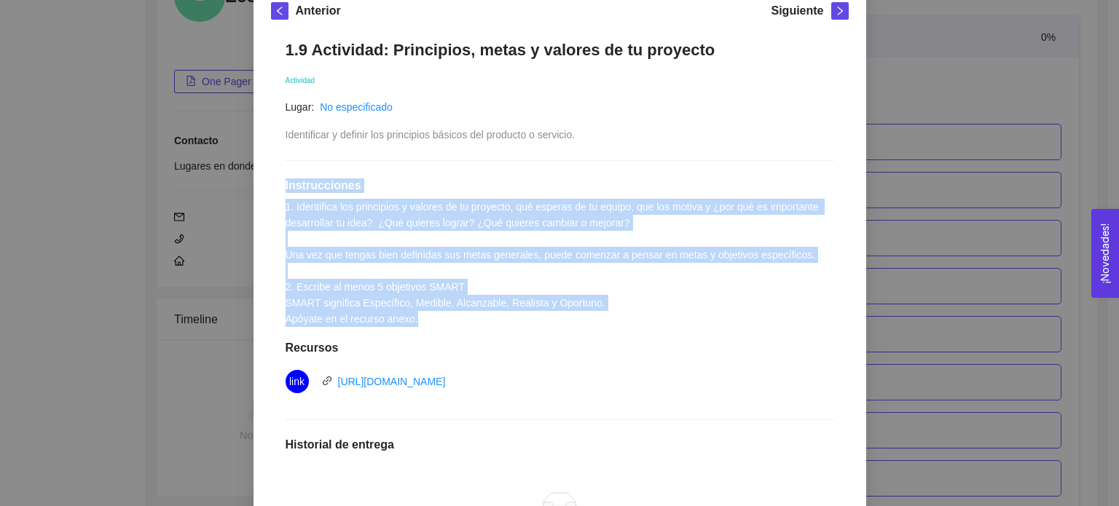
drag, startPoint x: 363, startPoint y: 281, endPoint x: 210, endPoint y: 180, distance: 184.0
click at [210, 180] on div "1. DESARROLLO DEL PRODUCTO El emprendedor puede conocer los primeros pasos para…" at bounding box center [559, 253] width 1119 height 506
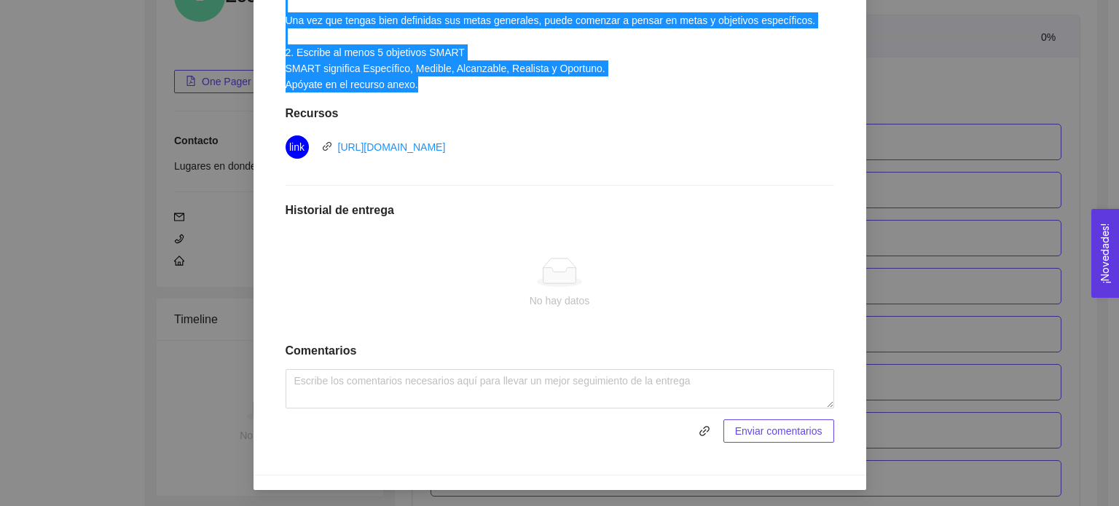
scroll to position [205, 0]
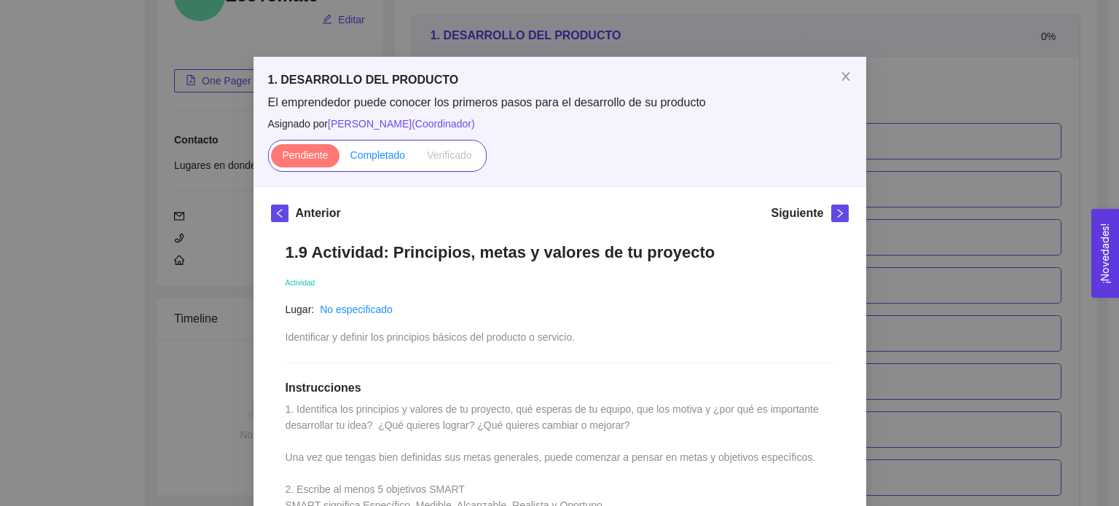
click at [400, 155] on label "Completado" at bounding box center [377, 155] width 77 height 23
click at [339, 159] on input "Completado" at bounding box center [339, 159] width 0 height 0
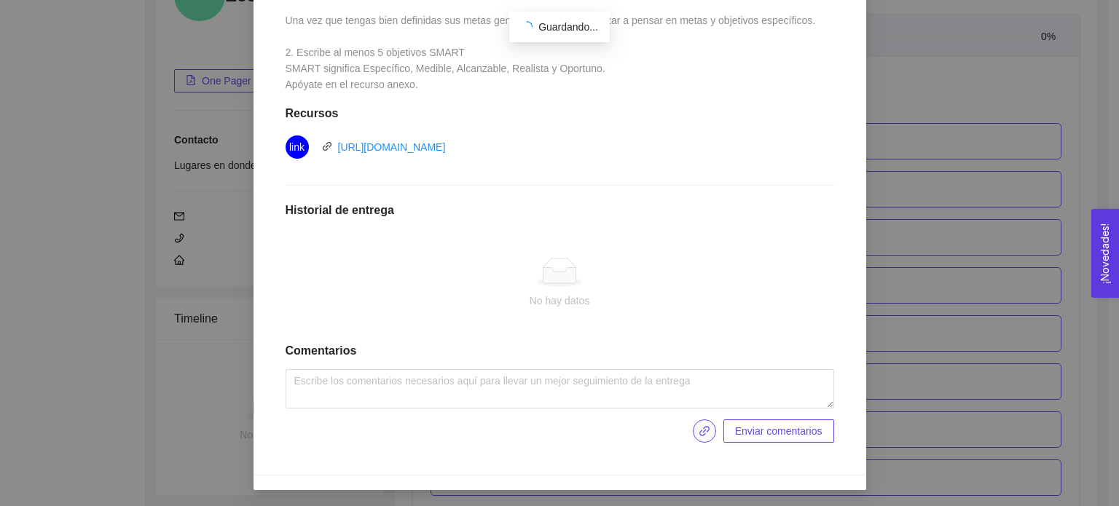
scroll to position [205, 0]
click at [701, 428] on icon "link" at bounding box center [704, 431] width 10 height 10
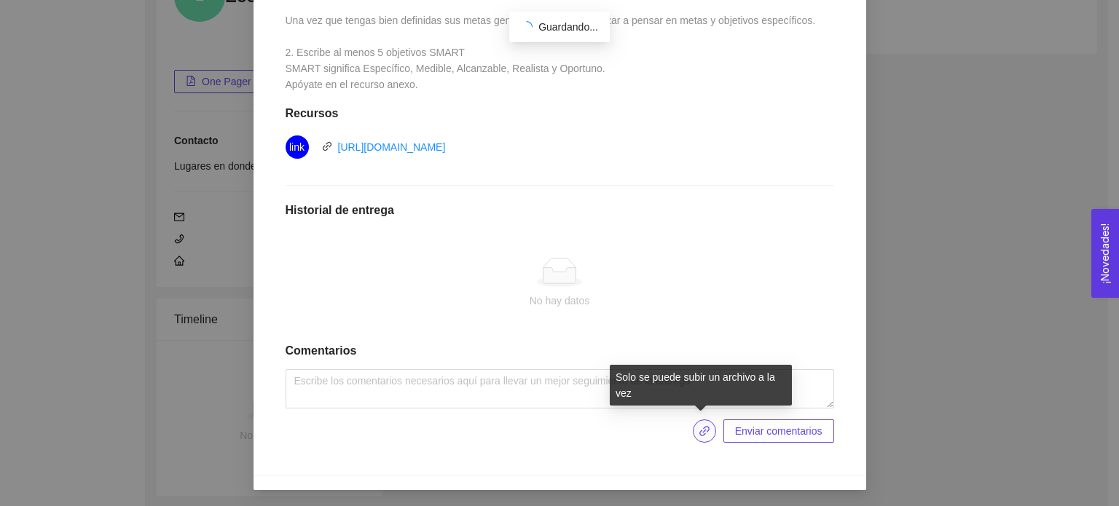
scroll to position [373, 0]
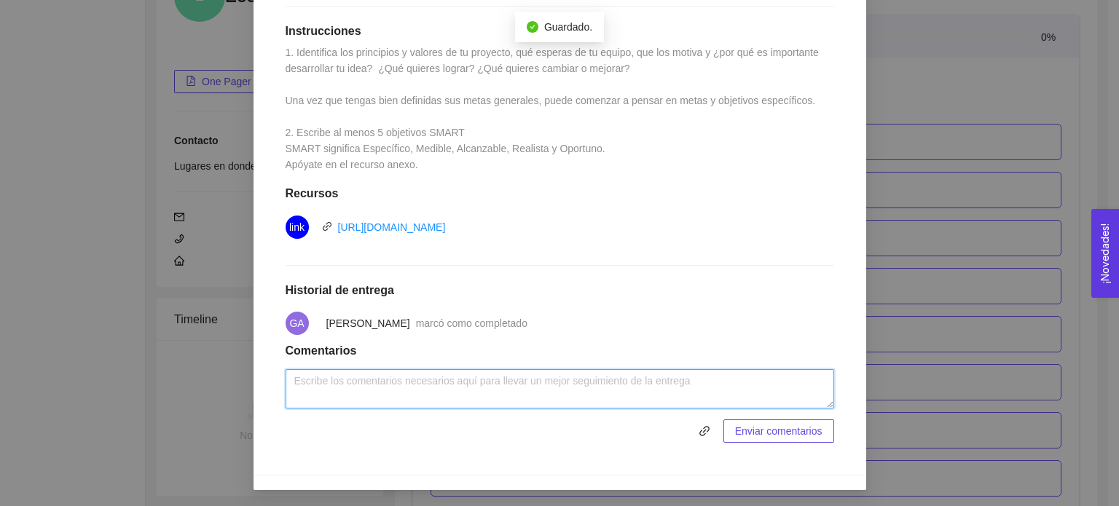
click at [399, 376] on textarea at bounding box center [559, 388] width 548 height 39
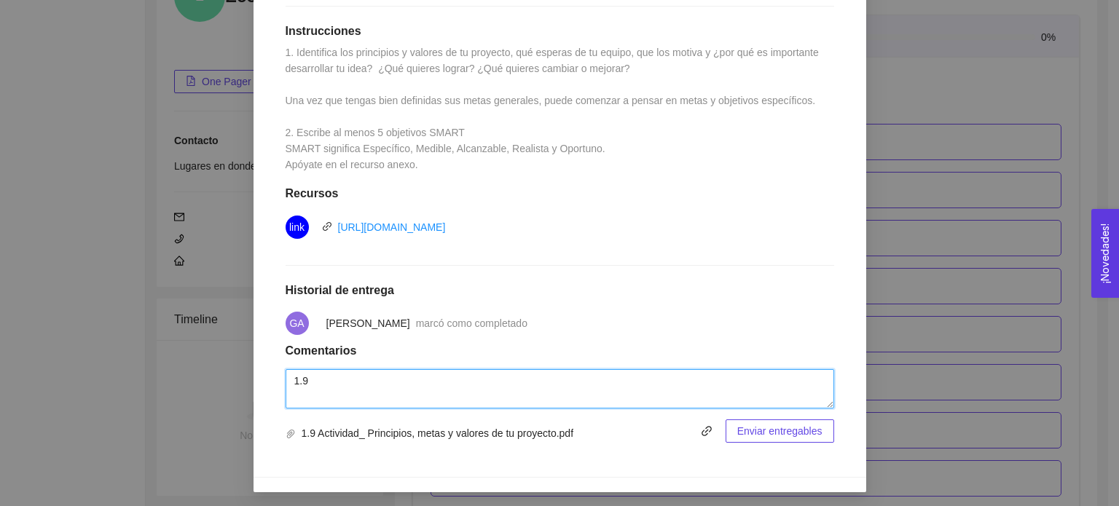
type textarea "1.9"
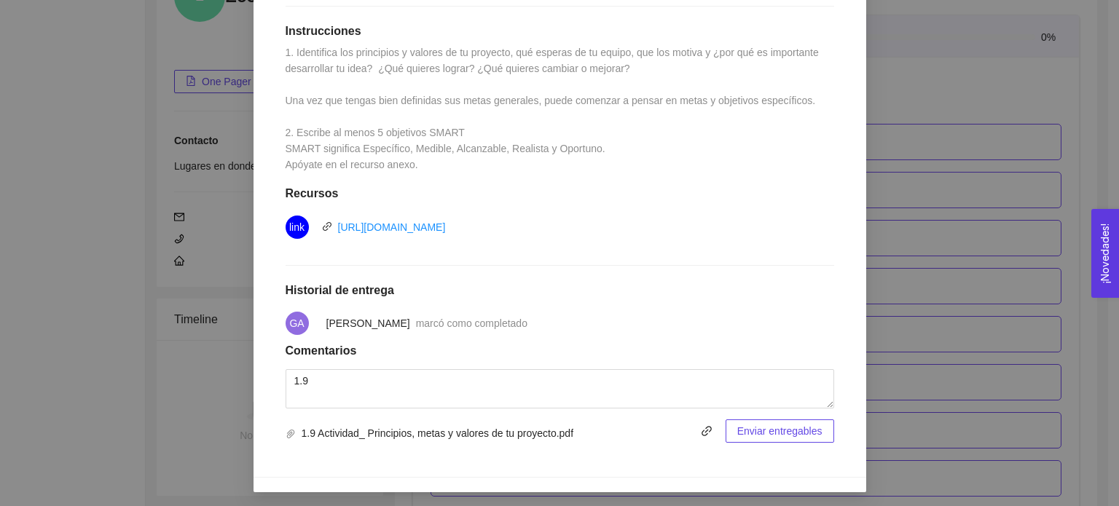
click at [769, 433] on span "Enviar entregables" at bounding box center [779, 431] width 85 height 16
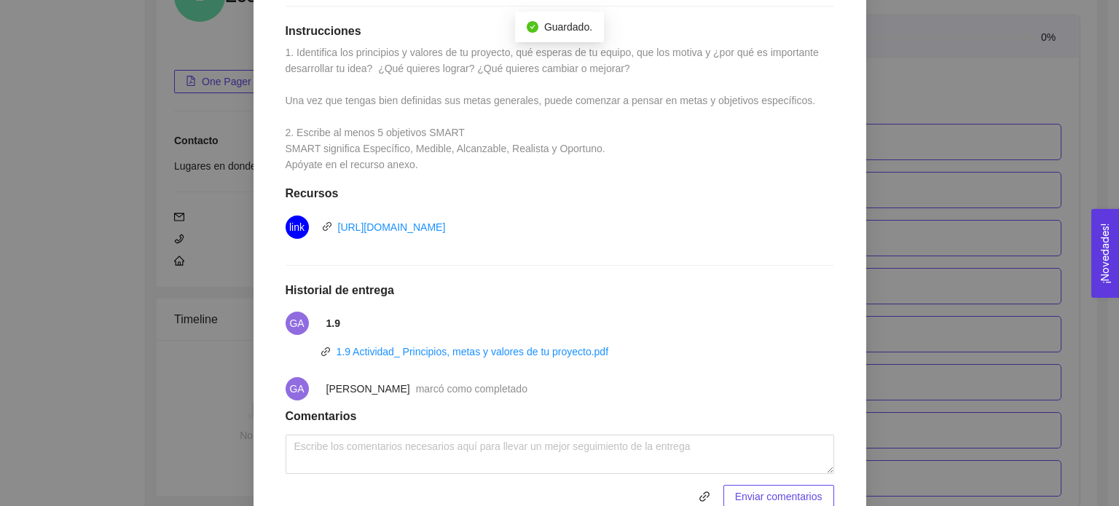
click at [903, 174] on div "1. DESARROLLO DEL PRODUCTO El emprendedor puede conocer los primeros pasos para…" at bounding box center [559, 253] width 1119 height 506
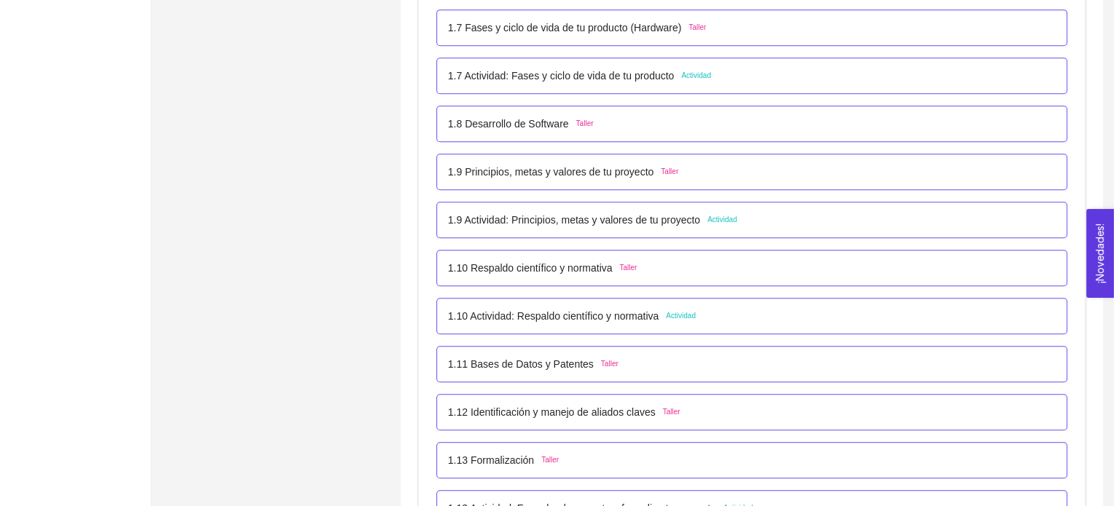
scroll to position [860, 0]
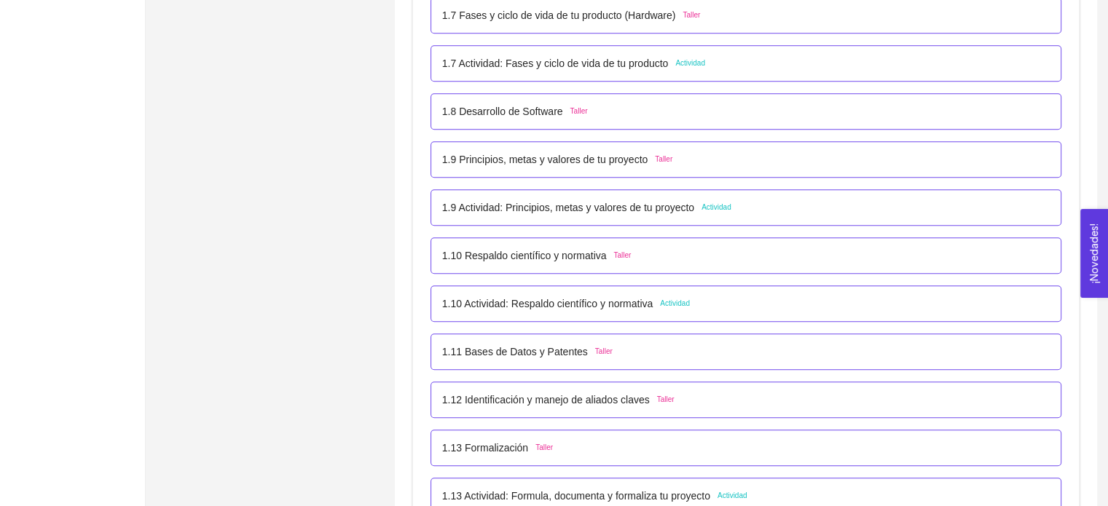
click at [596, 253] on p "1.10 Respaldo científico y normativa" at bounding box center [524, 256] width 165 height 16
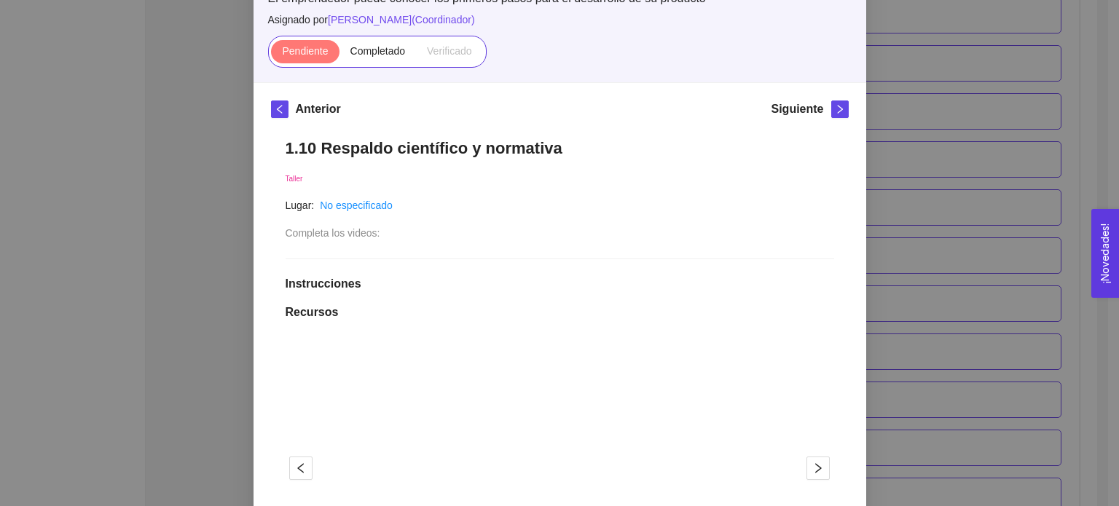
scroll to position [146, 0]
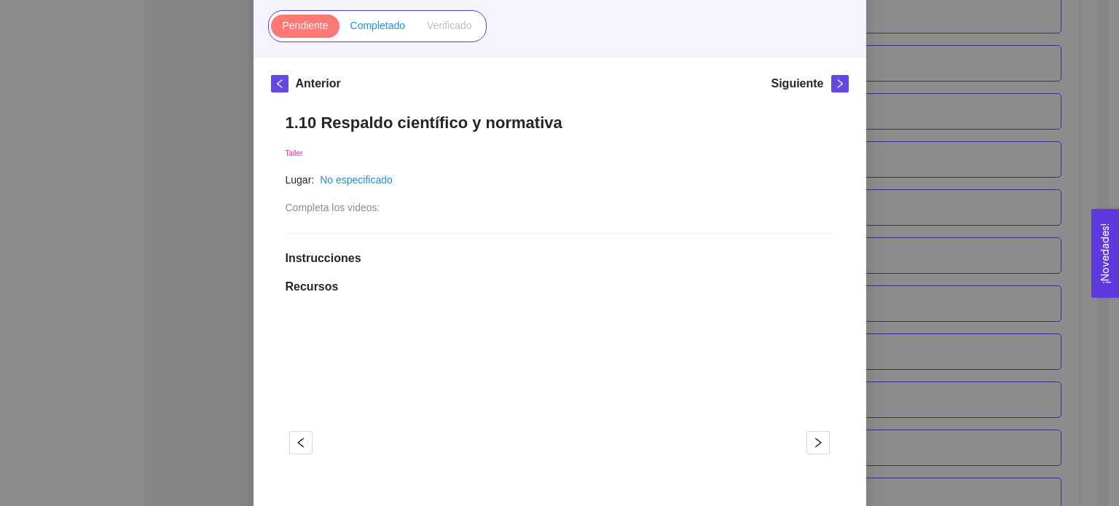
click at [383, 32] on label "Completado" at bounding box center [377, 26] width 77 height 23
click at [339, 29] on input "Completado" at bounding box center [339, 29] width 0 height 0
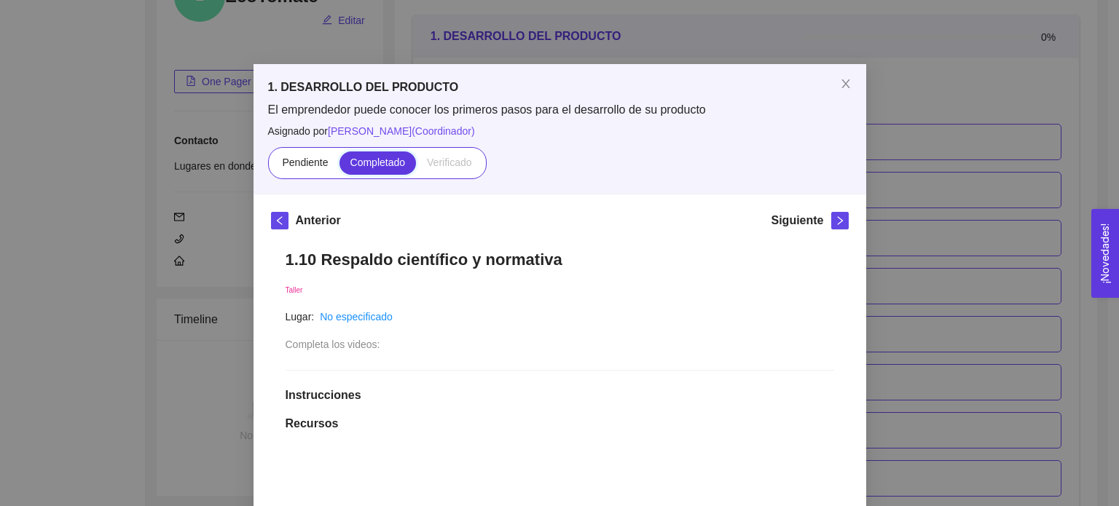
scroll to position [0, 0]
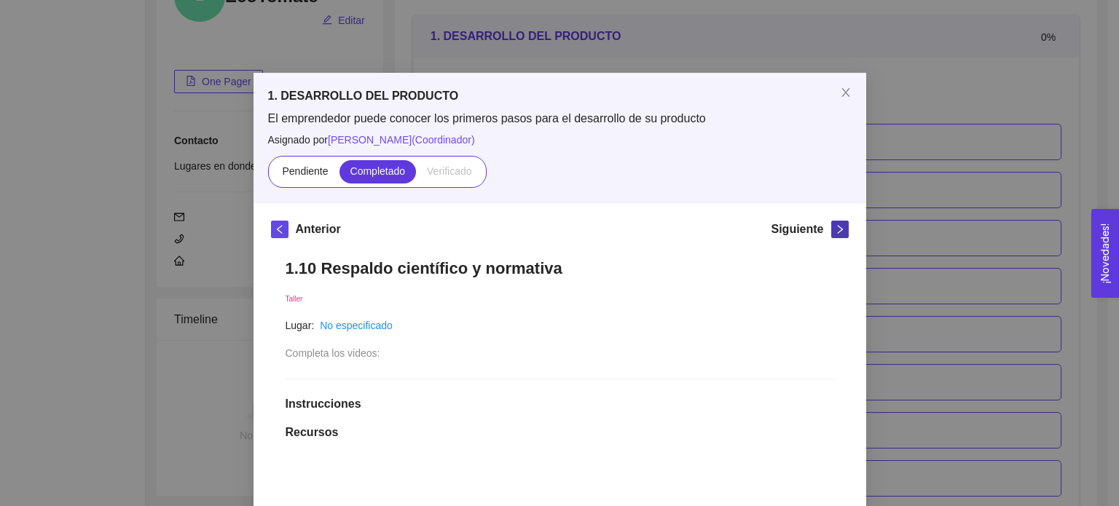
click at [832, 229] on span "right" at bounding box center [840, 229] width 16 height 10
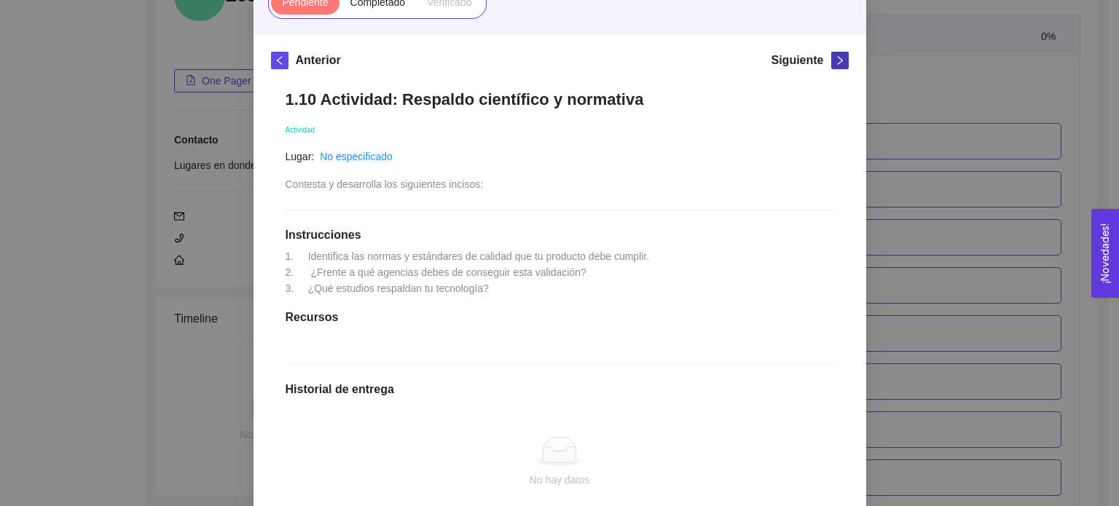
scroll to position [4, 0]
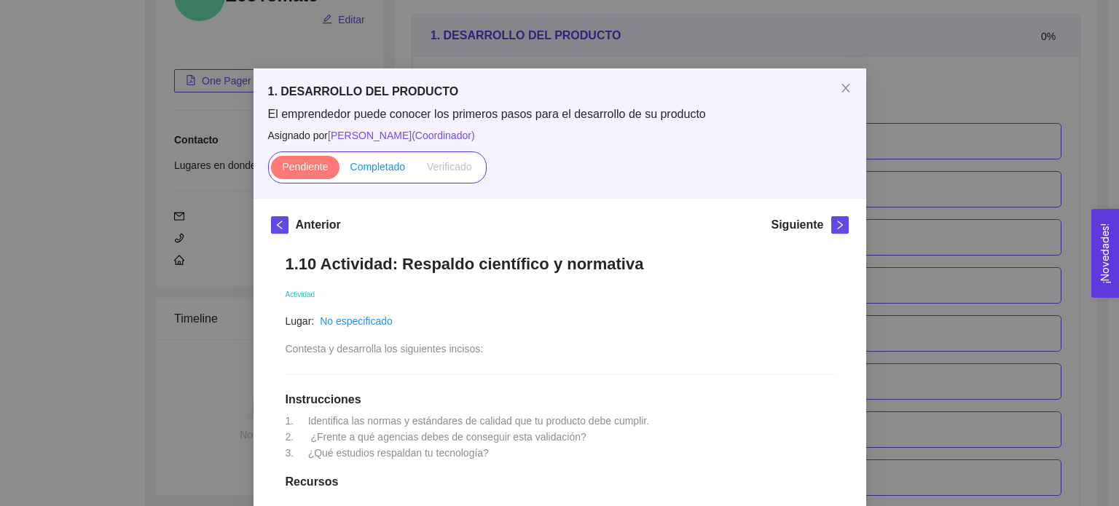
click at [373, 168] on span "Completado" at bounding box center [377, 167] width 55 height 12
click at [339, 170] on input "Completado" at bounding box center [339, 170] width 0 height 0
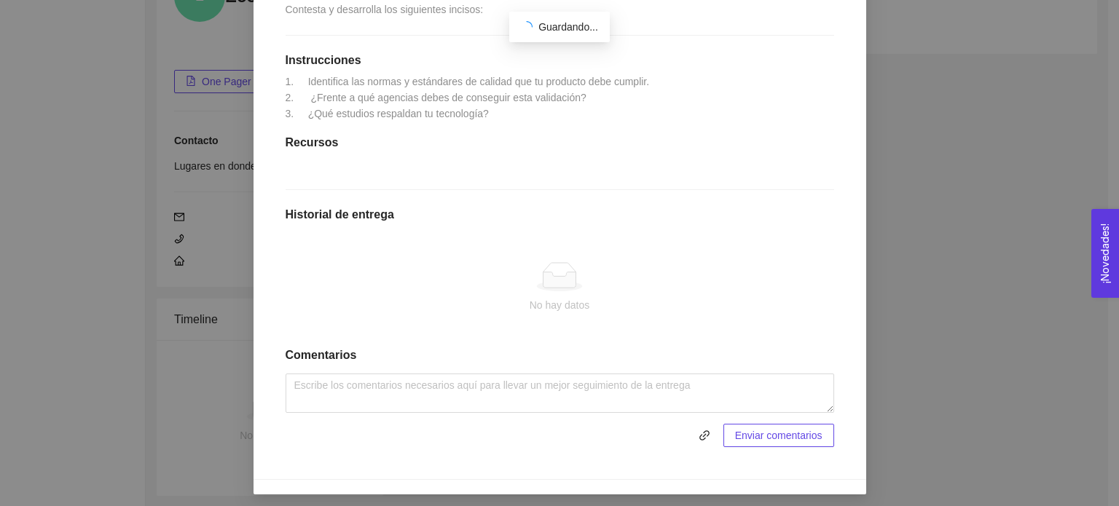
scroll to position [268, 0]
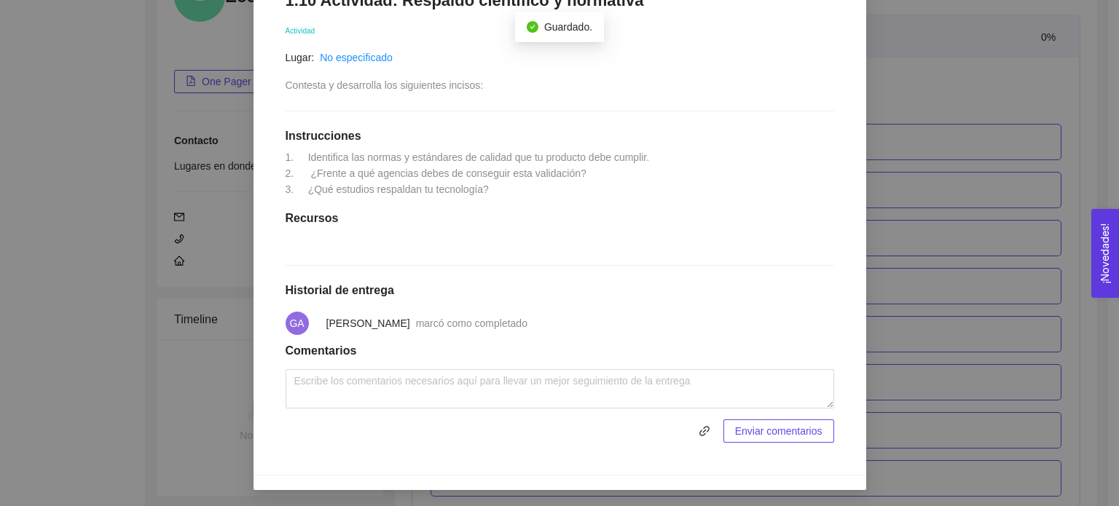
click at [686, 436] on span at bounding box center [500, 430] width 430 height 23
click at [700, 430] on icon "link" at bounding box center [704, 431] width 12 height 12
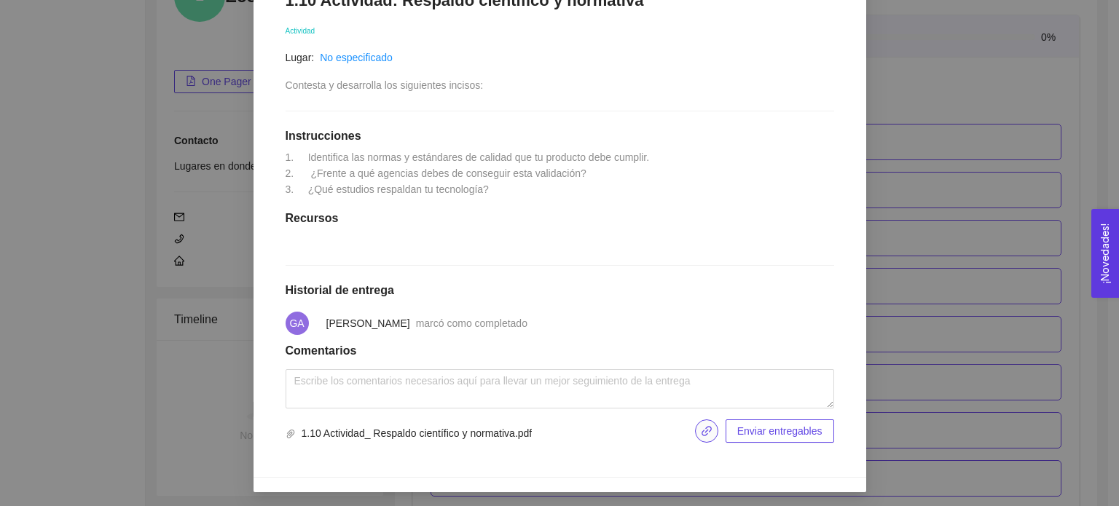
scroll to position [270, 0]
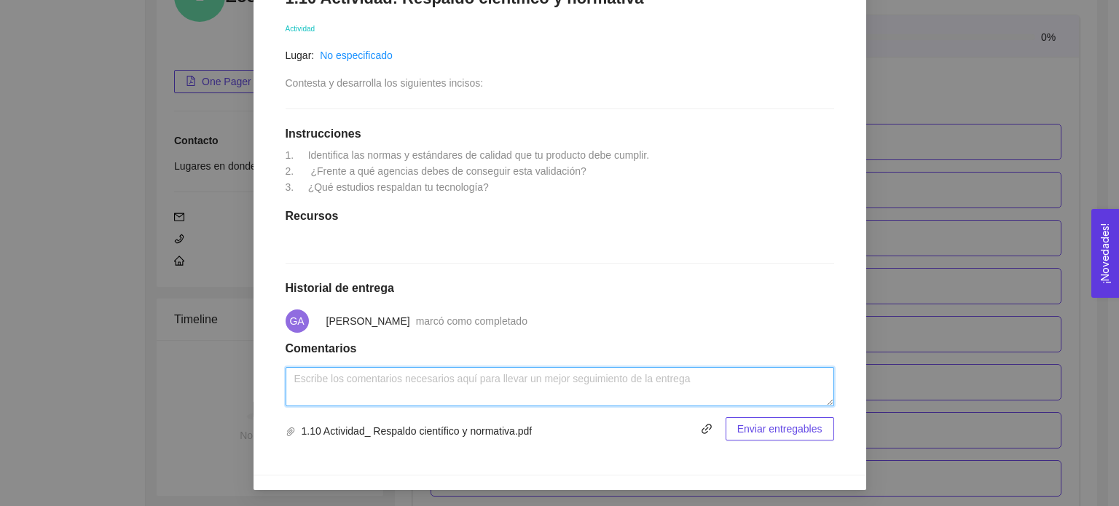
click at [679, 387] on textarea at bounding box center [559, 386] width 548 height 39
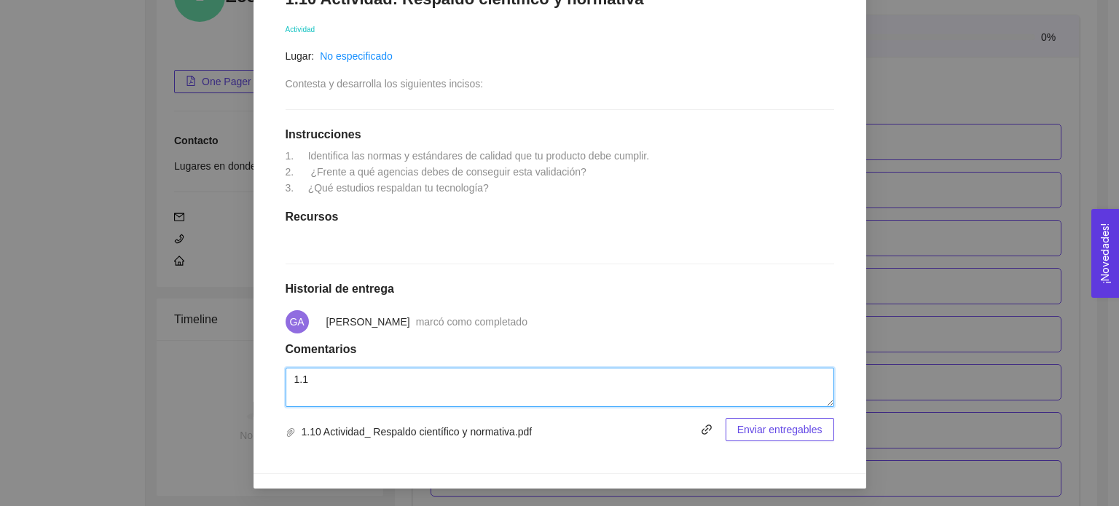
scroll to position [268, 0]
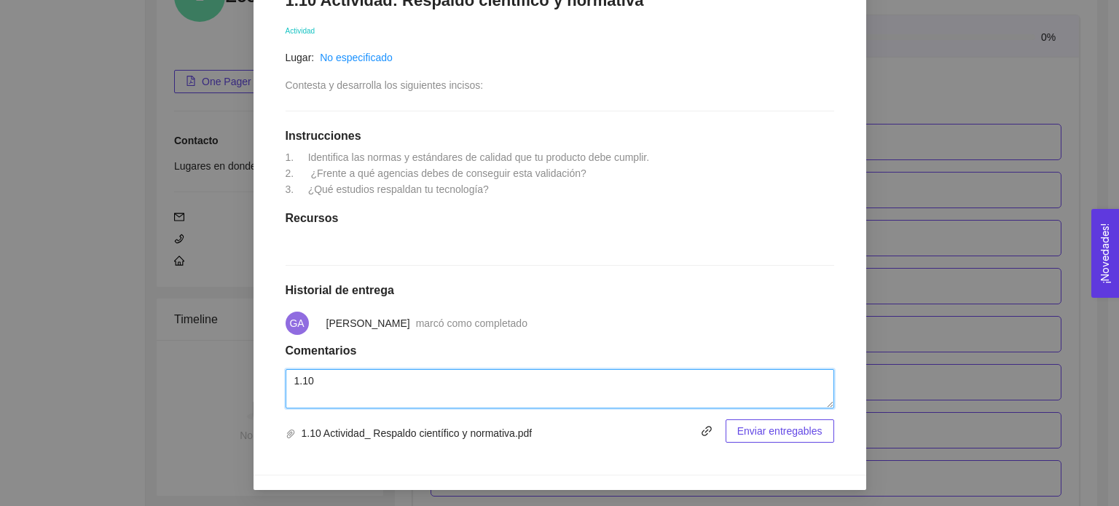
type textarea "1.10"
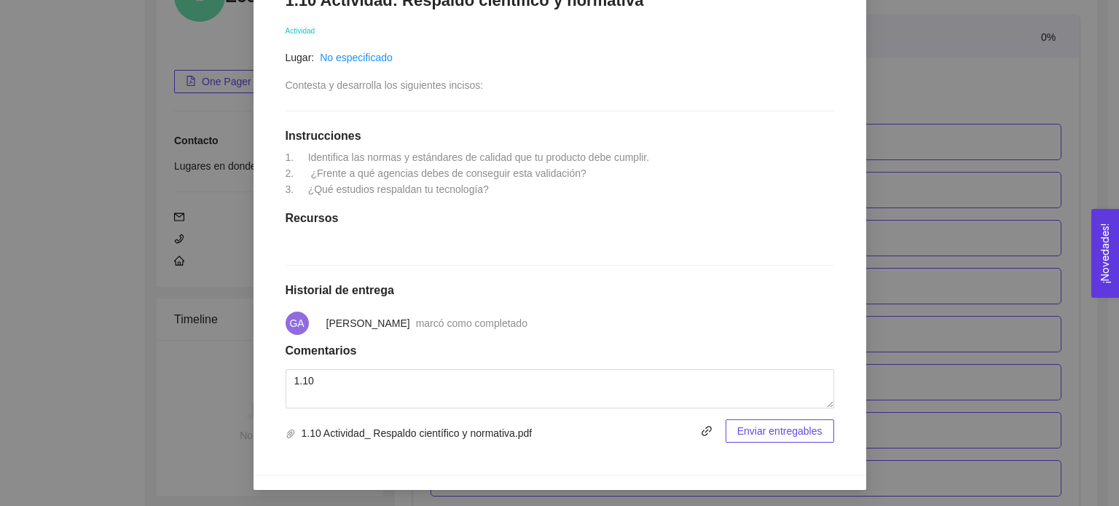
click at [746, 428] on span "Enviar entregables" at bounding box center [779, 431] width 85 height 16
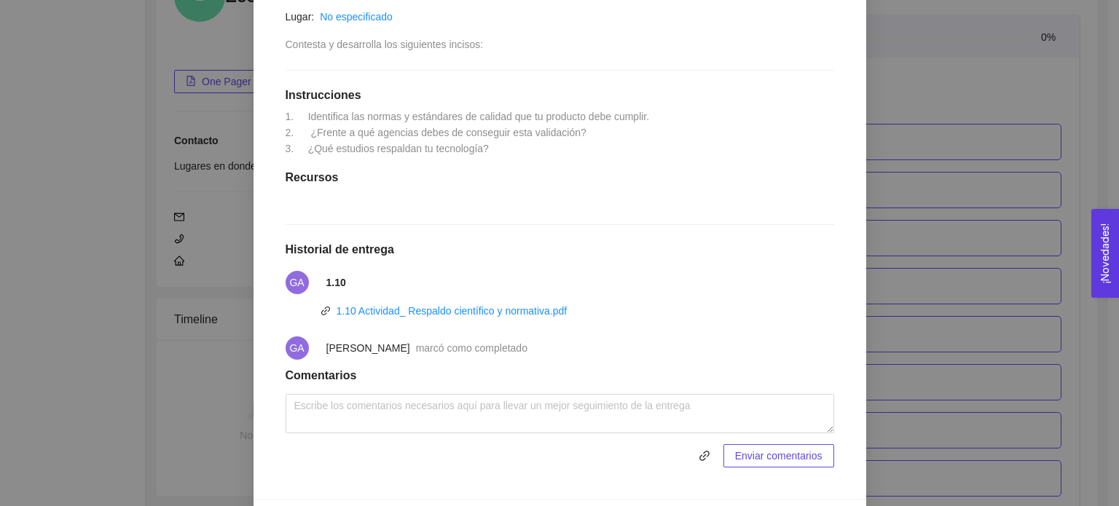
scroll to position [334, 0]
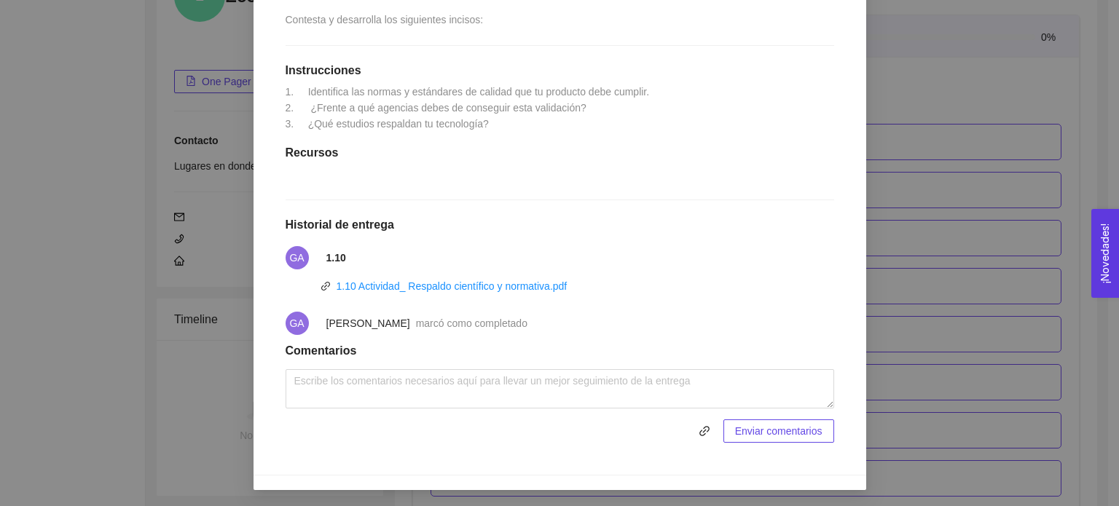
click at [934, 153] on div "1. DESARROLLO DEL PRODUCTO El emprendedor puede conocer los primeros pasos para…" at bounding box center [559, 253] width 1119 height 506
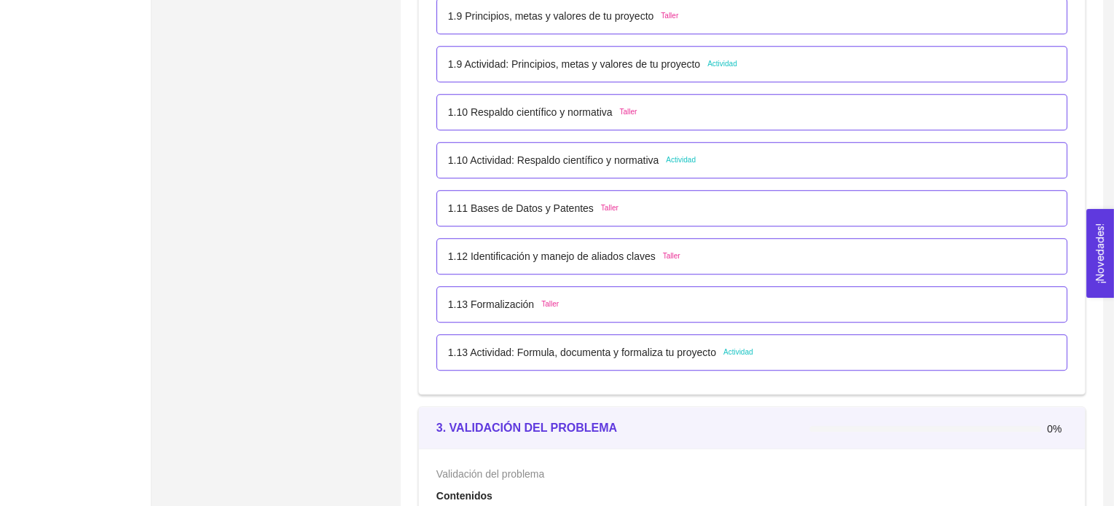
scroll to position [1006, 0]
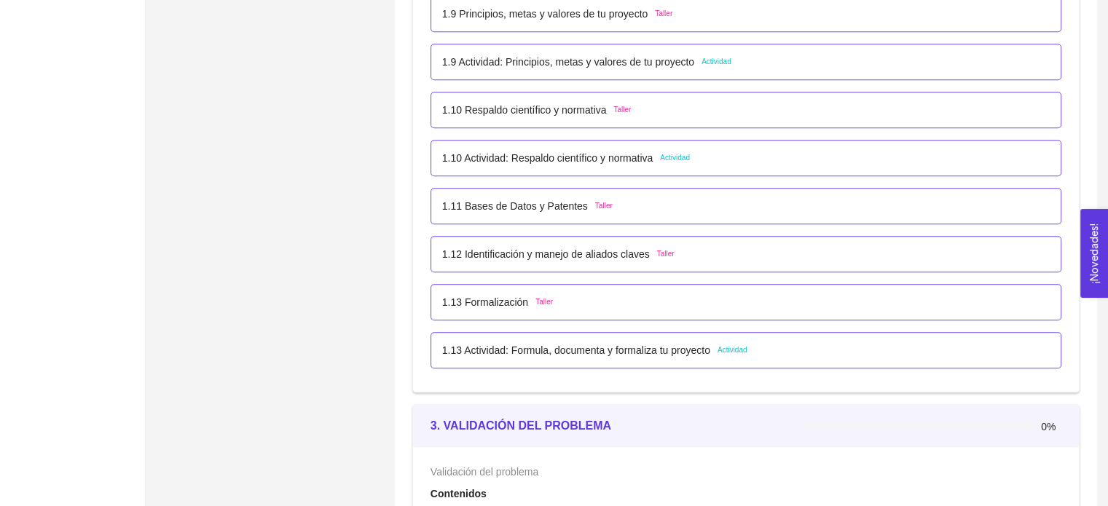
click at [537, 209] on p "1.11 Bases de Datos y Patentes" at bounding box center [515, 206] width 146 height 16
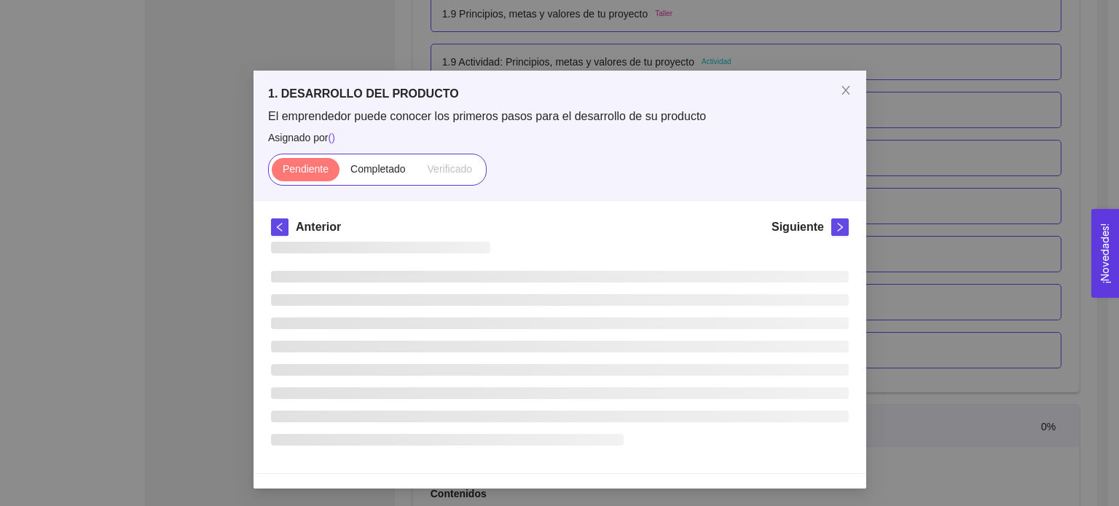
scroll to position [0, 0]
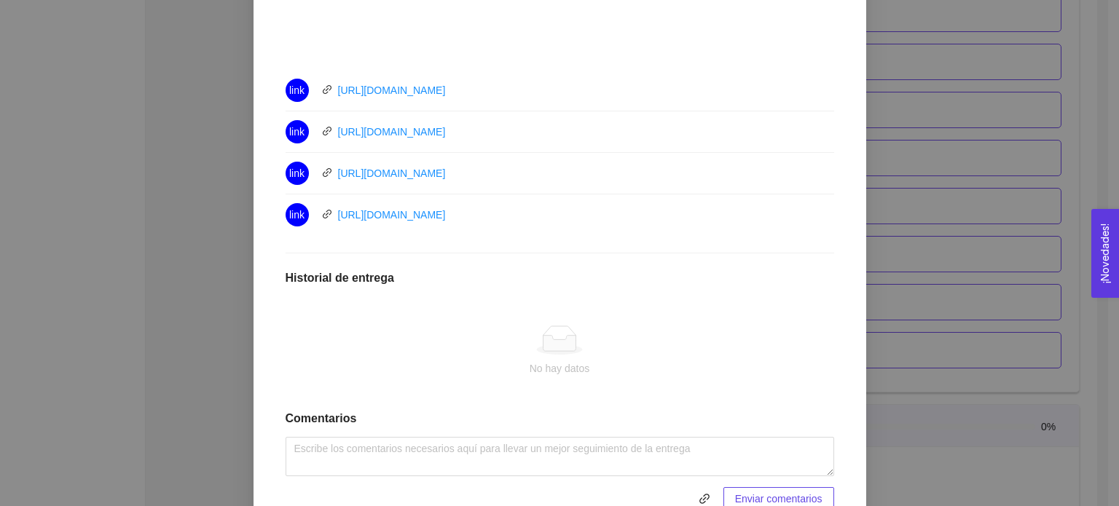
click at [822, 248] on div "1.11 Bases de Datos y Patentes Taller Lugar: No especificado Completa los video…" at bounding box center [560, 57] width 578 height 937
click at [891, 226] on div "1. DESARROLLO DEL PRODUCTO El emprendedor puede conocer los primeros pasos para…" at bounding box center [559, 253] width 1119 height 506
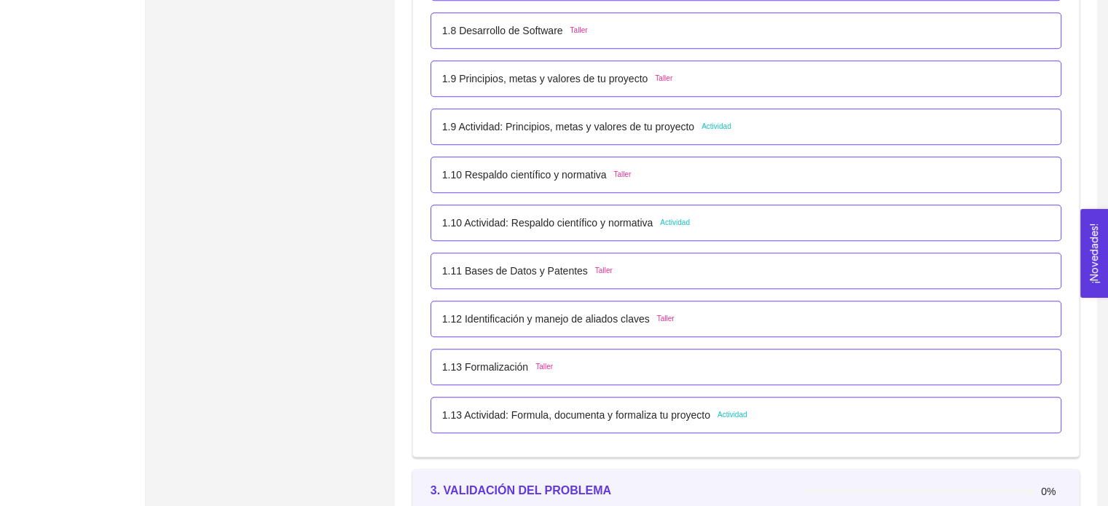
scroll to position [947, 0]
